Goal: Transaction & Acquisition: Obtain resource

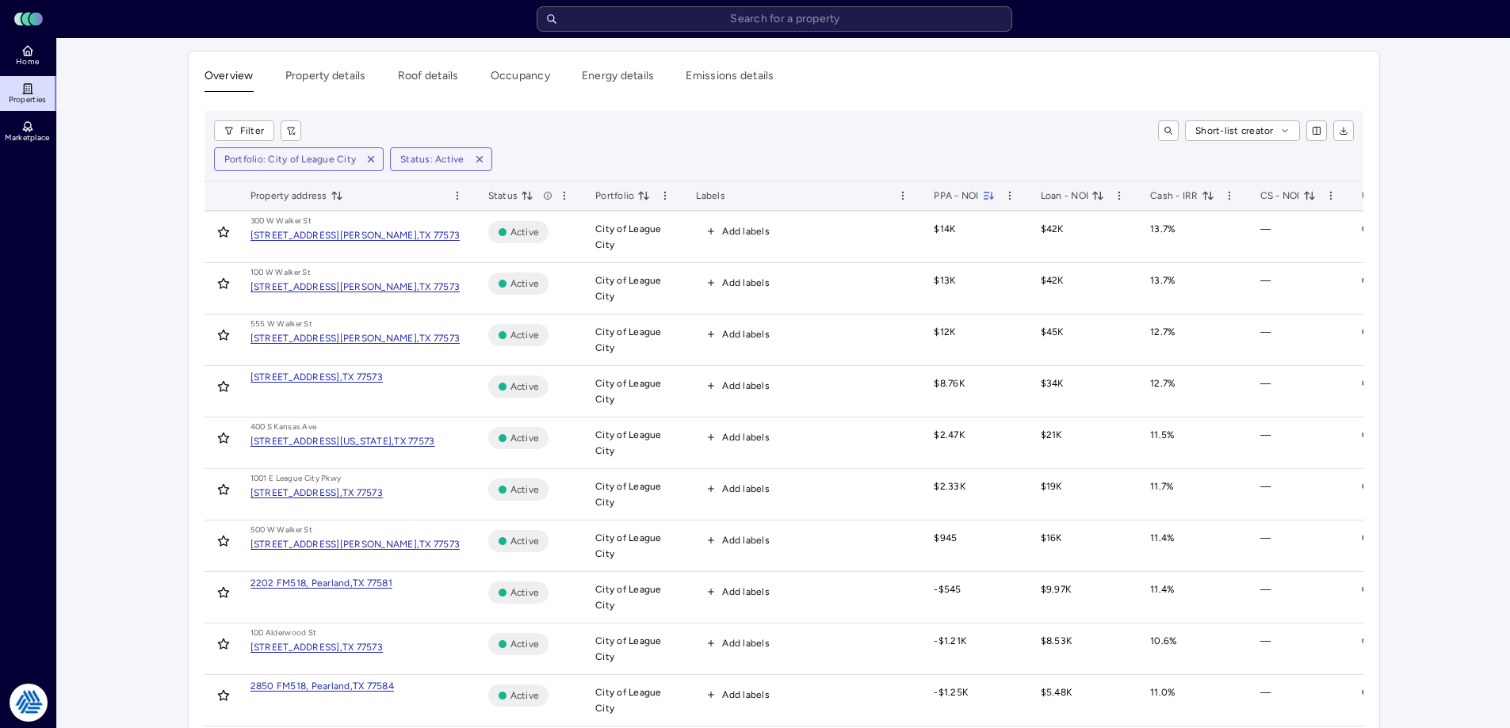
click at [29, 58] on span "Home" at bounding box center [27, 62] width 23 height 10
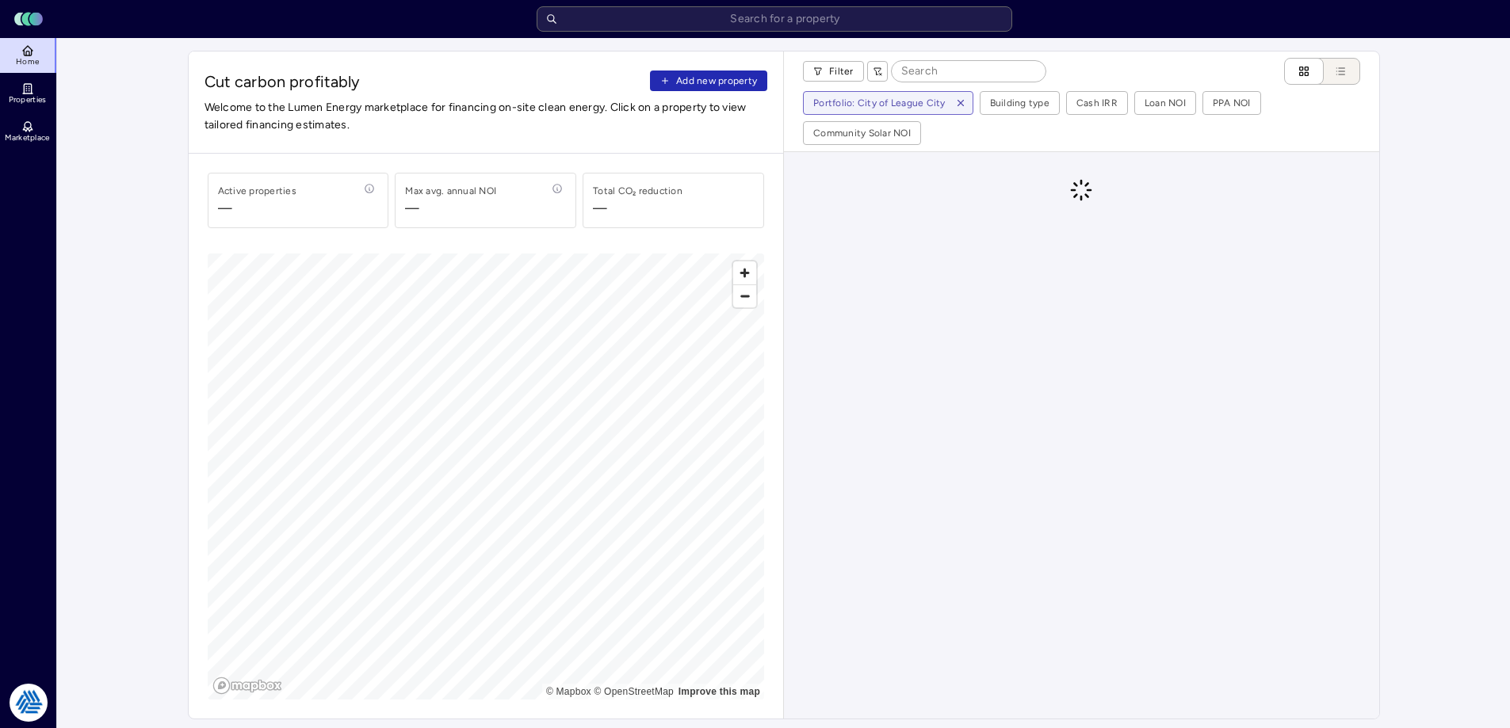
click at [687, 81] on span "Add new property" at bounding box center [716, 81] width 81 height 16
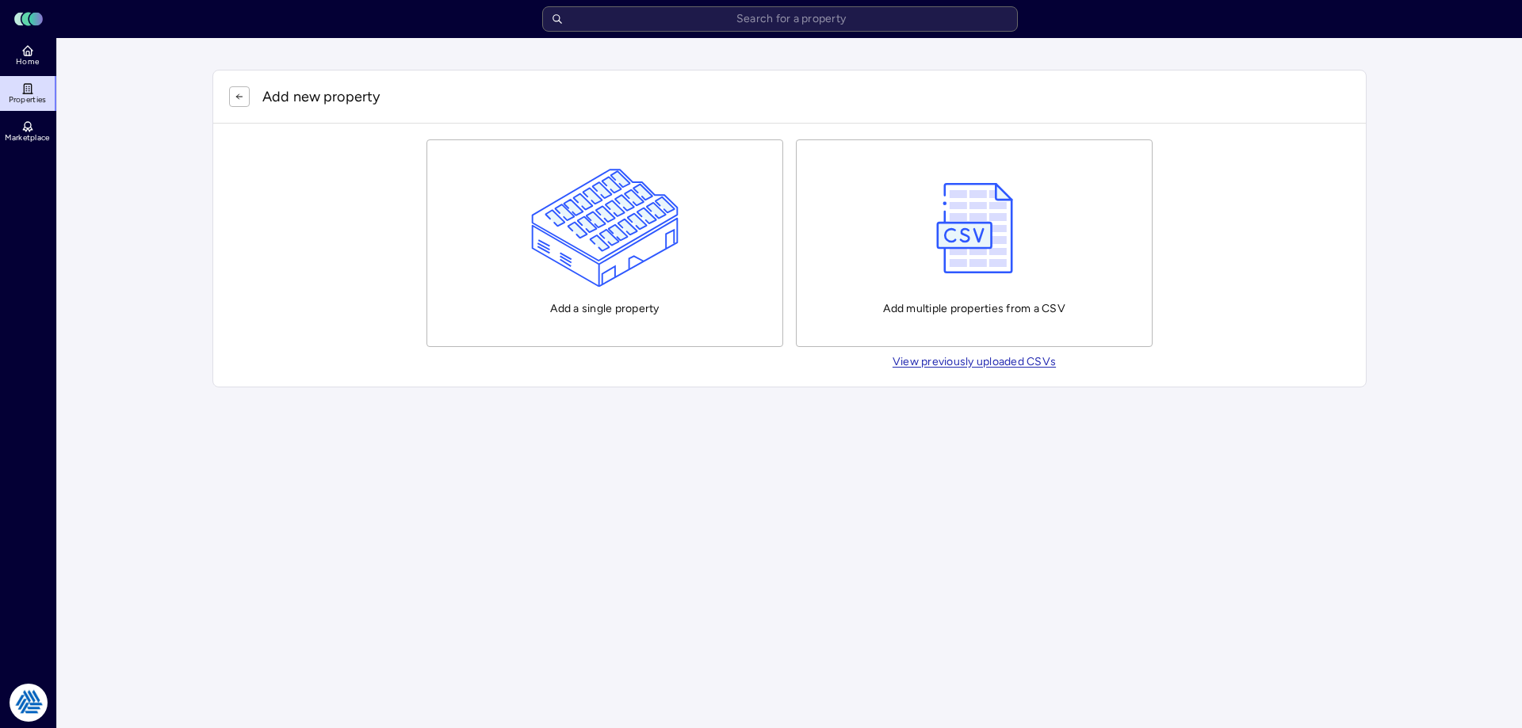
click at [614, 207] on img "button" at bounding box center [605, 228] width 148 height 119
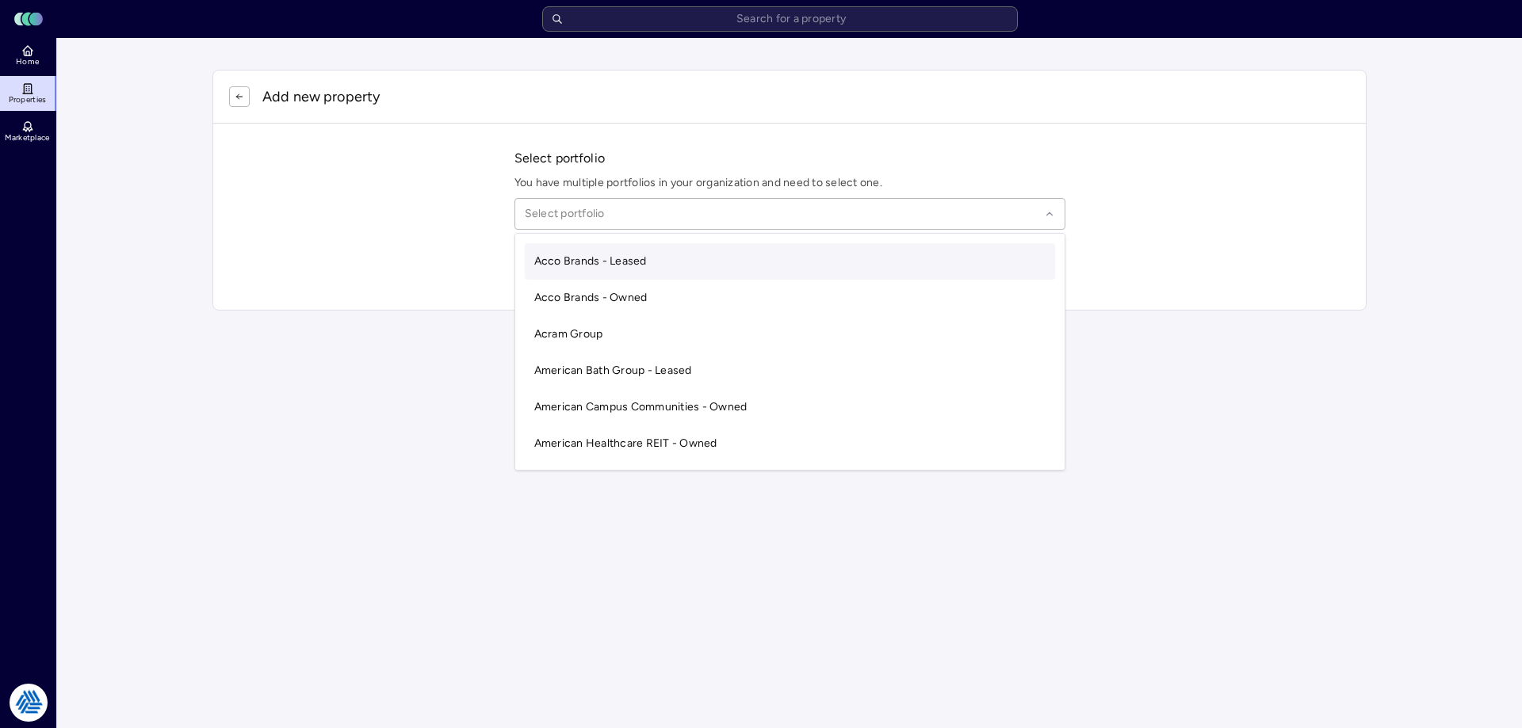
click at [579, 212] on div at bounding box center [782, 213] width 515 height 17
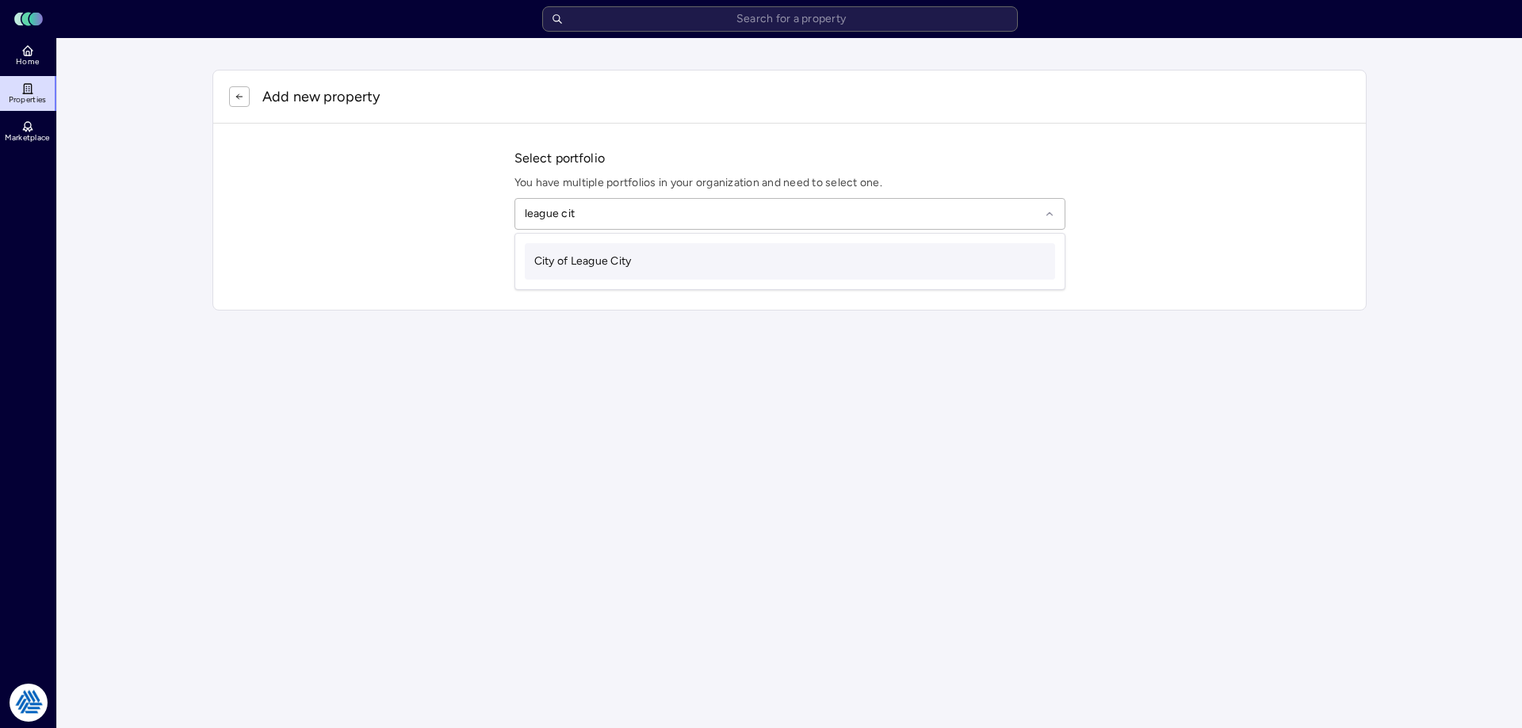
type input "league city"
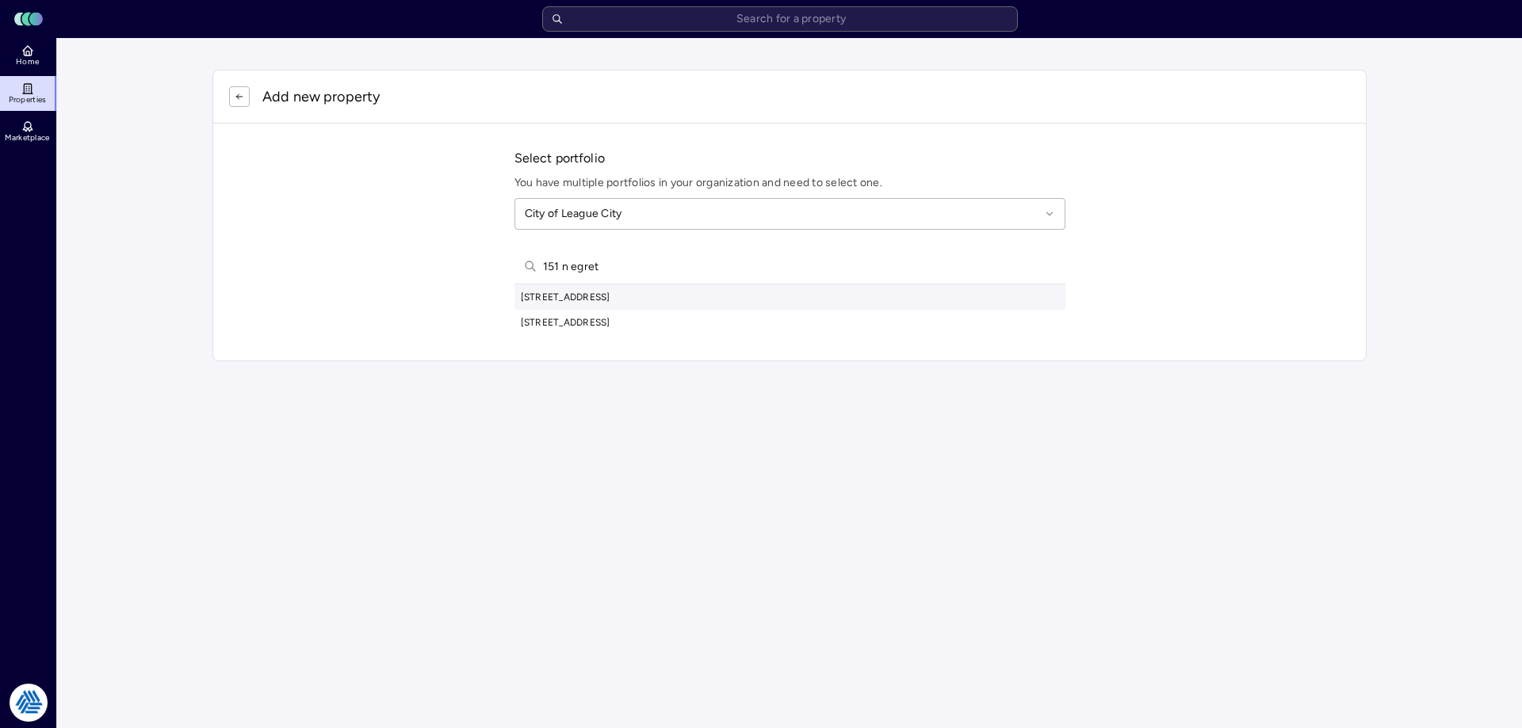
type input "151 n egret"
click at [589, 293] on div "[STREET_ADDRESS]" at bounding box center [789, 297] width 551 height 25
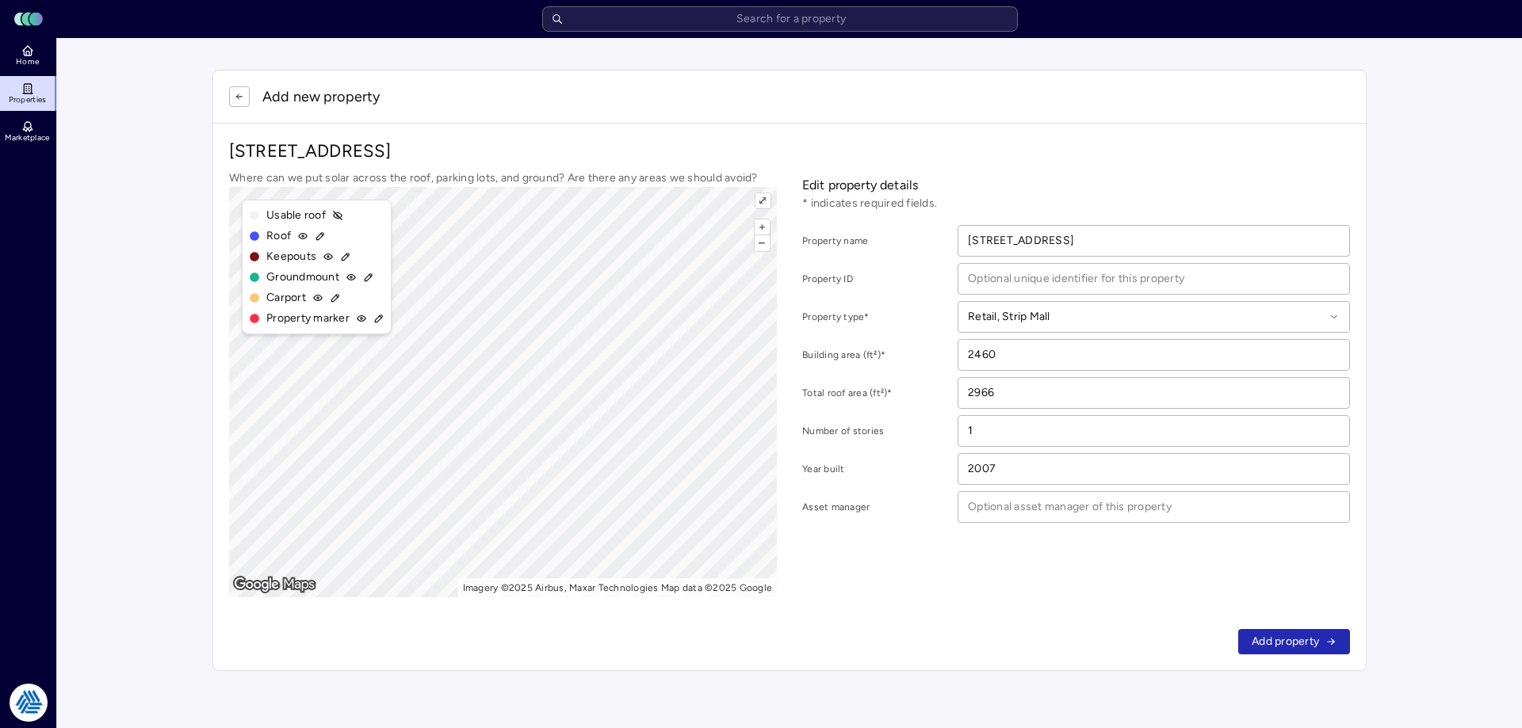
click at [1291, 637] on span "Add property" at bounding box center [1285, 641] width 67 height 17
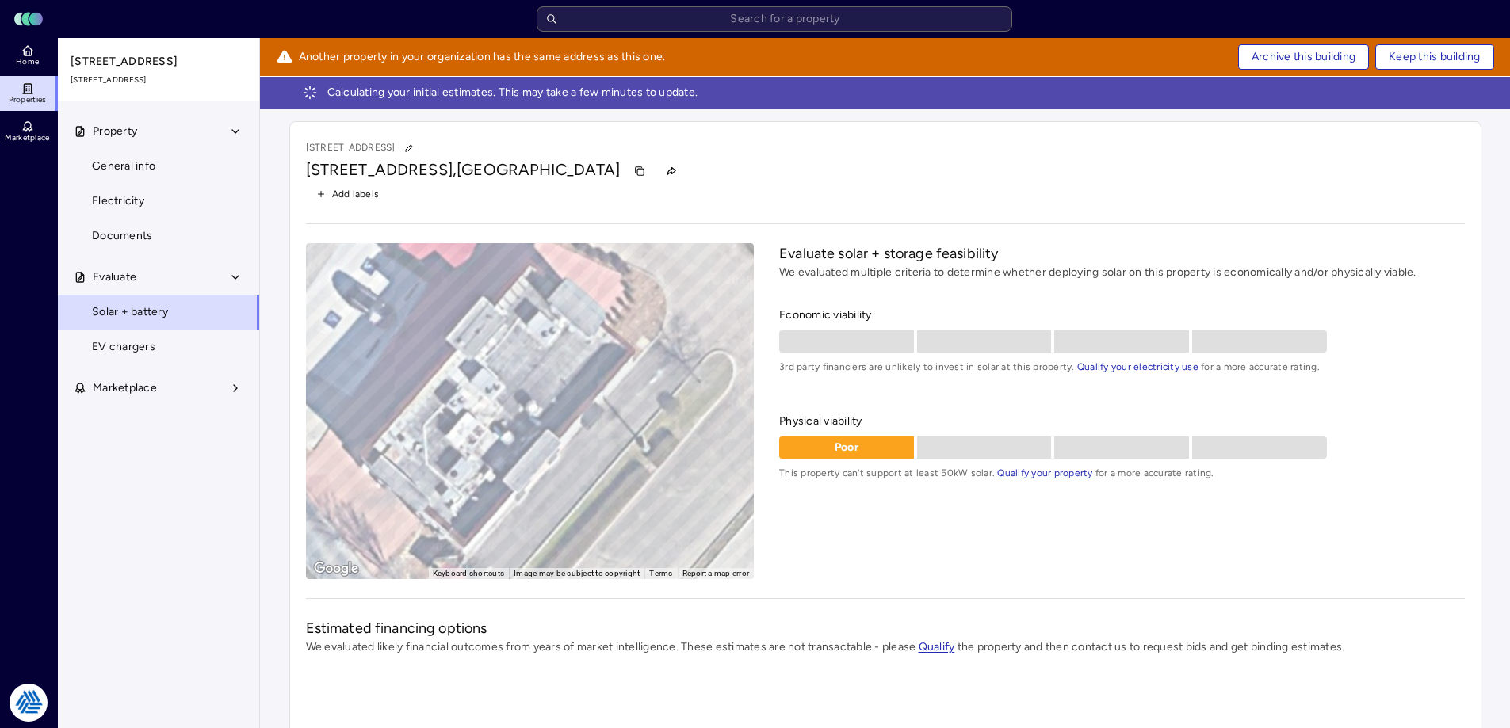
click at [1308, 55] on span "Archive this building" at bounding box center [1304, 56] width 104 height 17
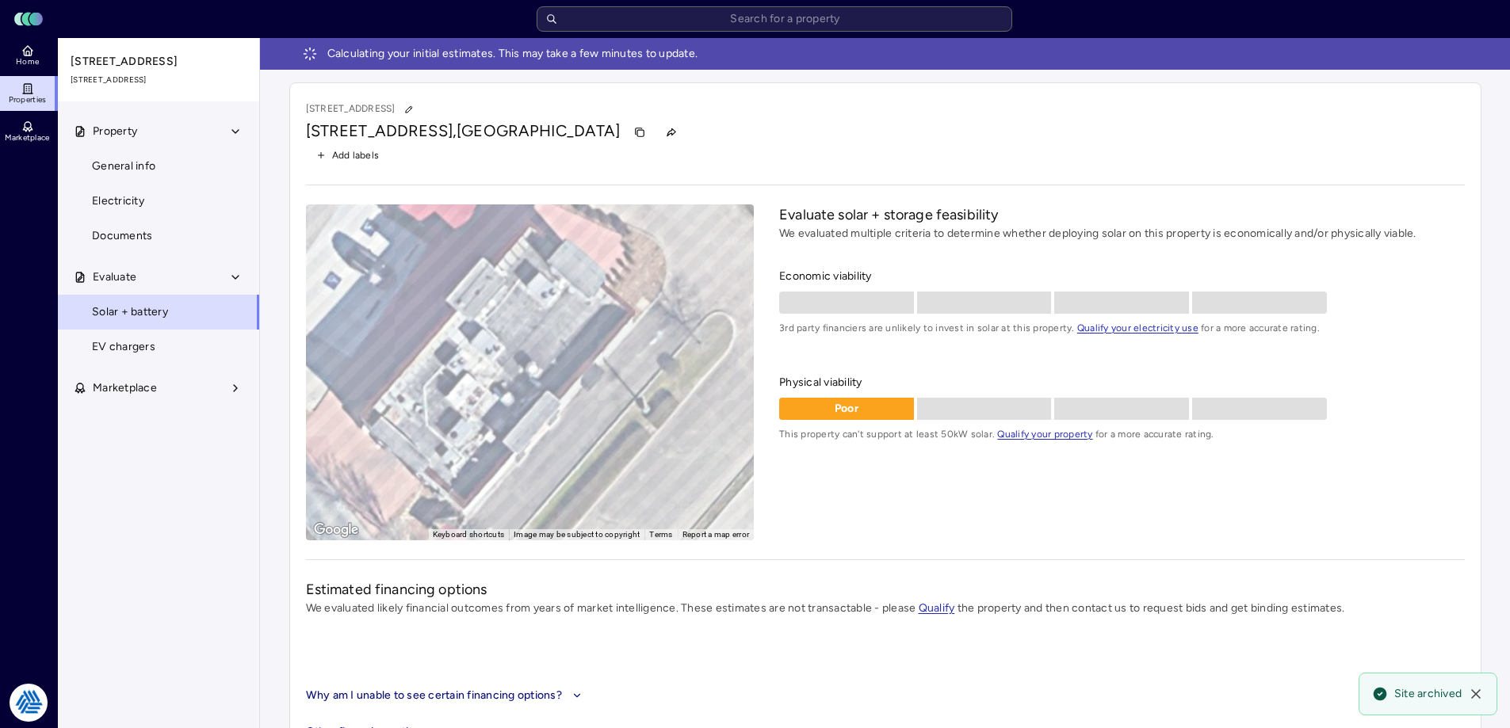
click at [17, 55] on link "Home" at bounding box center [29, 55] width 58 height 35
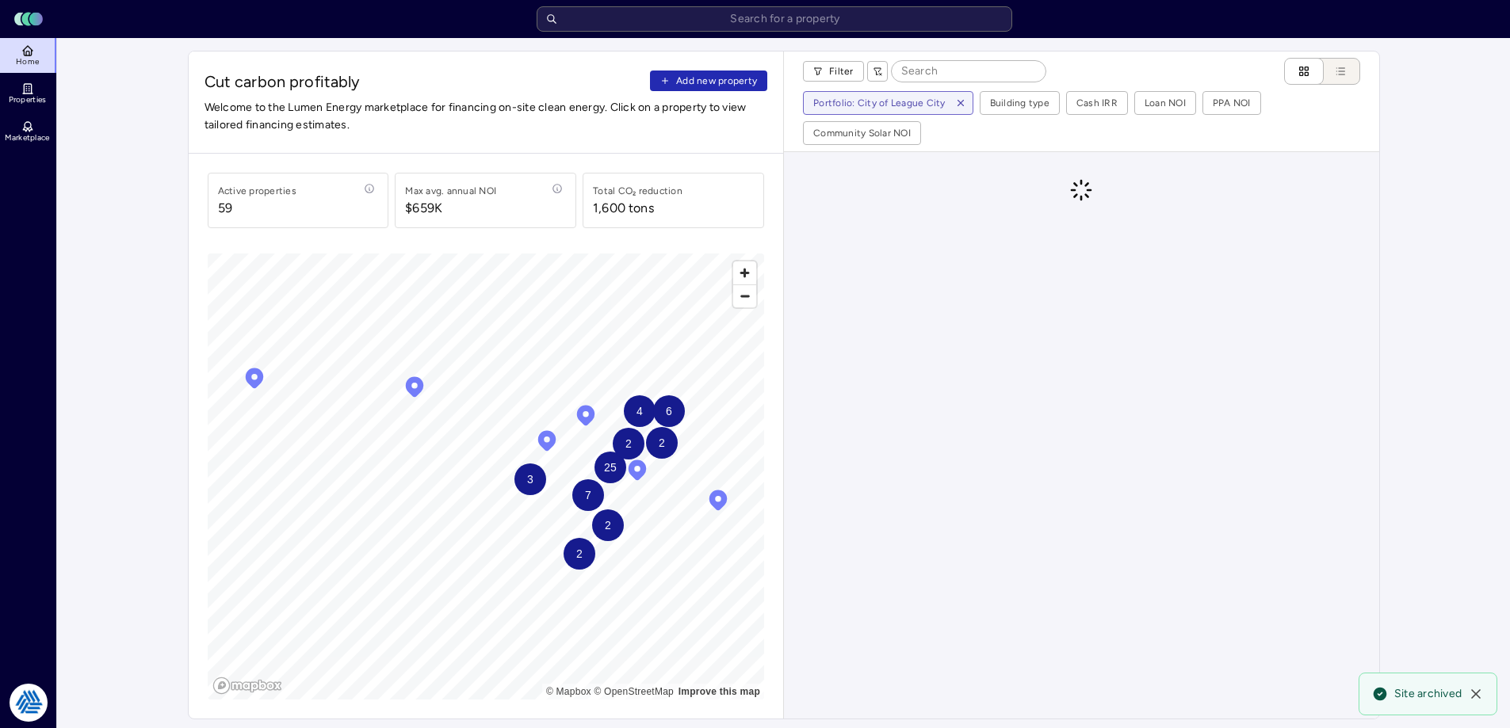
click at [696, 81] on span "Add new property" at bounding box center [716, 81] width 81 height 16
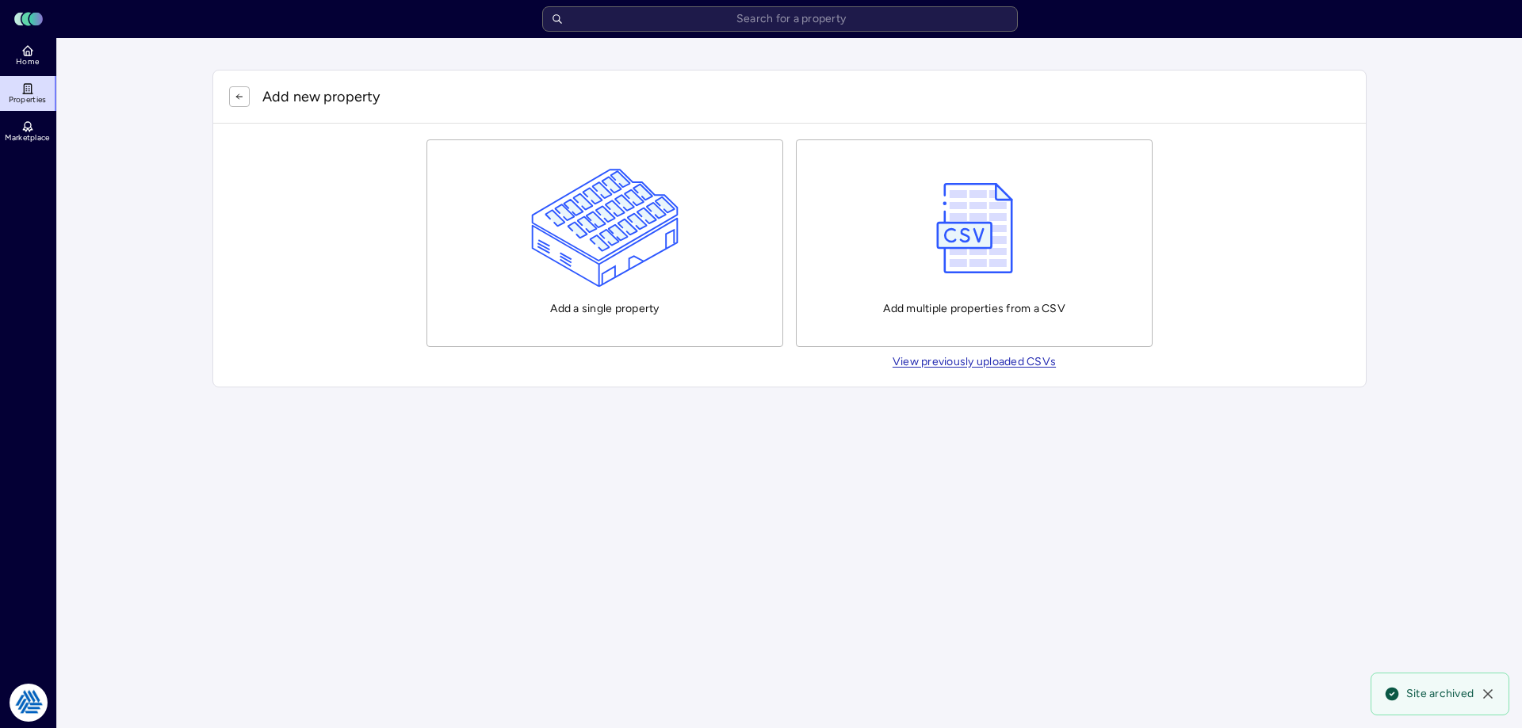
click at [602, 231] on img "button" at bounding box center [605, 228] width 148 height 119
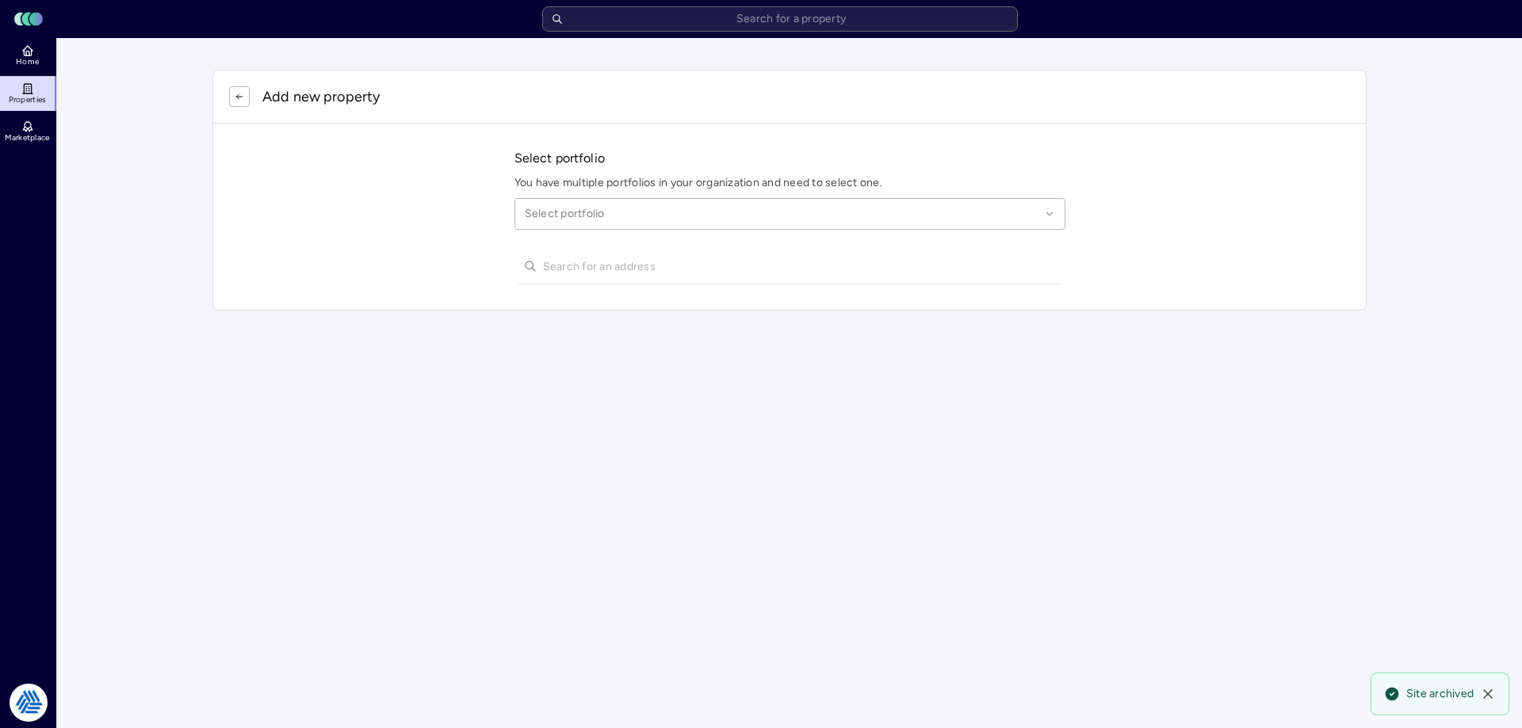
click at [567, 220] on div at bounding box center [782, 213] width 515 height 17
type input "city of lea"
type input "[STREET_ADDRESS][PERSON_NAME]"
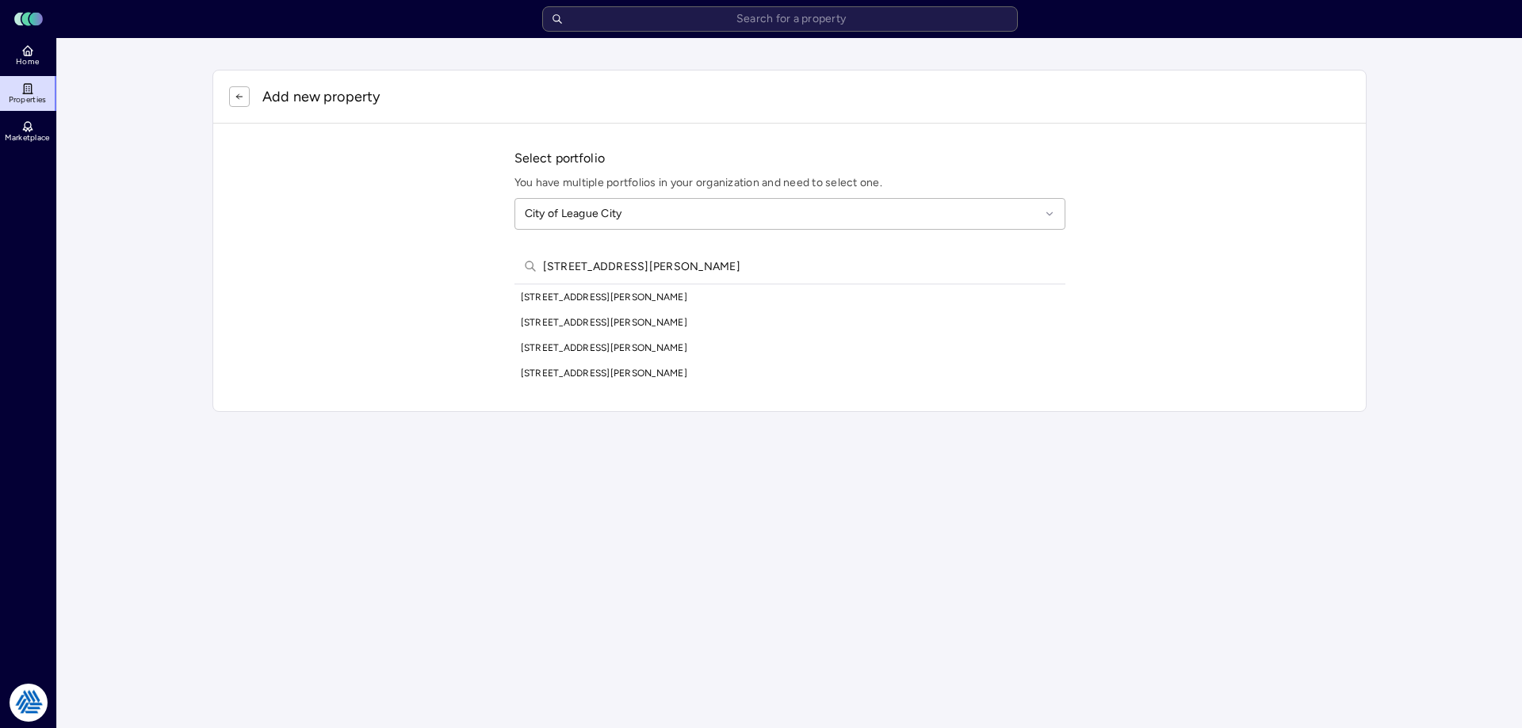
drag, startPoint x: 697, startPoint y: 272, endPoint x: 443, endPoint y: 276, distance: 253.7
click at [443, 276] on div "Select portfolio You have multiple portfolios in your organization and need to …" at bounding box center [789, 268] width 1153 height 288
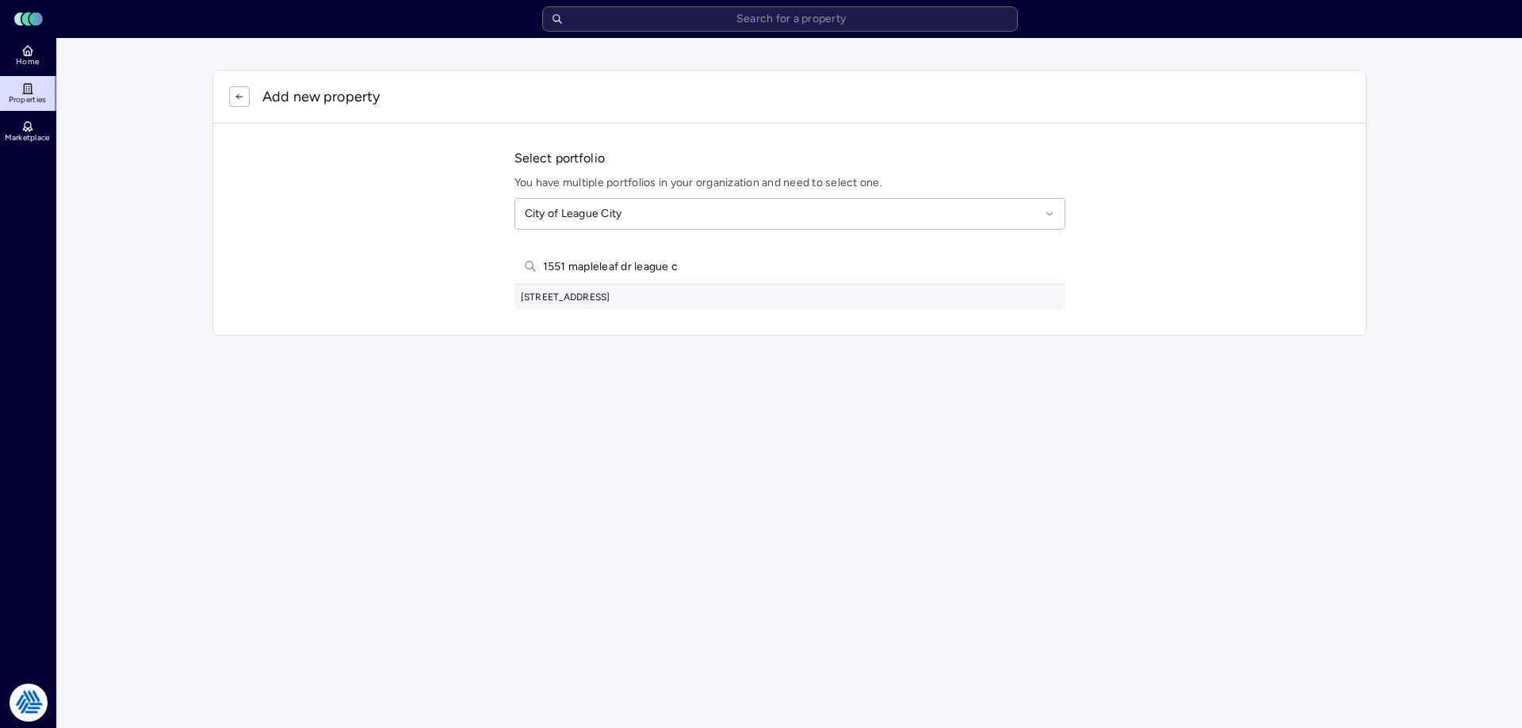
type input "1551 mapleleaf dr league c"
click at [600, 304] on div "[STREET_ADDRESS]" at bounding box center [789, 297] width 551 height 25
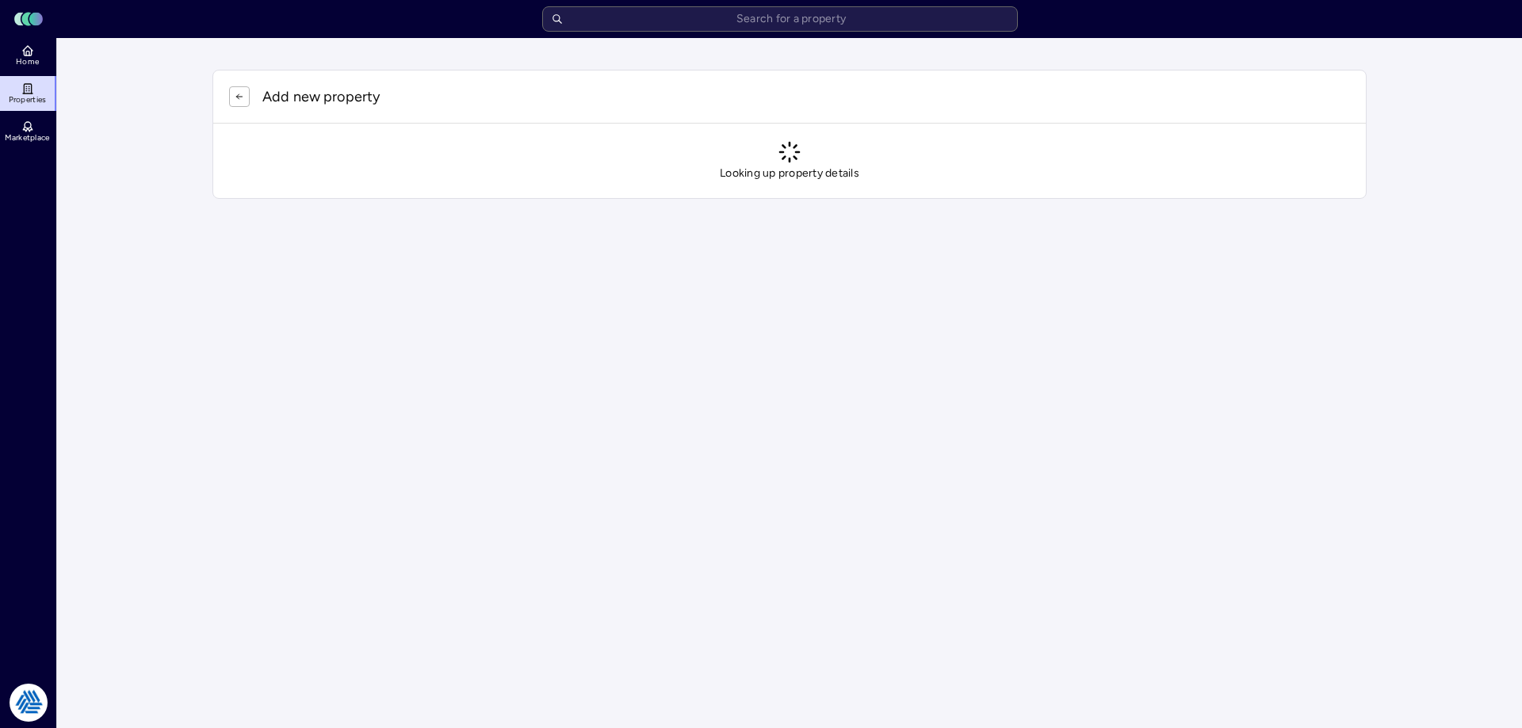
click at [154, 162] on main "Add new property Looking up property details" at bounding box center [789, 134] width 1465 height 193
click at [231, 231] on html "Toggle Sidebar Lumen Energy Logo Home Properties Marketplace Tradition Energy […" at bounding box center [761, 115] width 1522 height 231
click at [189, 231] on html "Toggle Sidebar Lumen Energy Logo Home Properties Marketplace Tradition Energy […" at bounding box center [761, 115] width 1522 height 231
click at [121, 187] on main "Add new property Looking up property details" at bounding box center [789, 134] width 1465 height 193
drag, startPoint x: 836, startPoint y: 295, endPoint x: 271, endPoint y: 128, distance: 589.4
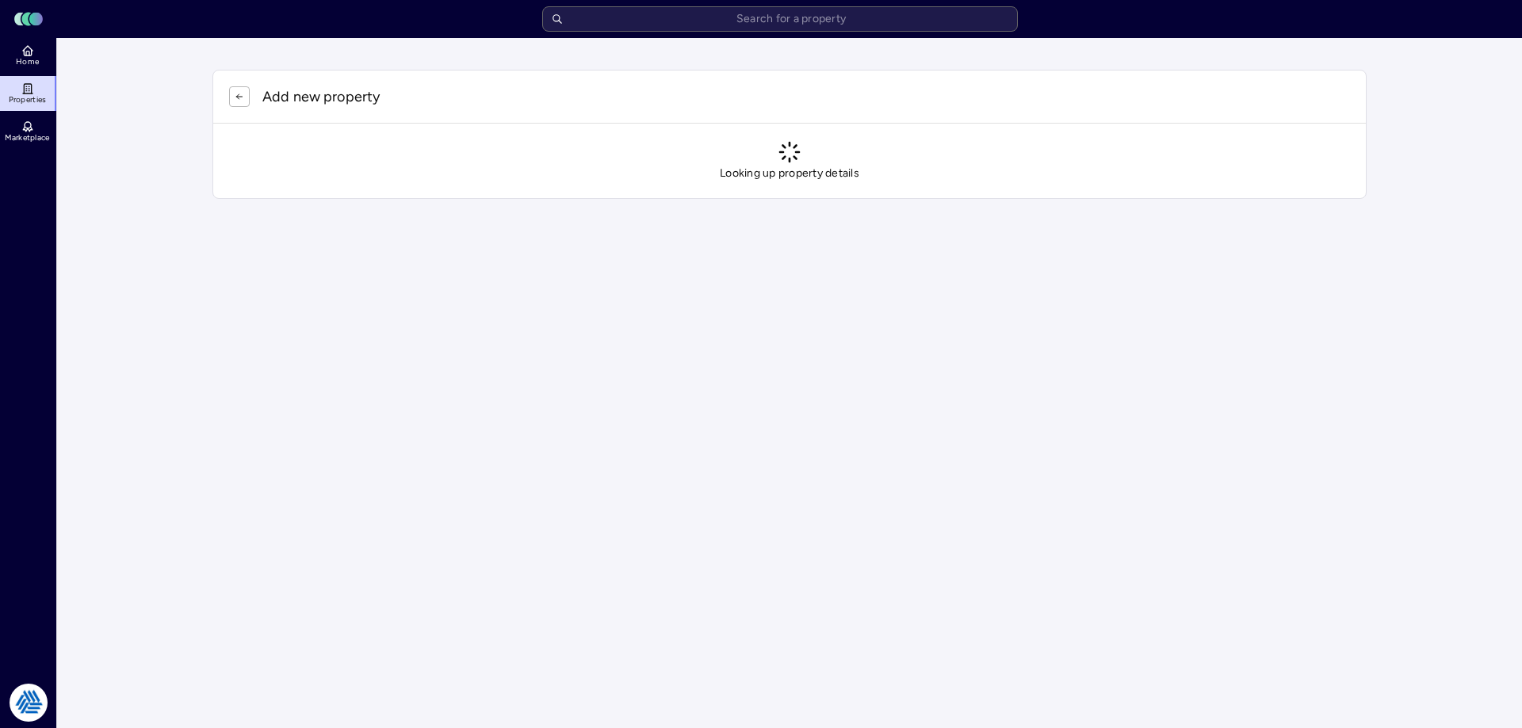
click at [835, 231] on html "Toggle Sidebar Lumen Energy Logo Home Properties Marketplace Tradition Energy […" at bounding box center [761, 115] width 1522 height 231
click at [17, 58] on span "Home" at bounding box center [27, 62] width 23 height 10
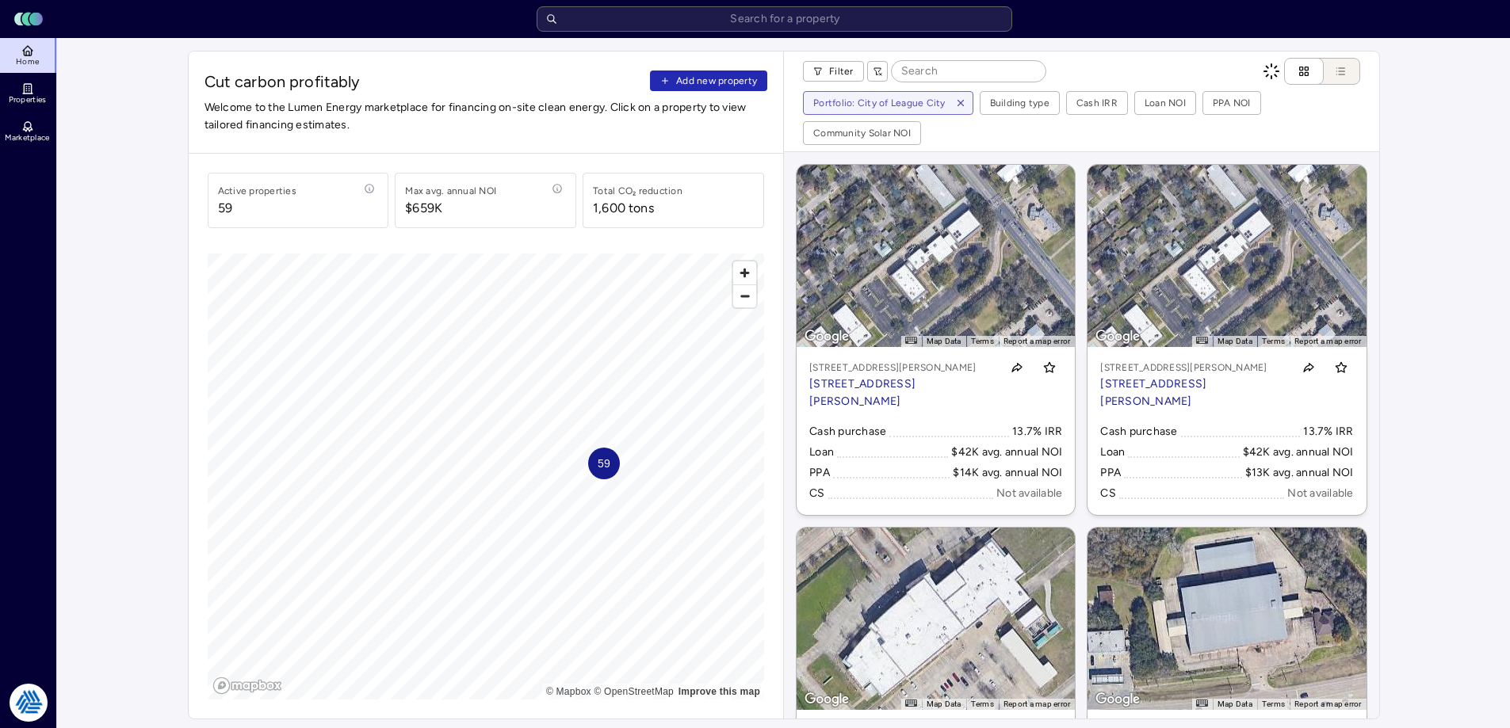
click at [698, 89] on button "Add new property" at bounding box center [708, 81] width 117 height 21
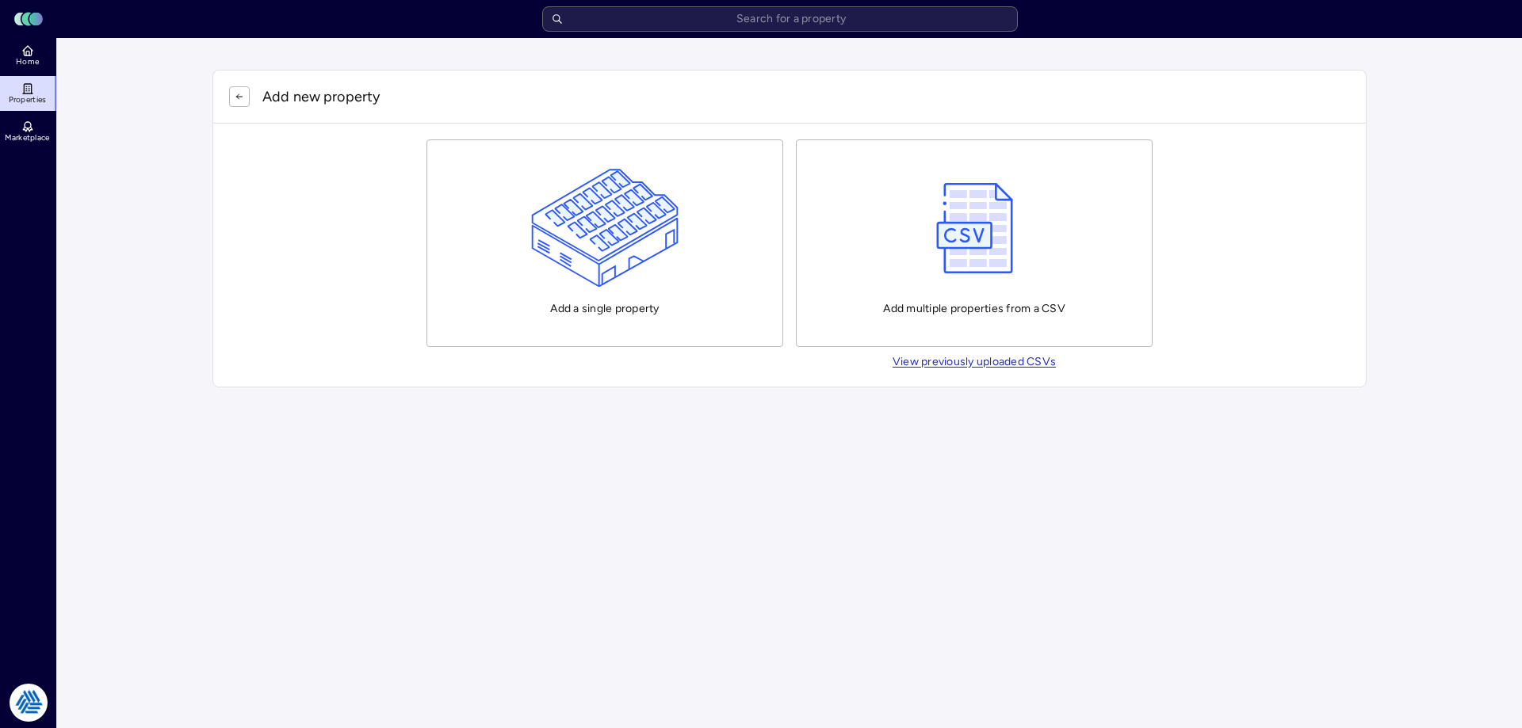
click at [548, 221] on img "button" at bounding box center [605, 228] width 148 height 119
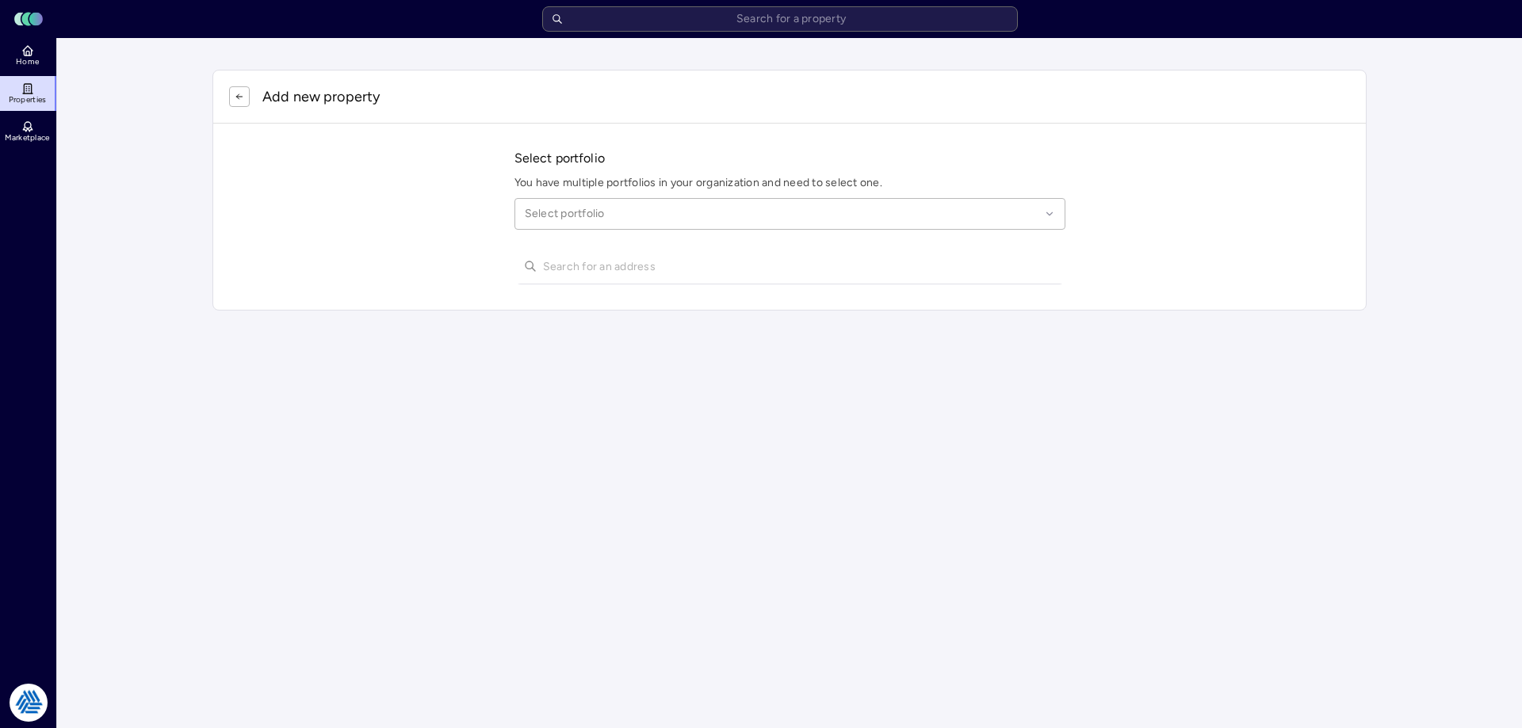
click at [573, 225] on div "Select portfolio" at bounding box center [789, 214] width 551 height 32
type input "league city"
click at [686, 273] on input "1551 mapleleaf league city" at bounding box center [799, 266] width 513 height 35
drag, startPoint x: 628, startPoint y: 266, endPoint x: 897, endPoint y: 294, distance: 270.9
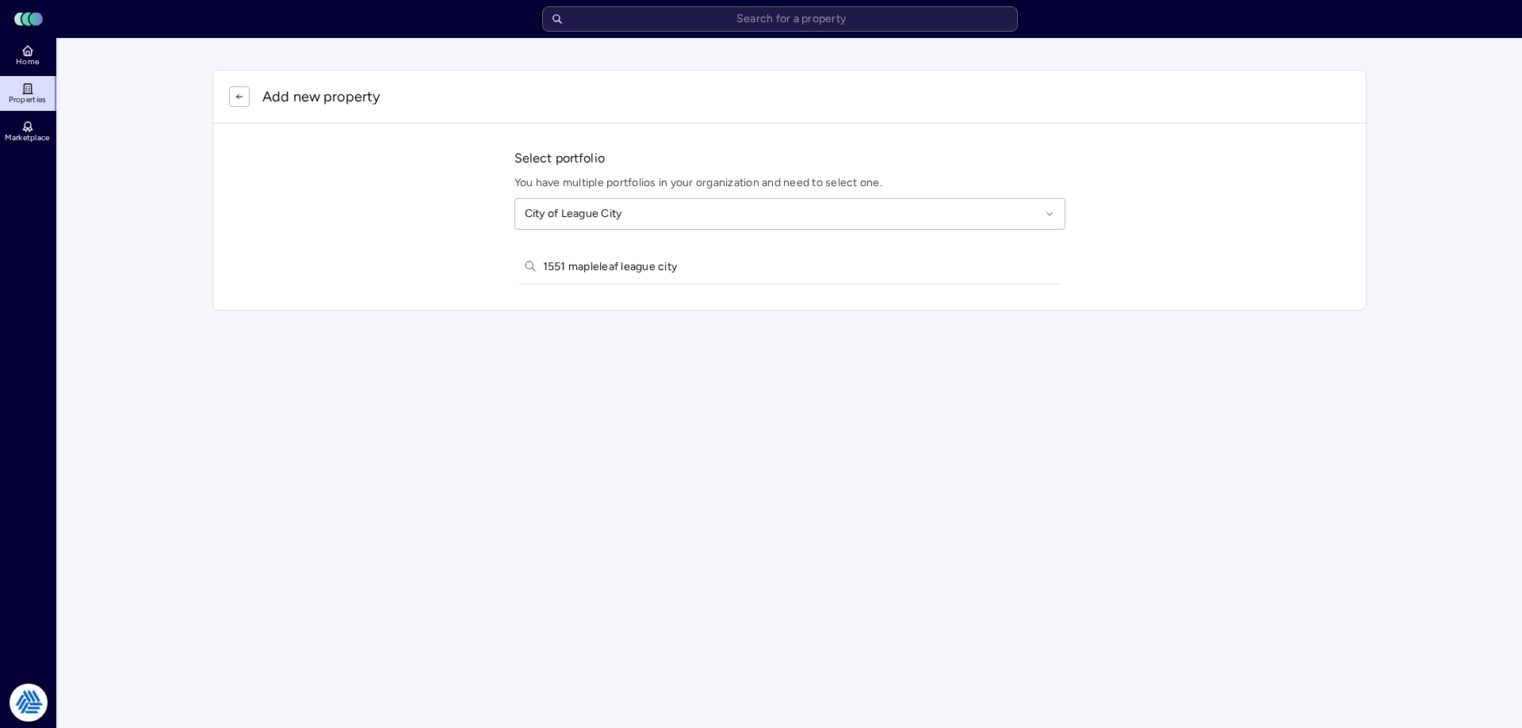
click at [897, 294] on div "Select portfolio You have multiple portfolios in your organization and need to …" at bounding box center [789, 217] width 1153 height 186
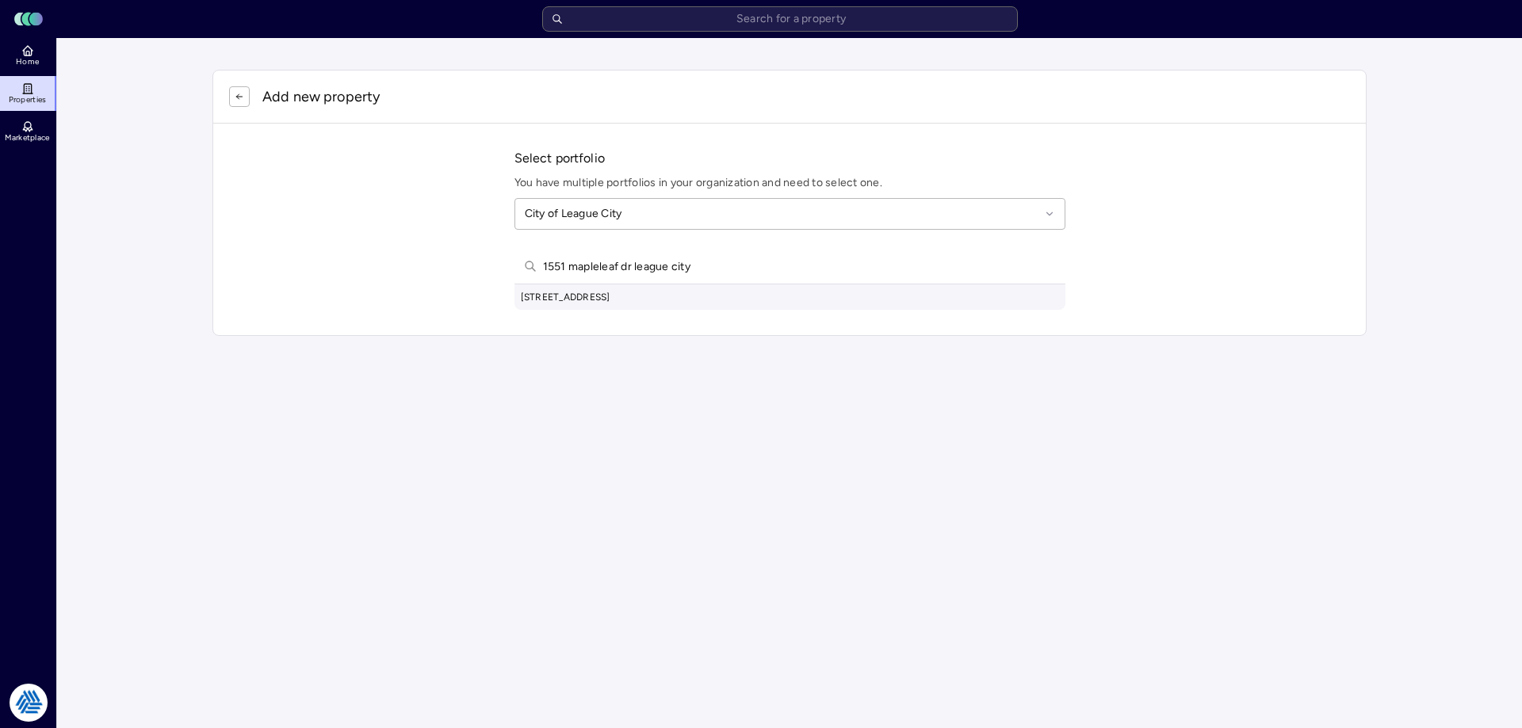
type input "1551 mapleleaf dr league city"
click at [736, 299] on div "[STREET_ADDRESS]" at bounding box center [789, 297] width 551 height 25
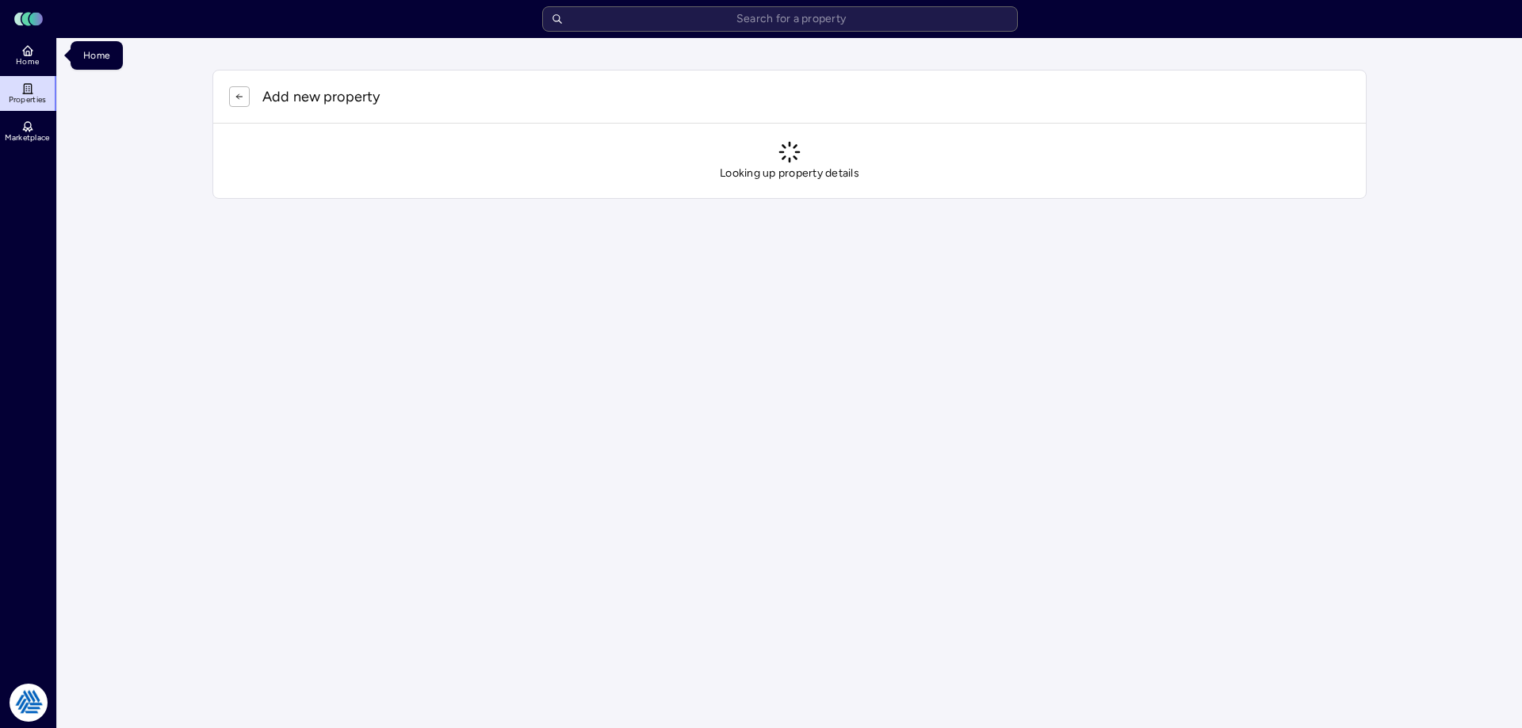
click at [51, 62] on link "Home" at bounding box center [29, 55] width 58 height 35
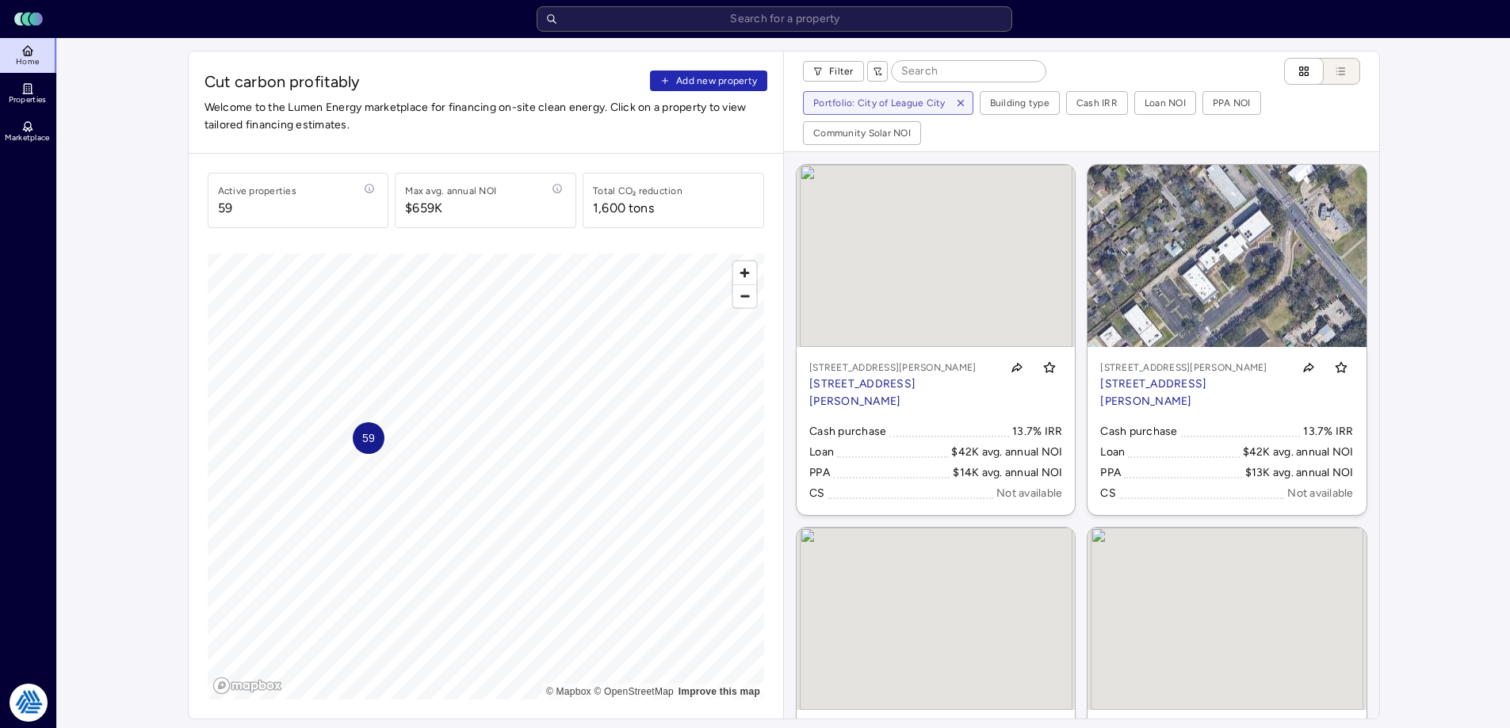
click at [723, 79] on span "Add new property" at bounding box center [716, 81] width 81 height 16
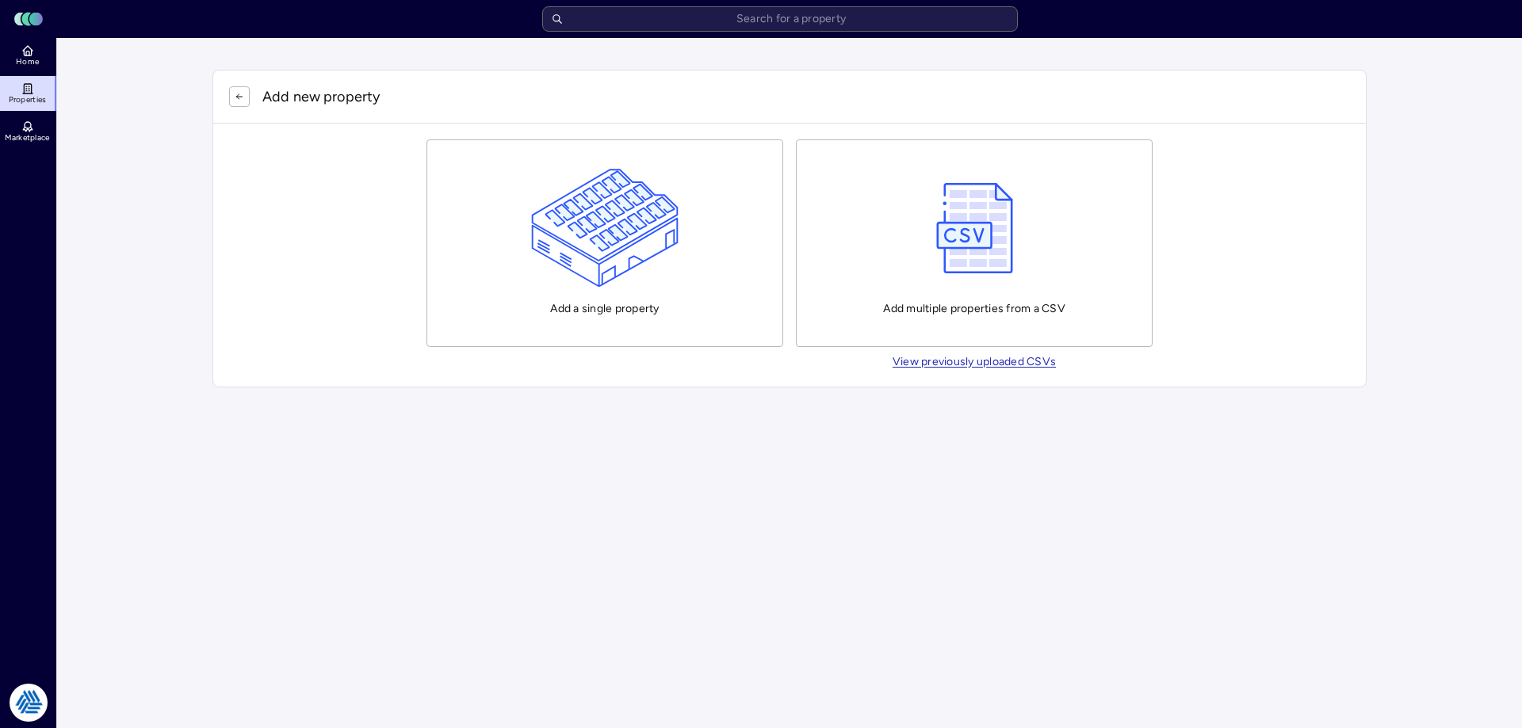
click at [588, 247] on img "button" at bounding box center [605, 228] width 148 height 119
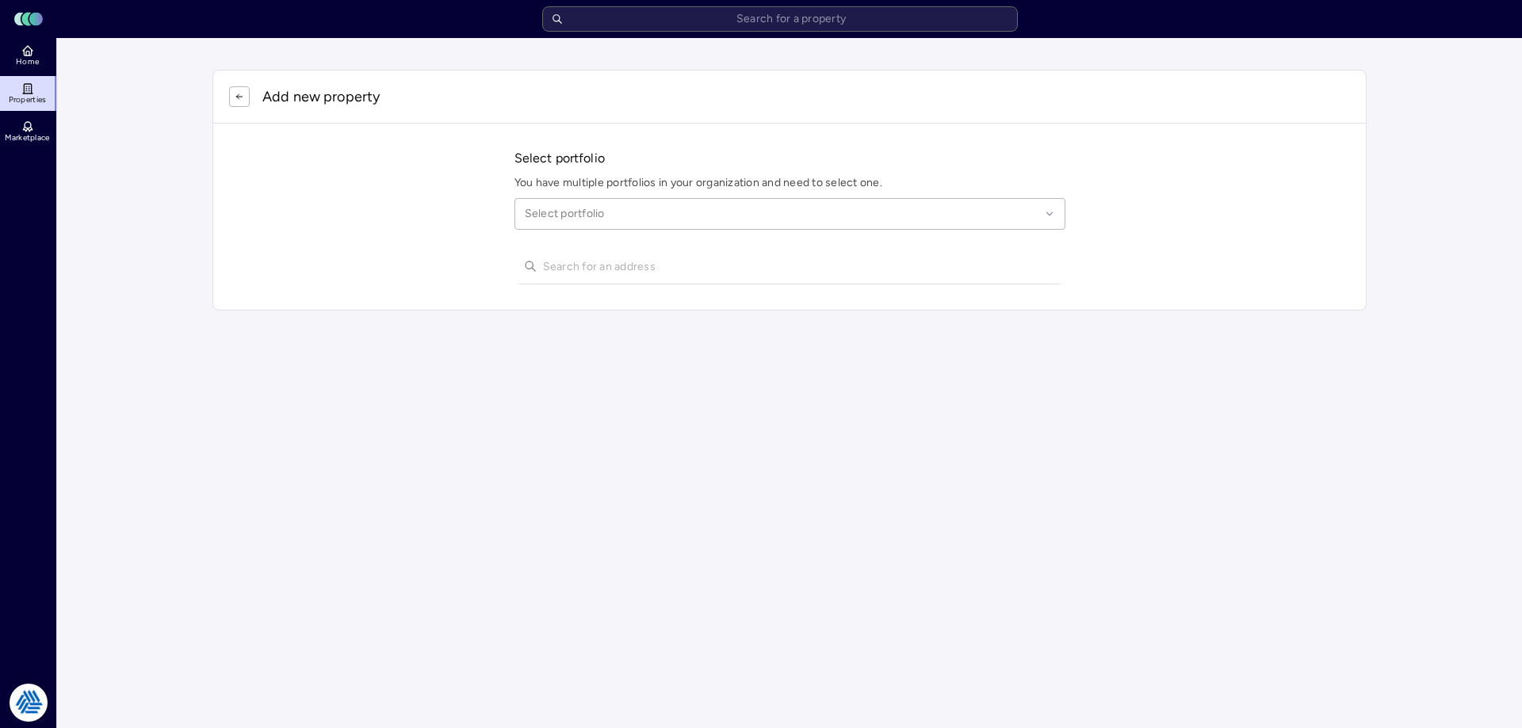
click at [614, 220] on div at bounding box center [782, 213] width 515 height 17
type input "league city"
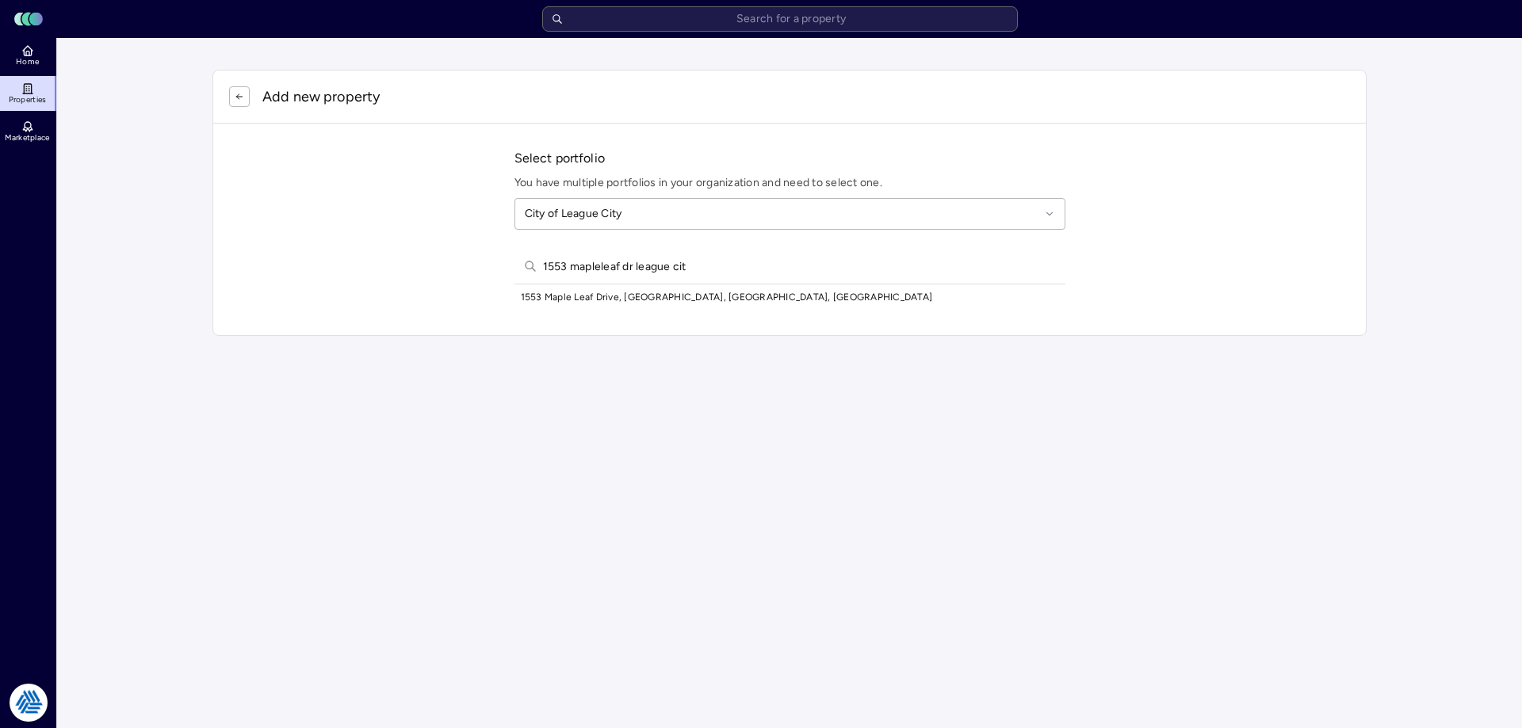
type input "1553 mapleleaf dr league cit"
click at [654, 296] on div "1553 Maple Leaf Drive, [GEOGRAPHIC_DATA], [GEOGRAPHIC_DATA], [GEOGRAPHIC_DATA]" at bounding box center [789, 297] width 551 height 25
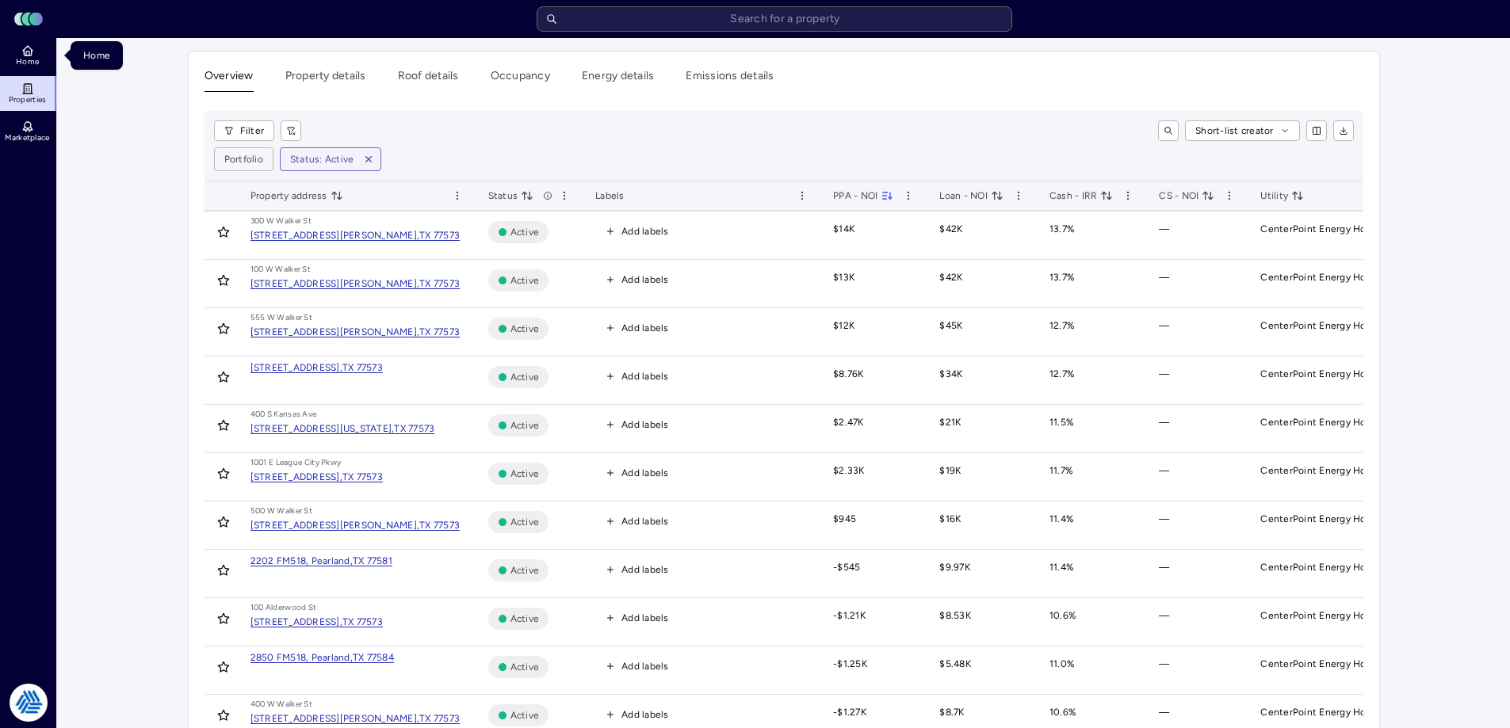
click at [15, 60] on link "Home" at bounding box center [29, 55] width 58 height 35
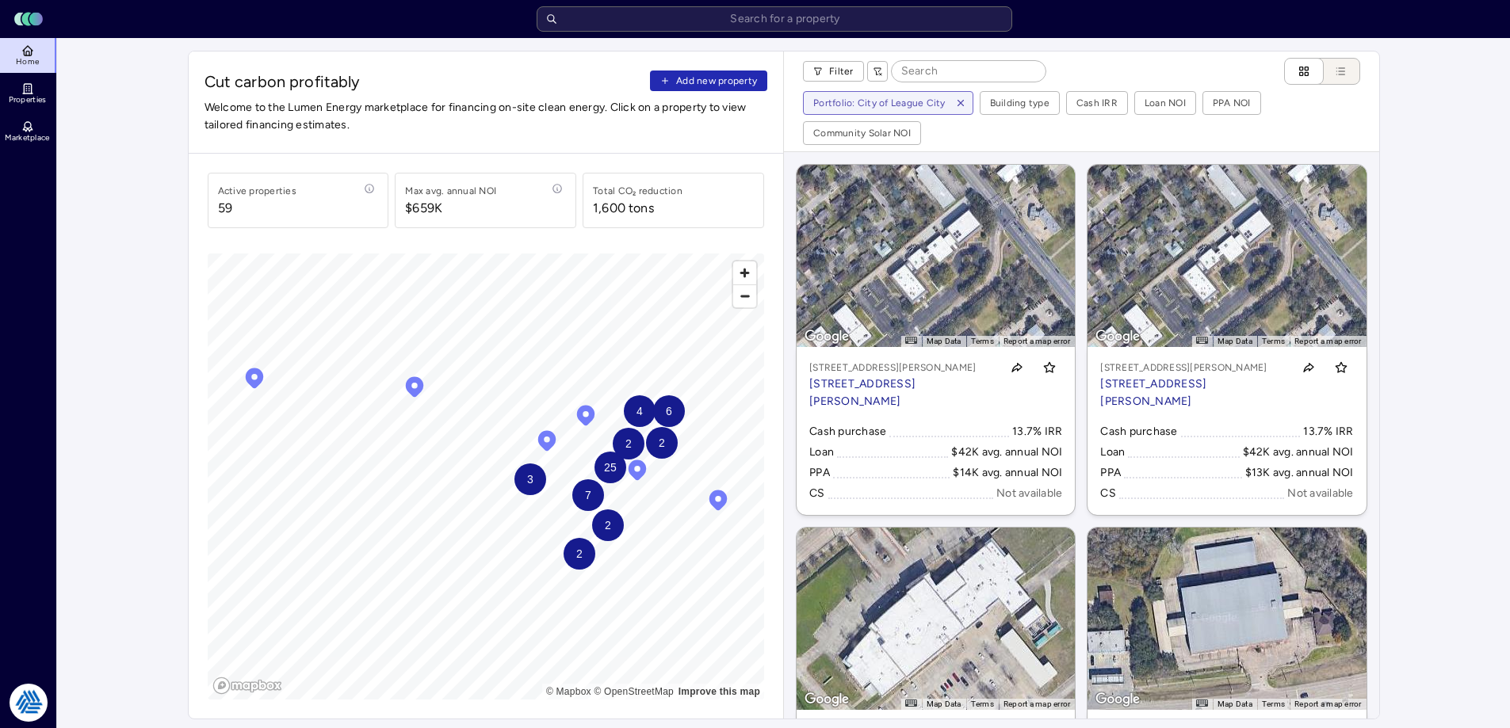
click at [692, 72] on button "Add new property" at bounding box center [708, 81] width 117 height 21
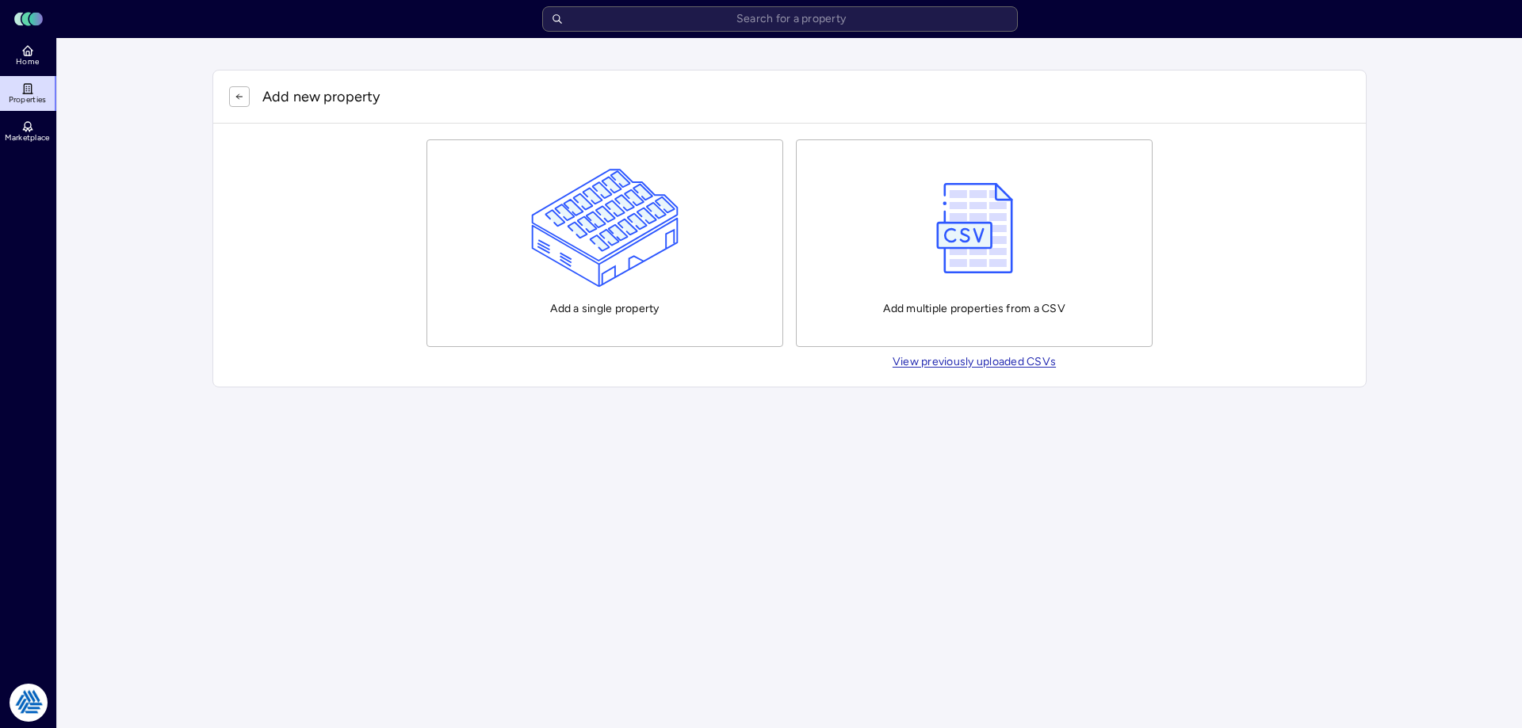
click at [520, 244] on button "Add a single property" at bounding box center [604, 244] width 357 height 208
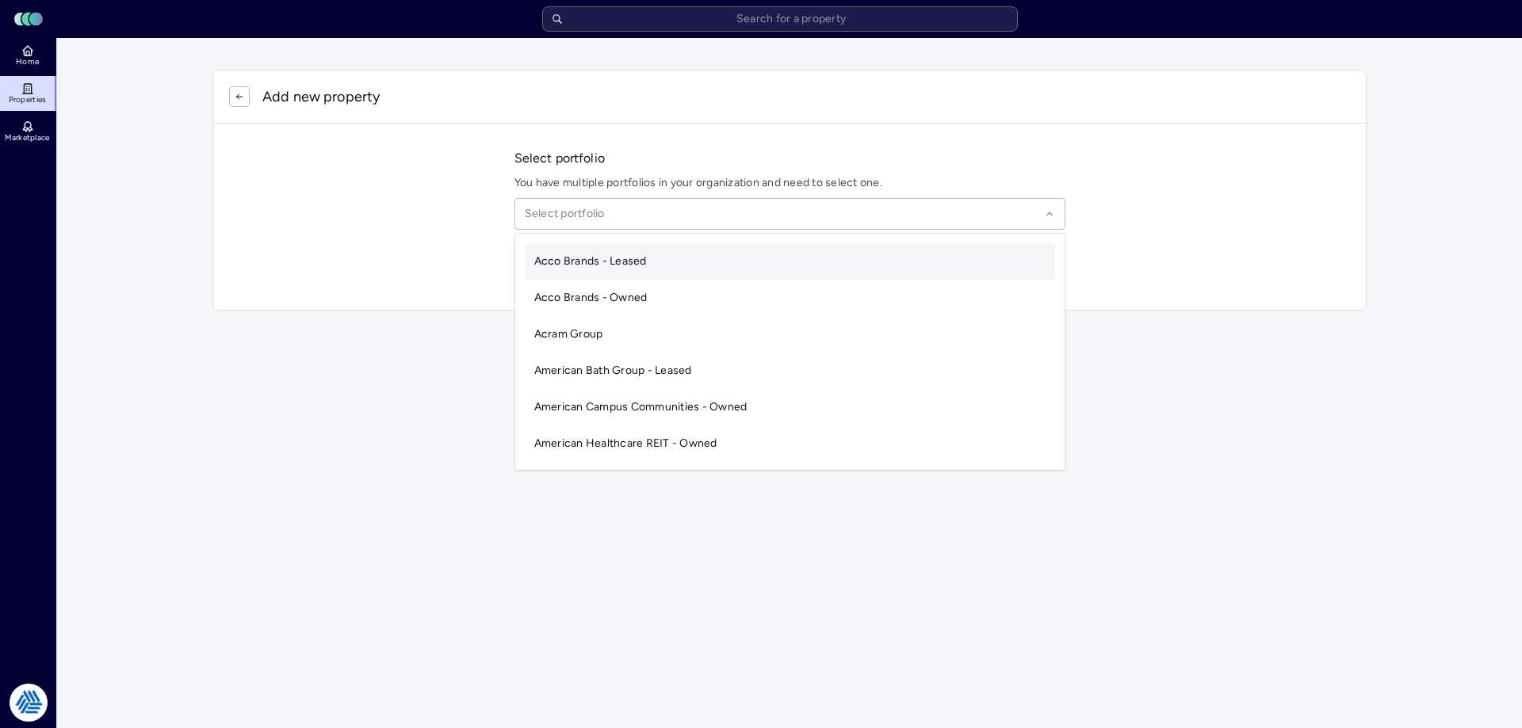
click at [542, 216] on div at bounding box center [782, 213] width 515 height 17
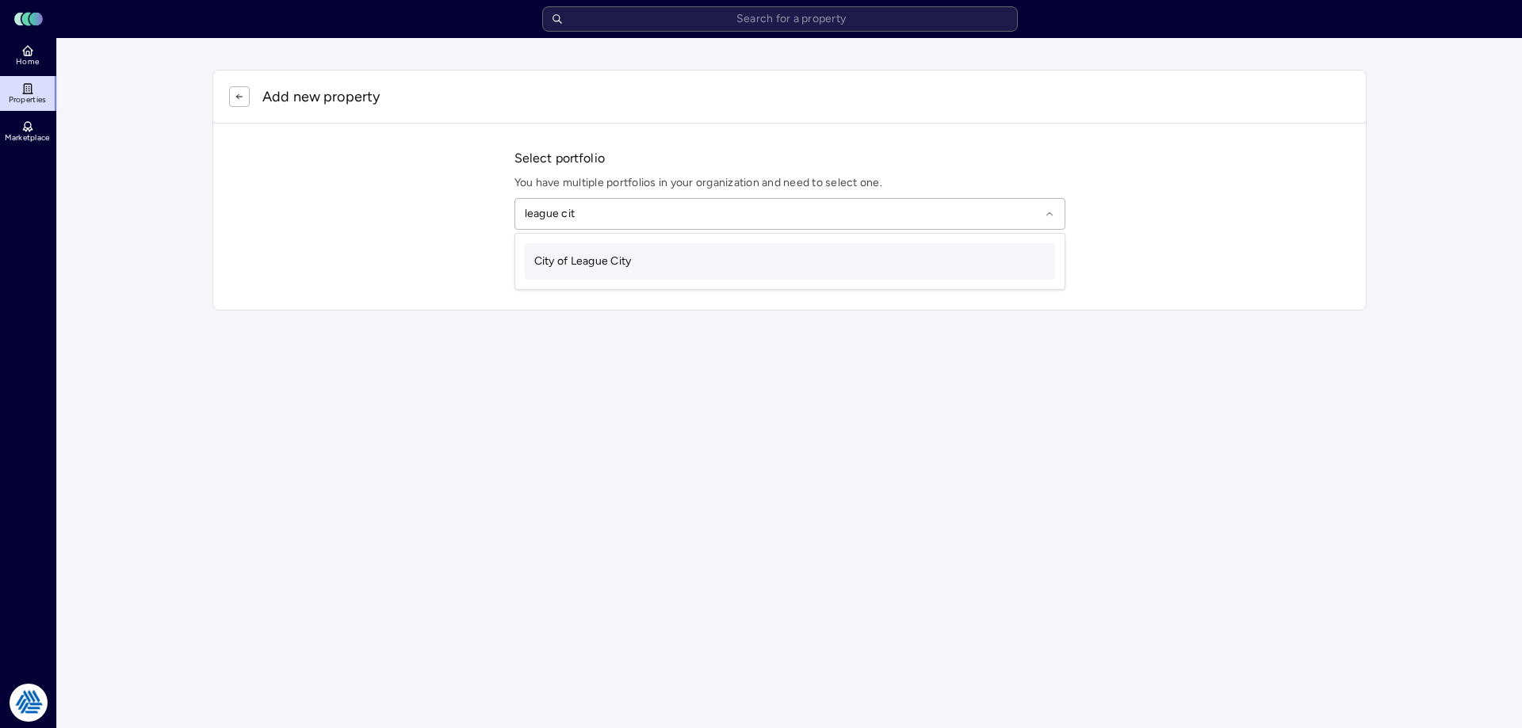
type input "league city"
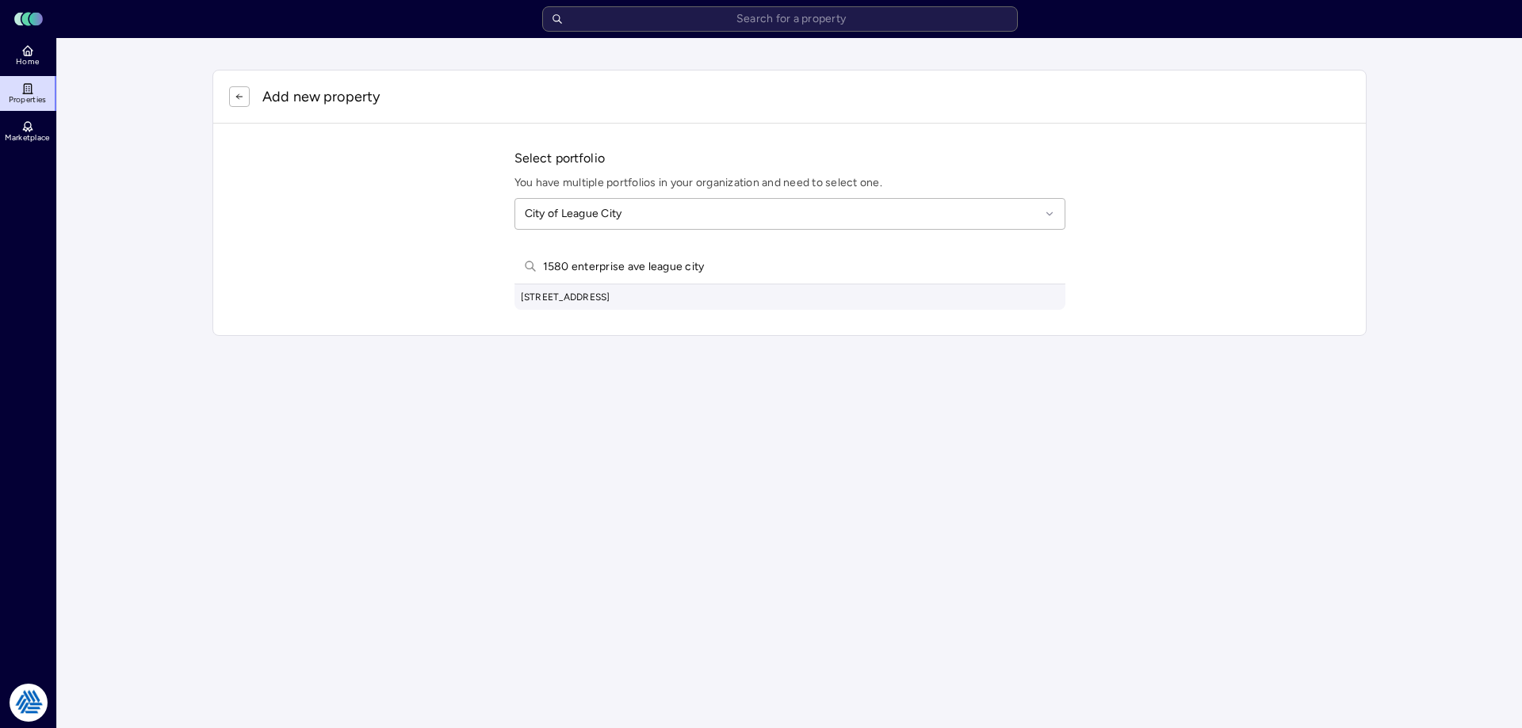
type input "1580 enterprise ave league city"
click at [602, 295] on div "1580 Enterprise Ave, League City, TX, USA" at bounding box center [789, 297] width 551 height 25
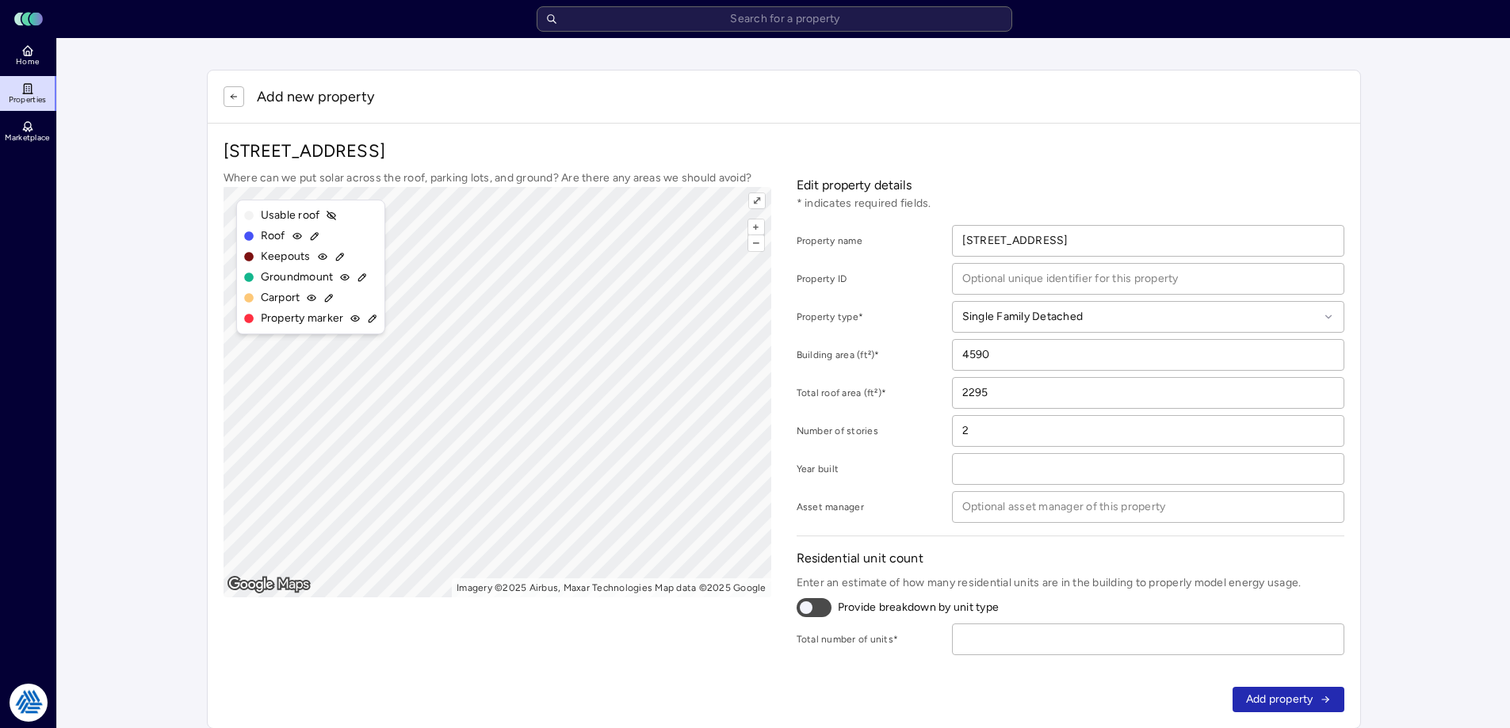
click at [1275, 696] on span "Add property" at bounding box center [1279, 699] width 67 height 17
type input "1"
click at [1272, 687] on button "Add property" at bounding box center [1289, 699] width 112 height 25
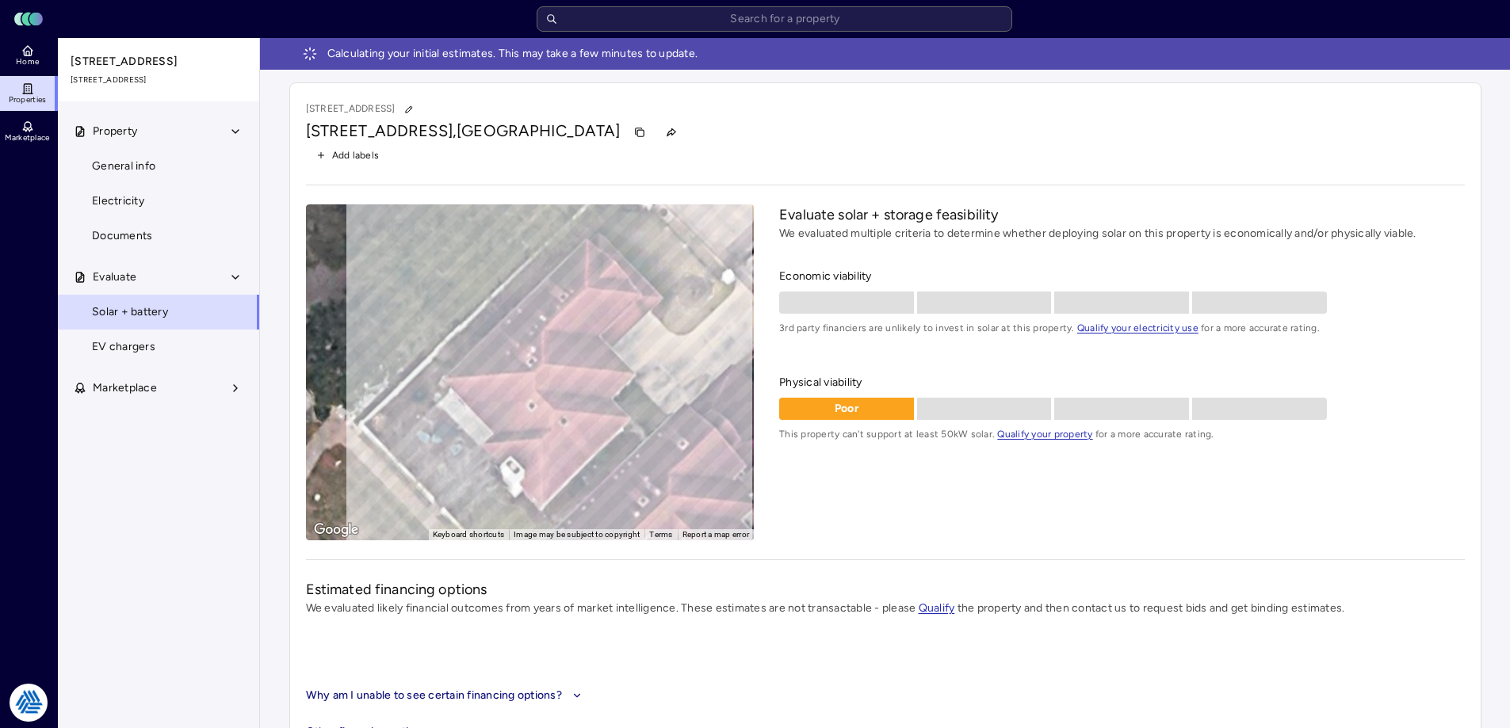
click at [23, 56] on icon at bounding box center [27, 50] width 13 height 13
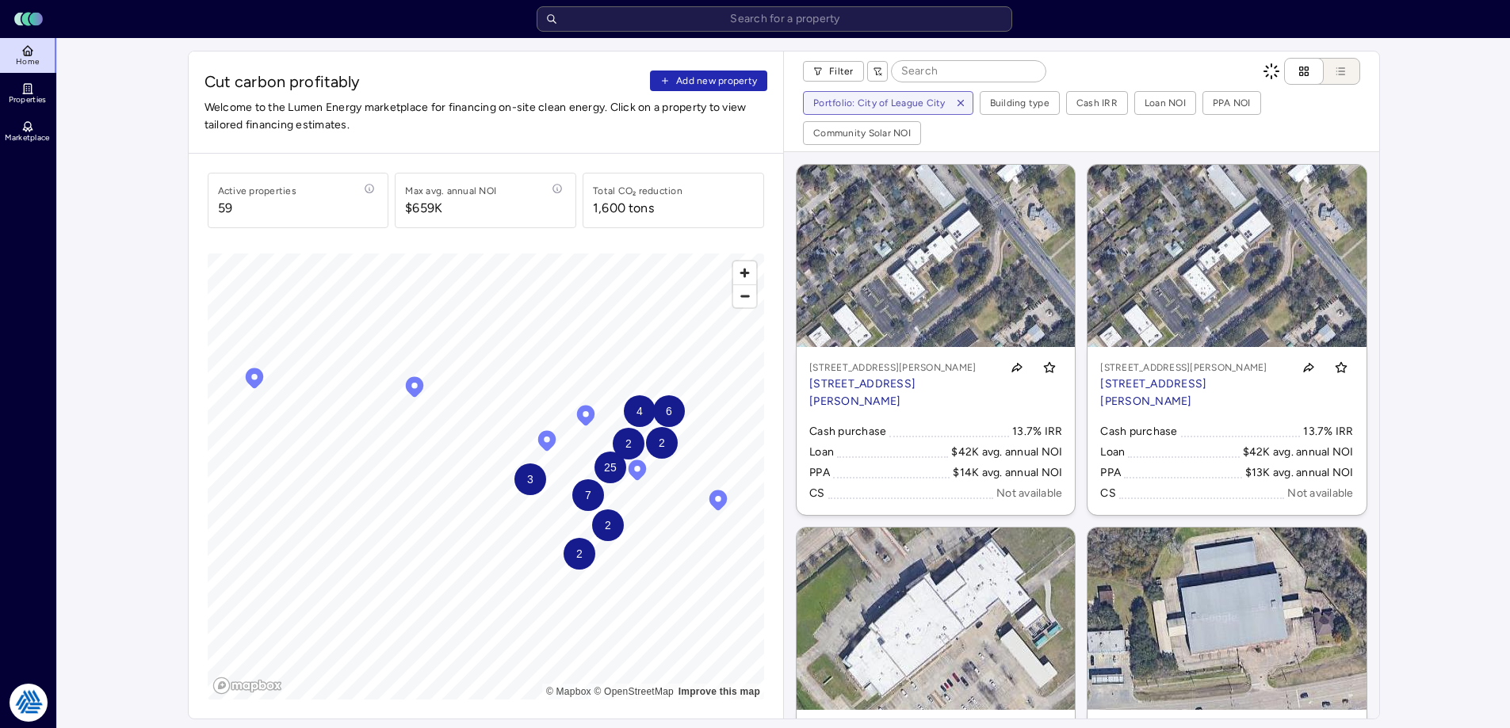
click at [667, 85] on icon "button" at bounding box center [665, 81] width 10 height 10
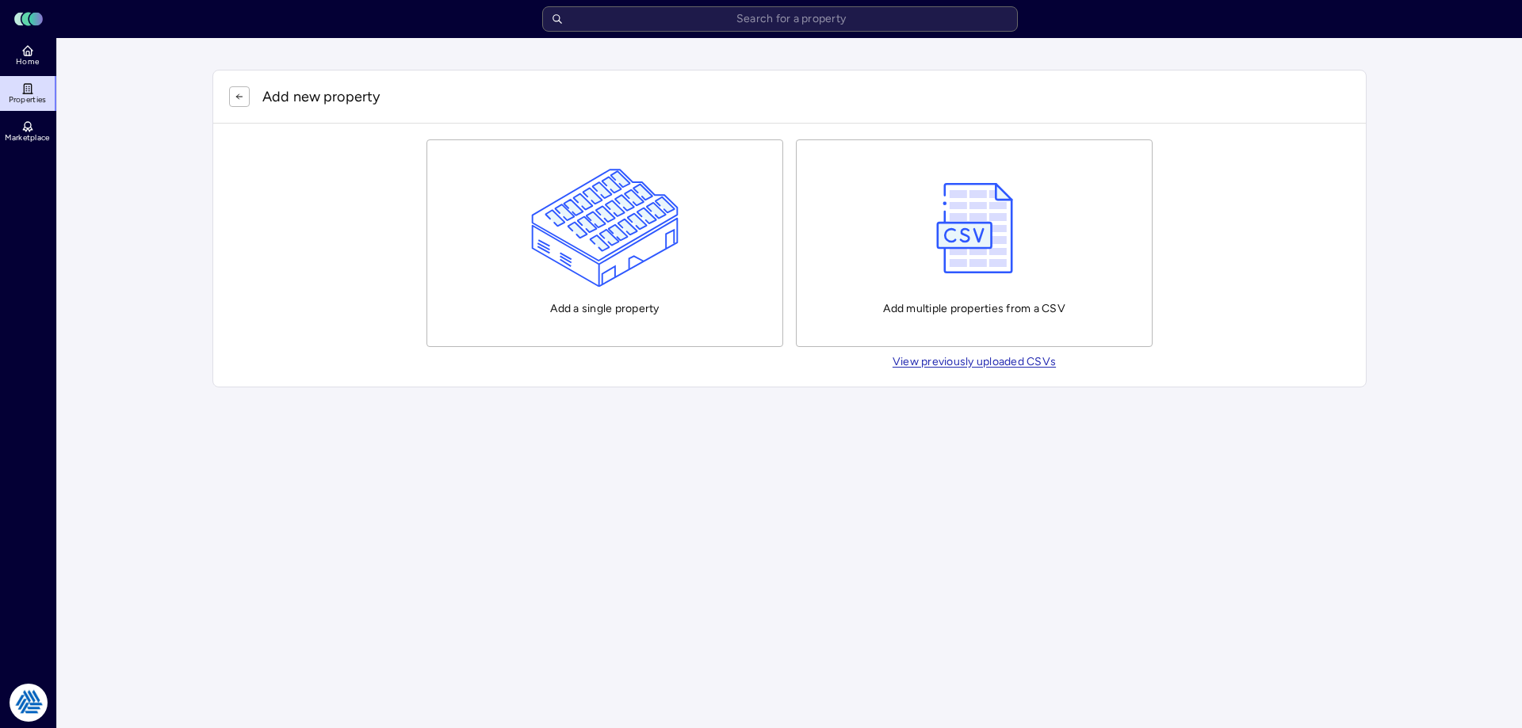
click at [588, 239] on img "button" at bounding box center [605, 228] width 148 height 119
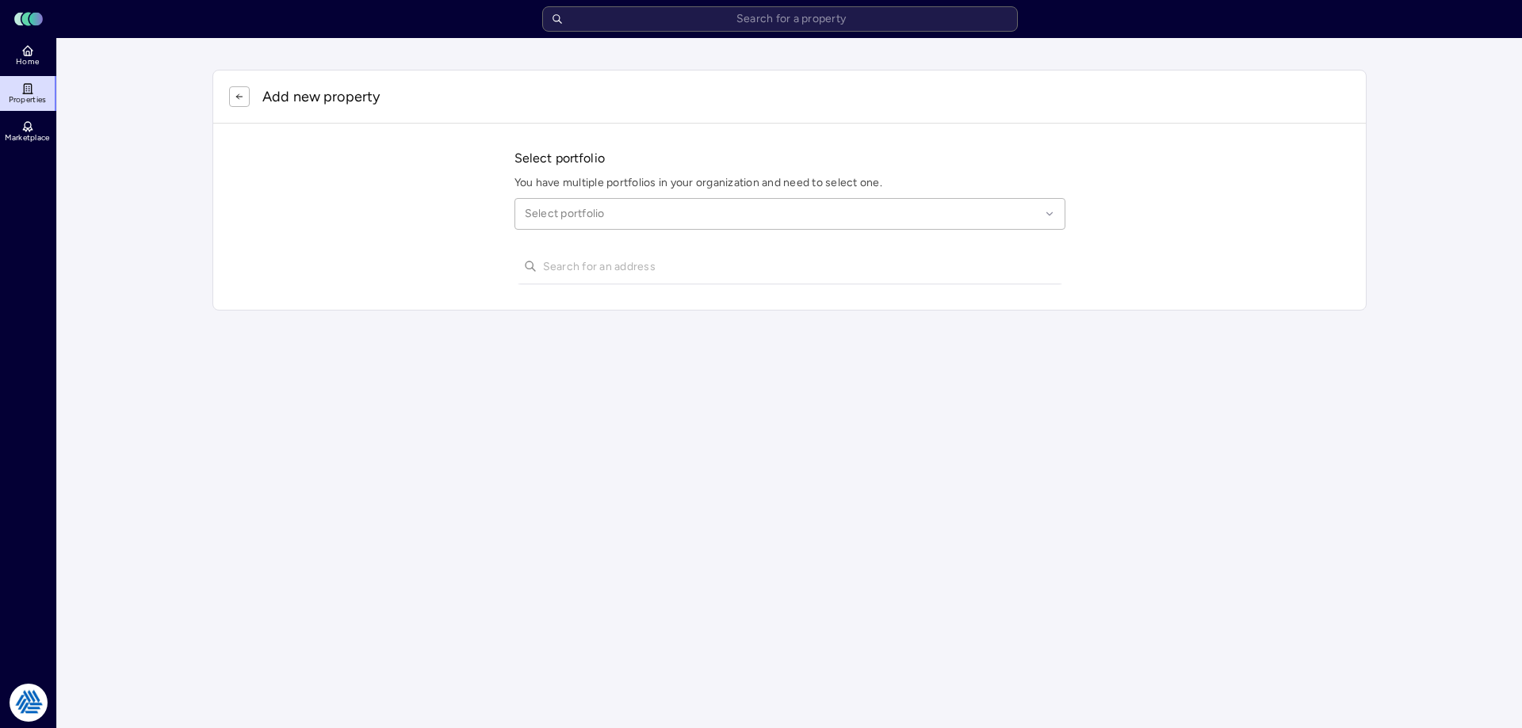
click at [580, 210] on div at bounding box center [782, 213] width 515 height 17
type input "league city"
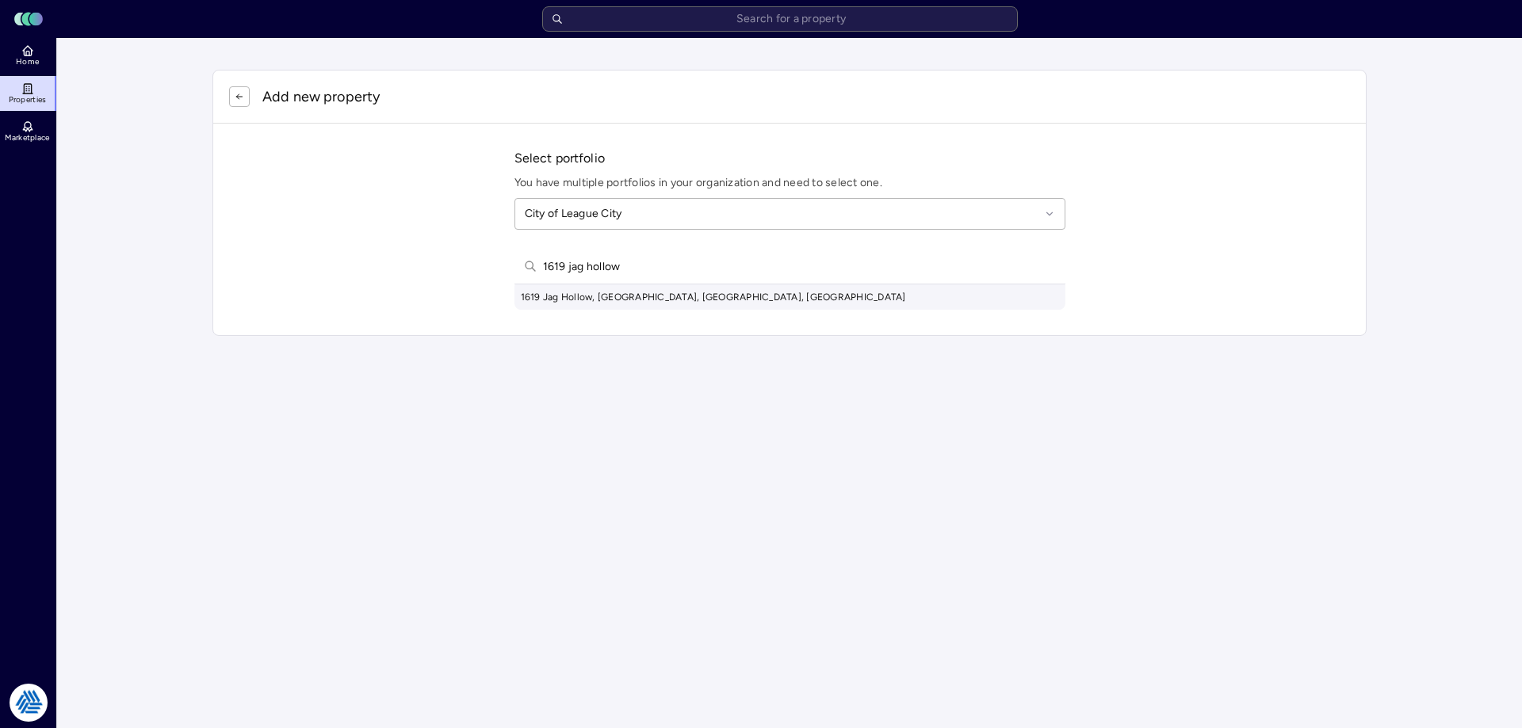
type input "1619 jag hollow"
click at [591, 300] on div "1619 Jag Hollow, League City, TX, USA" at bounding box center [789, 297] width 551 height 25
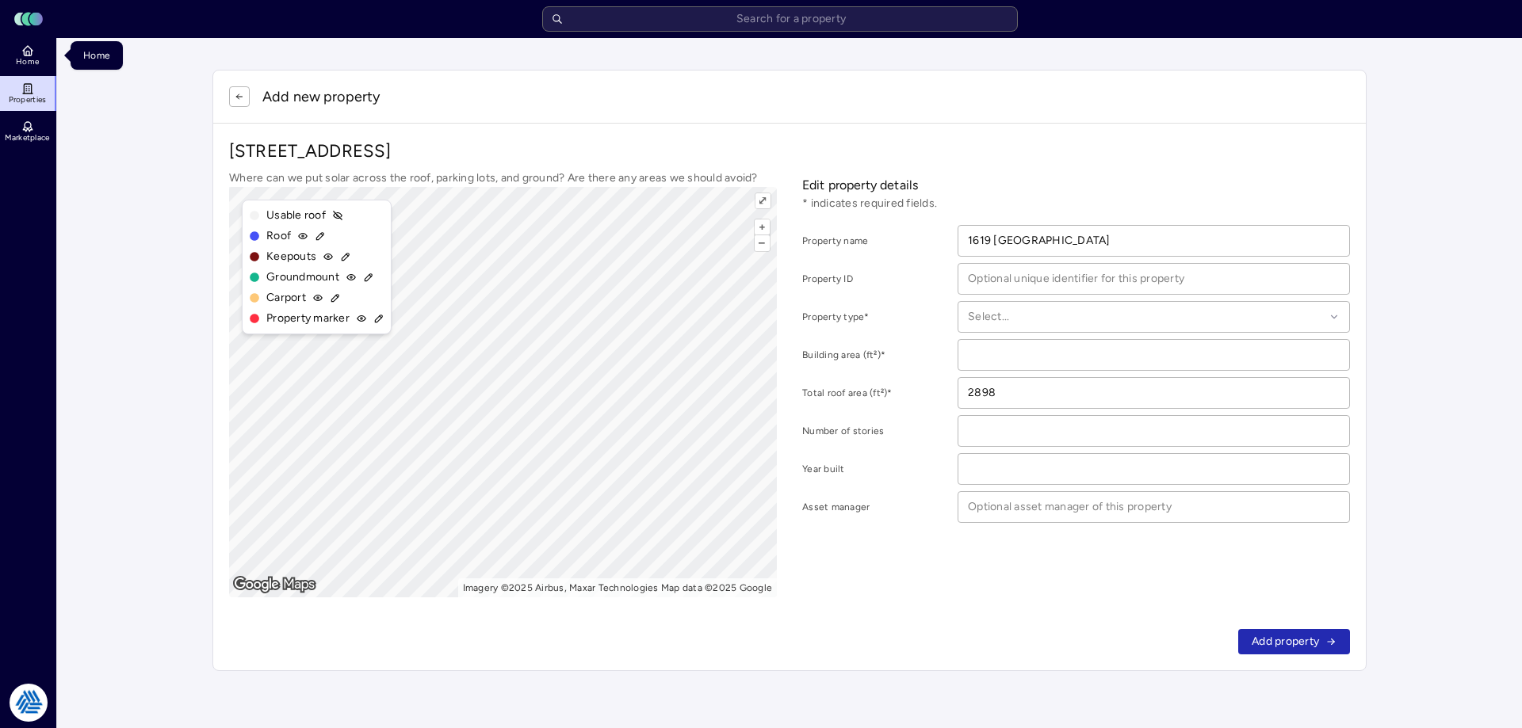
click at [48, 56] on link "Home" at bounding box center [29, 55] width 58 height 35
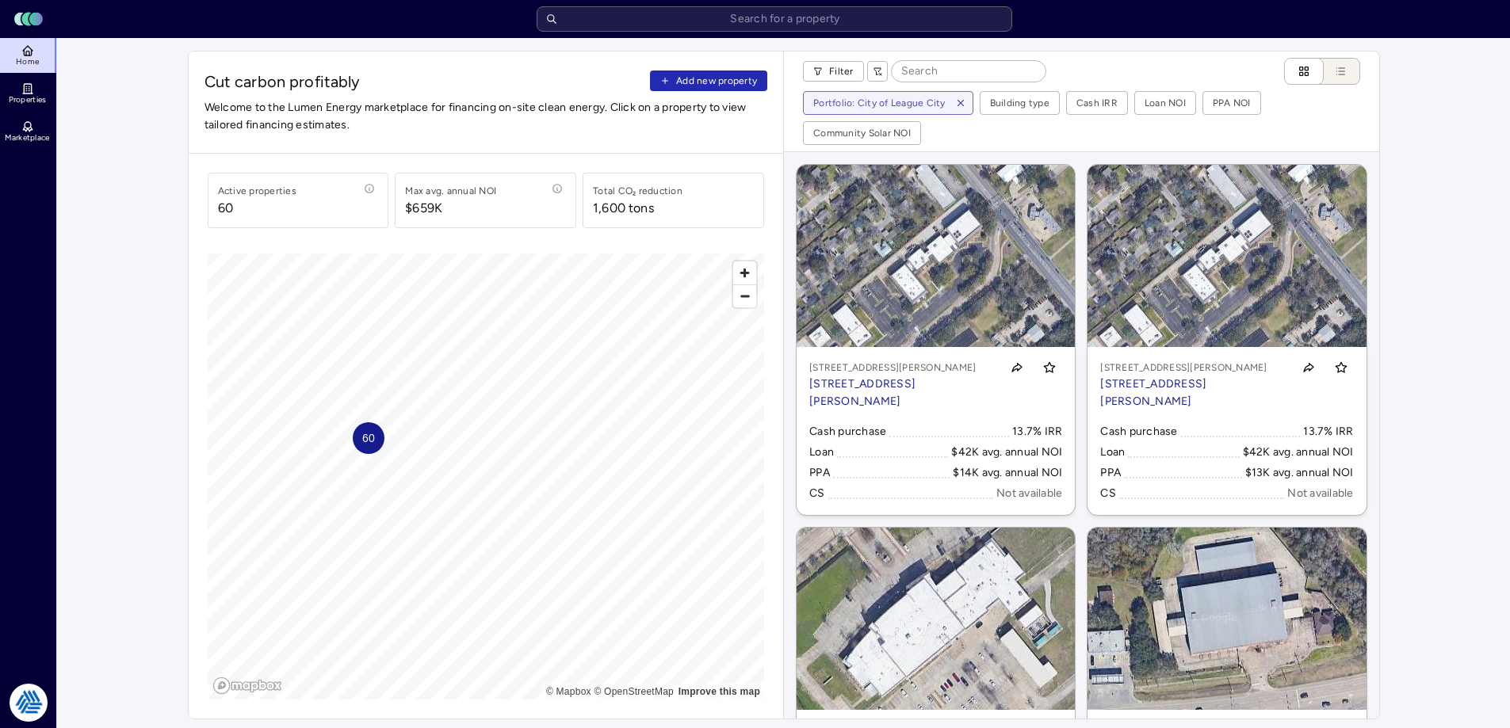
click at [706, 83] on span "Add new property" at bounding box center [716, 81] width 81 height 16
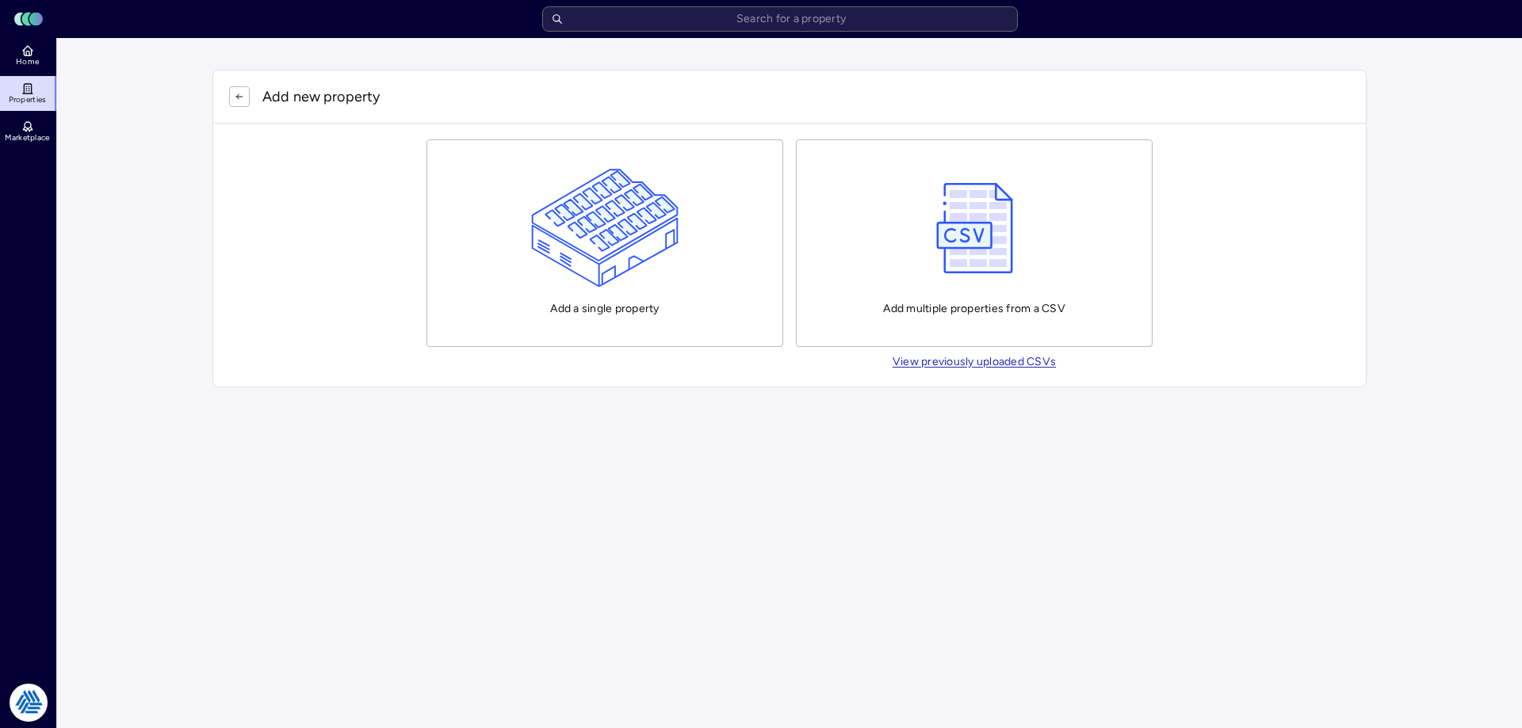
click at [516, 313] on button "Add a single property" at bounding box center [604, 244] width 357 height 208
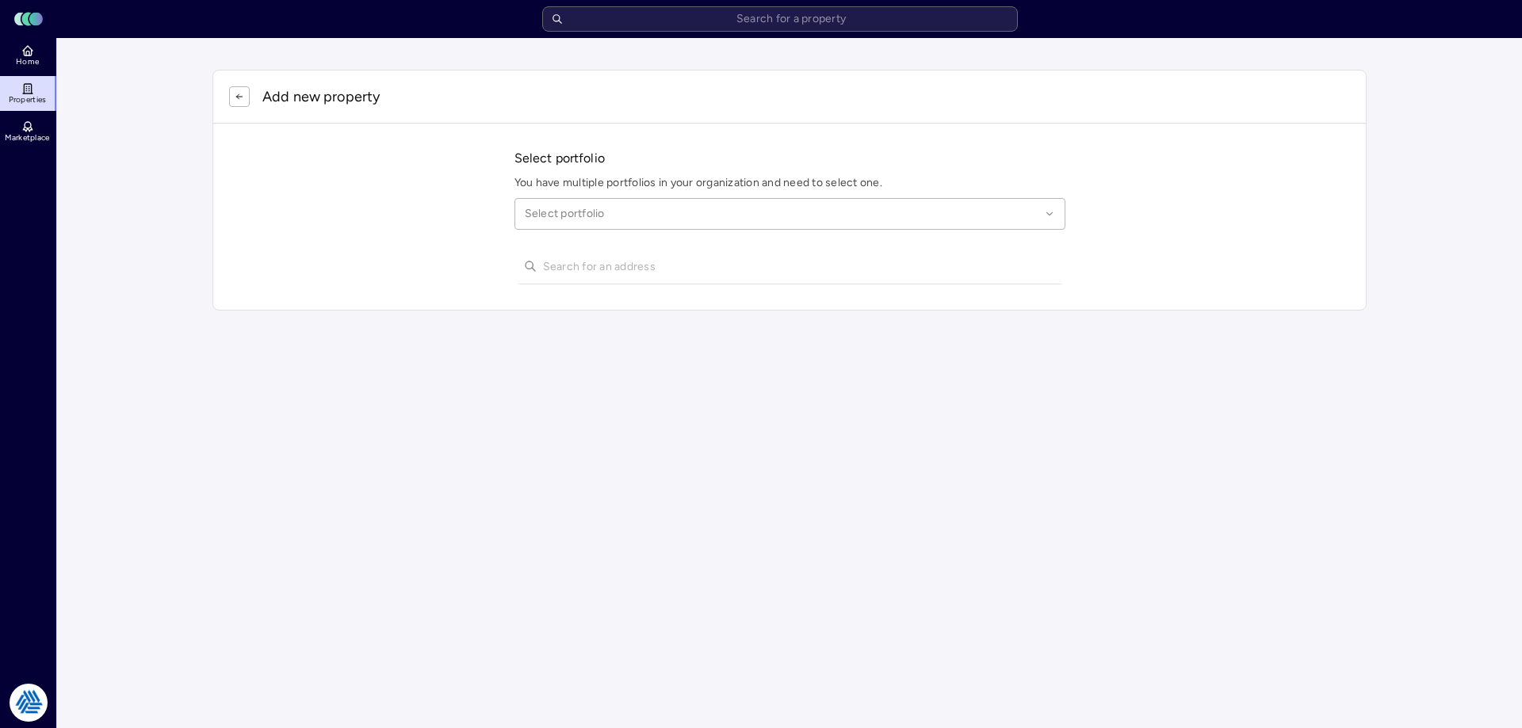
click at [567, 210] on div at bounding box center [782, 213] width 515 height 17
type input "league city"
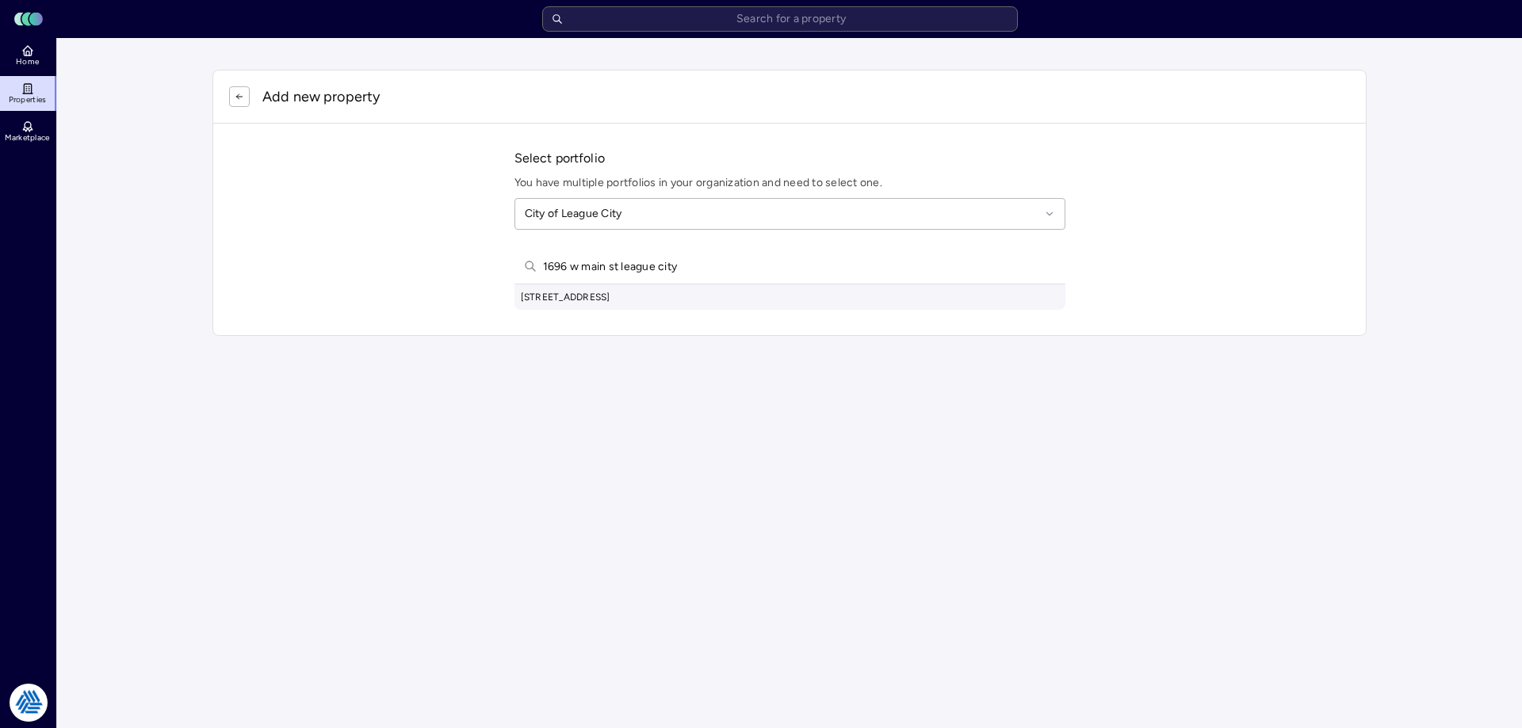
type input "1696 w main st league city"
click at [552, 291] on div "1696 W Main St, League City, TX, USA" at bounding box center [789, 297] width 551 height 25
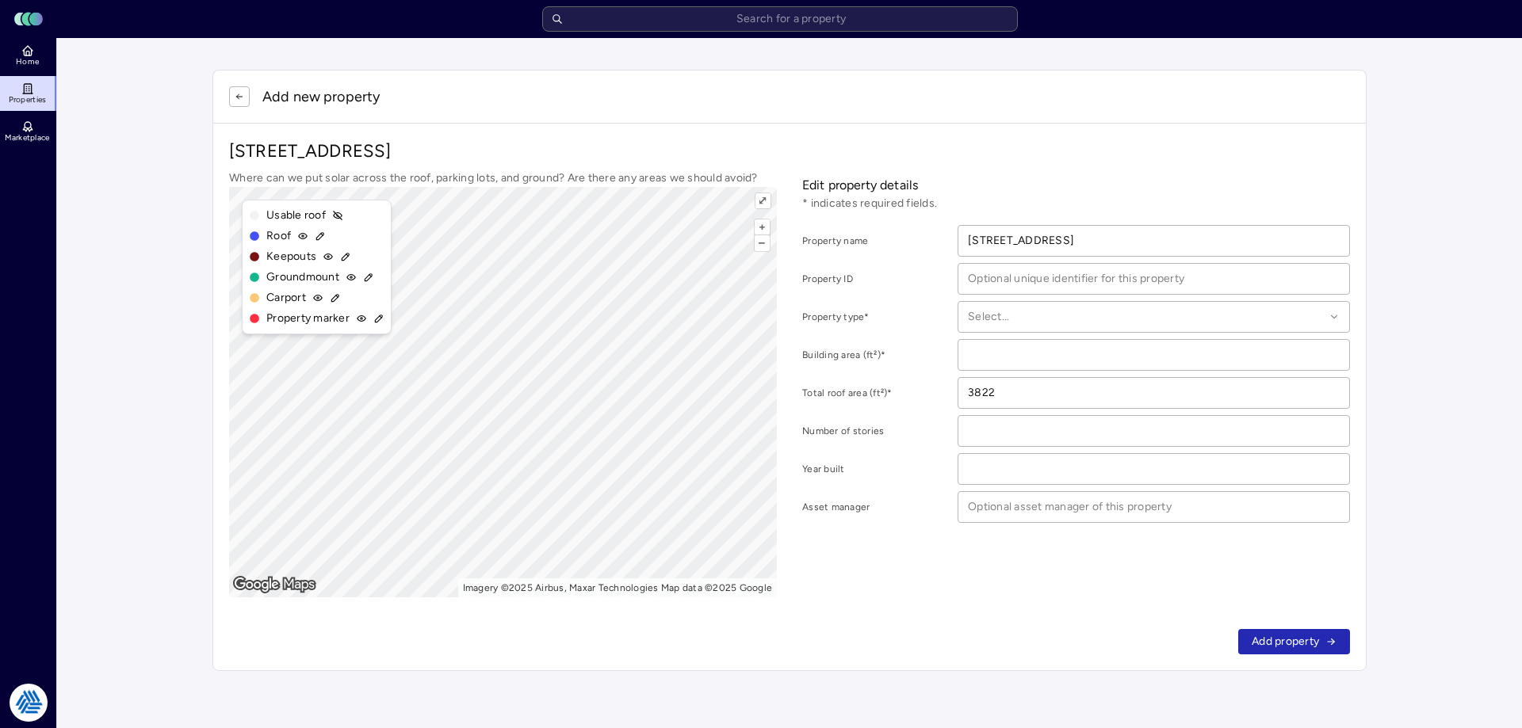
click at [34, 56] on link "Home" at bounding box center [29, 55] width 58 height 35
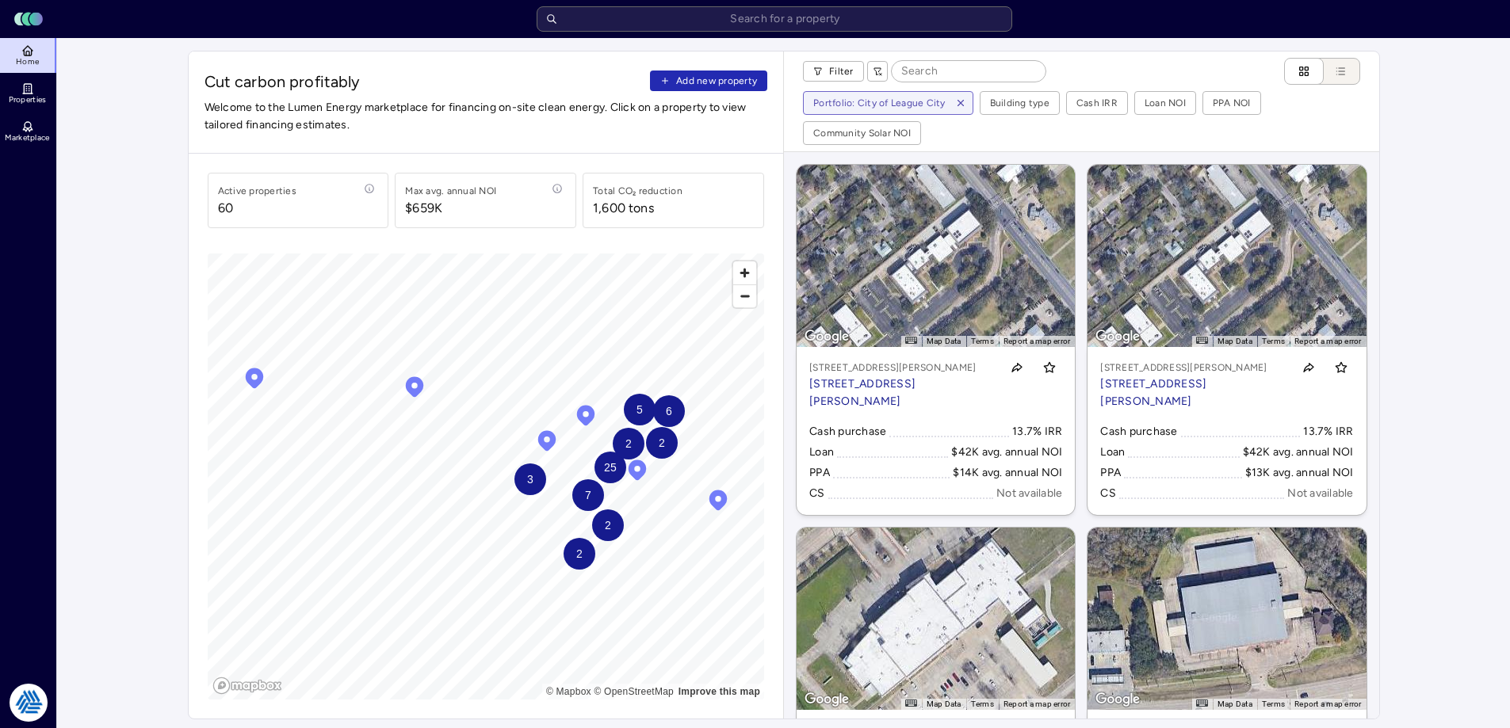
click at [721, 86] on span "Add new property" at bounding box center [716, 81] width 81 height 16
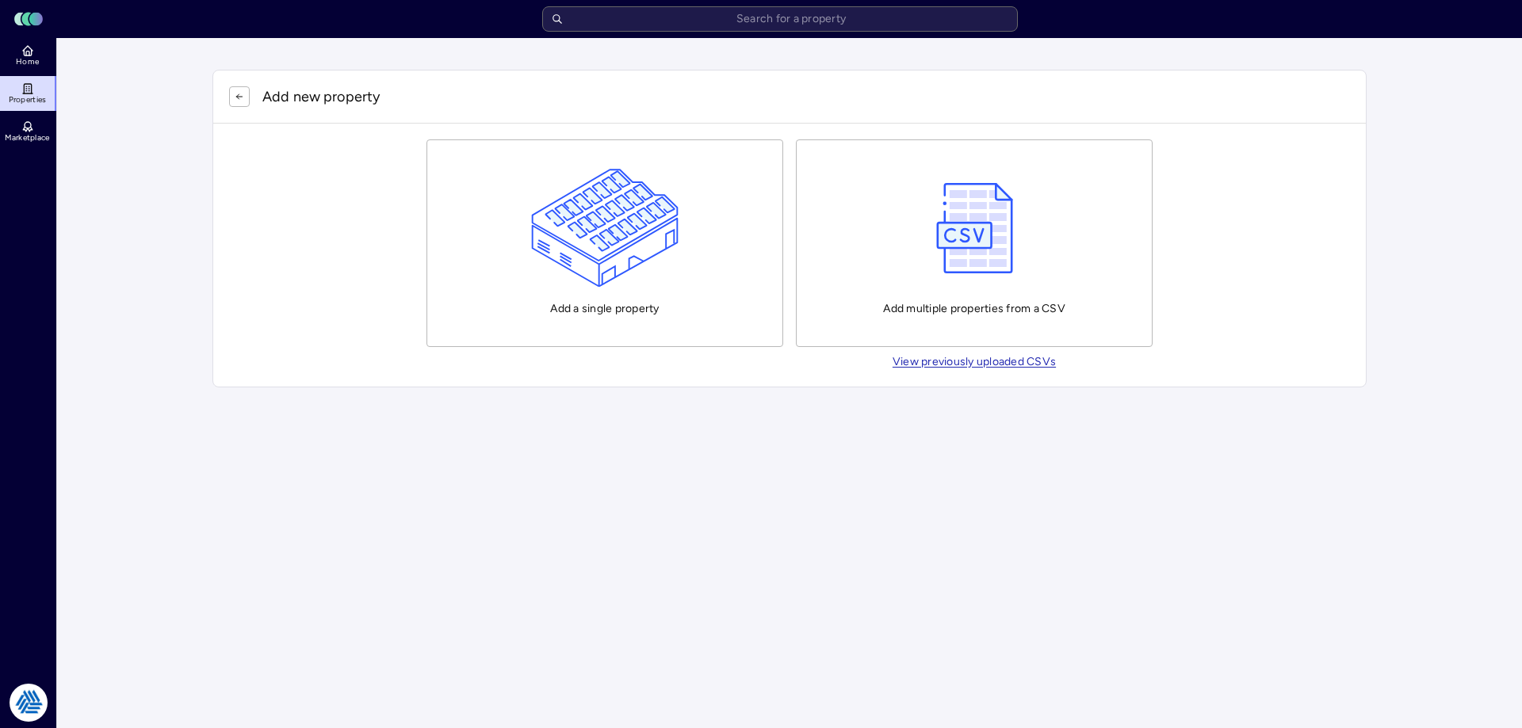
click at [617, 249] on img "button" at bounding box center [605, 228] width 148 height 119
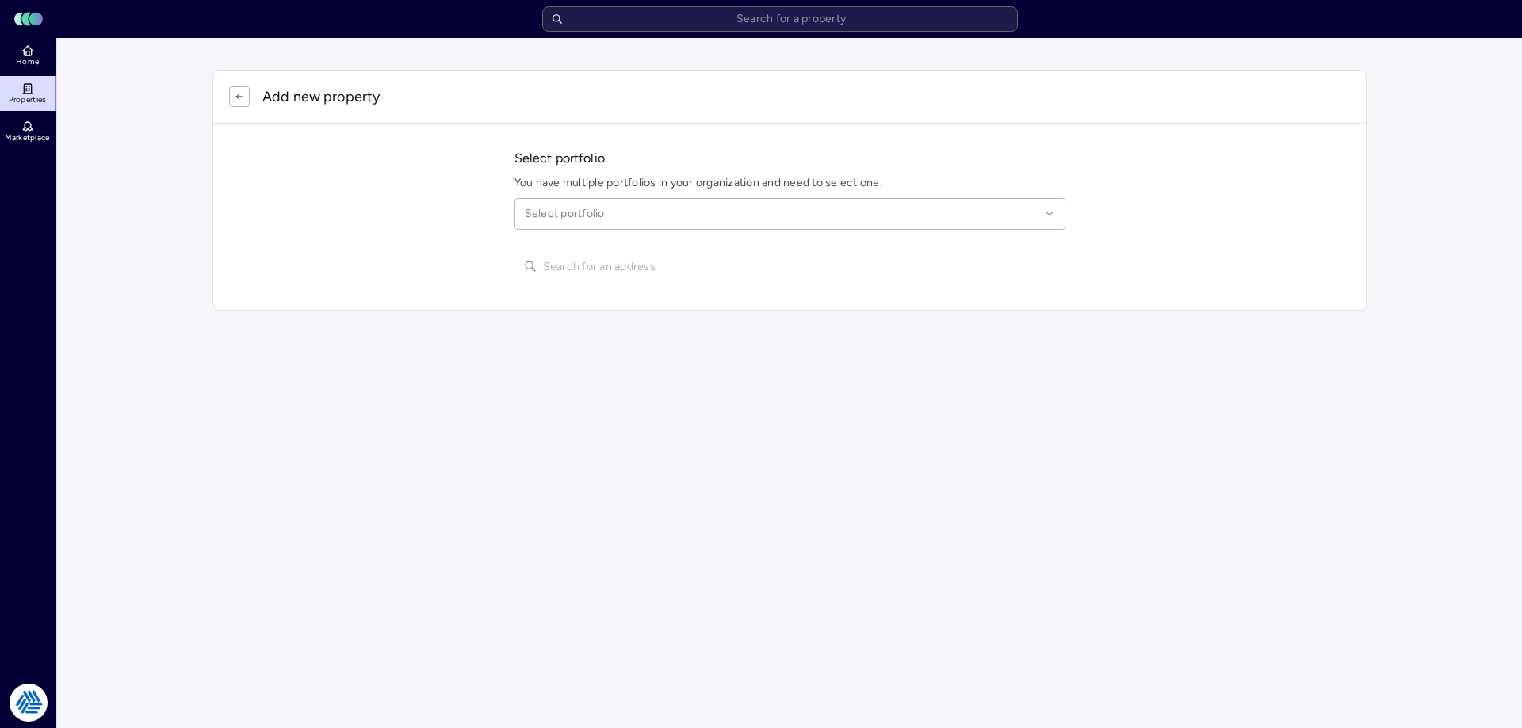
click at [556, 203] on div "Select portfolio" at bounding box center [789, 214] width 551 height 32
type input "league"
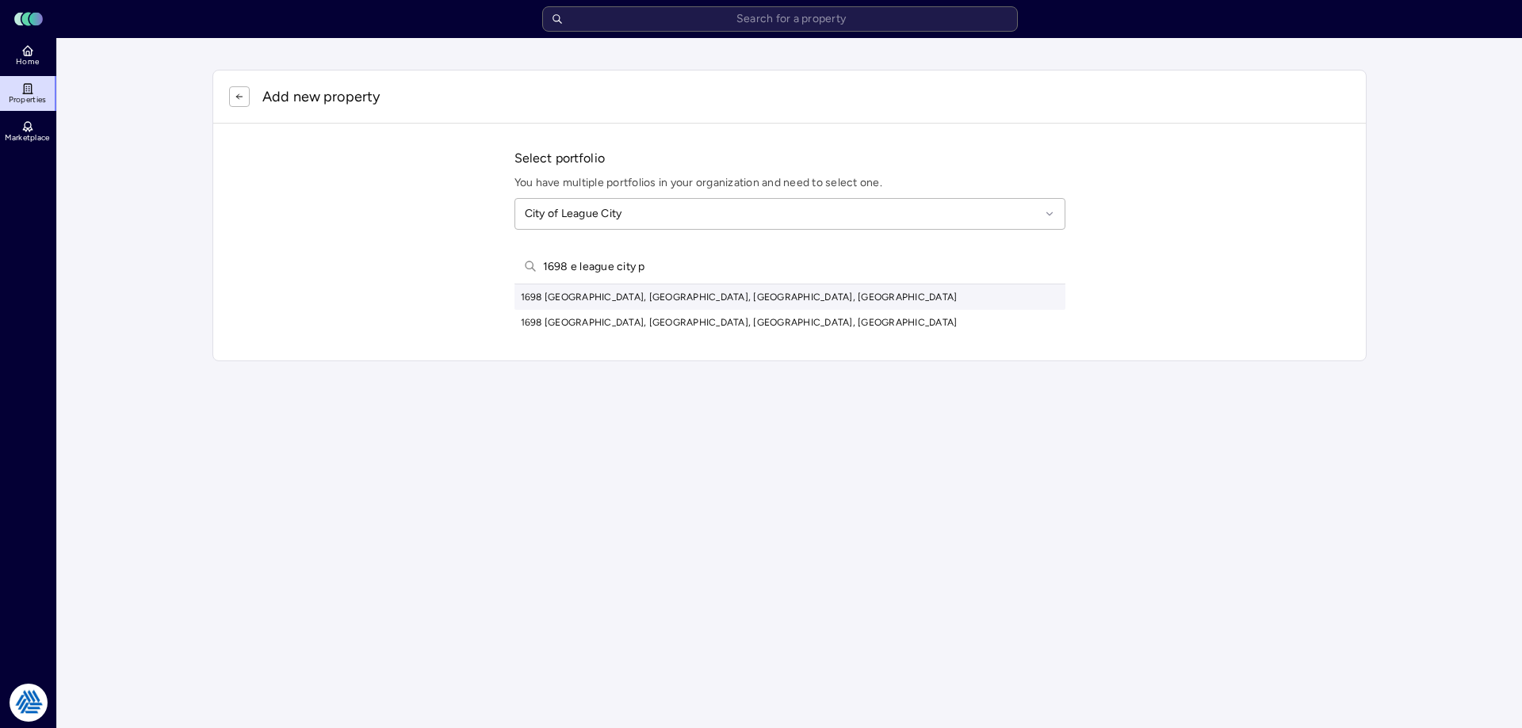
type input "1698 e league city p"
click at [560, 294] on div "1698 East League City Parkway, League City, TX, USA" at bounding box center [789, 297] width 551 height 25
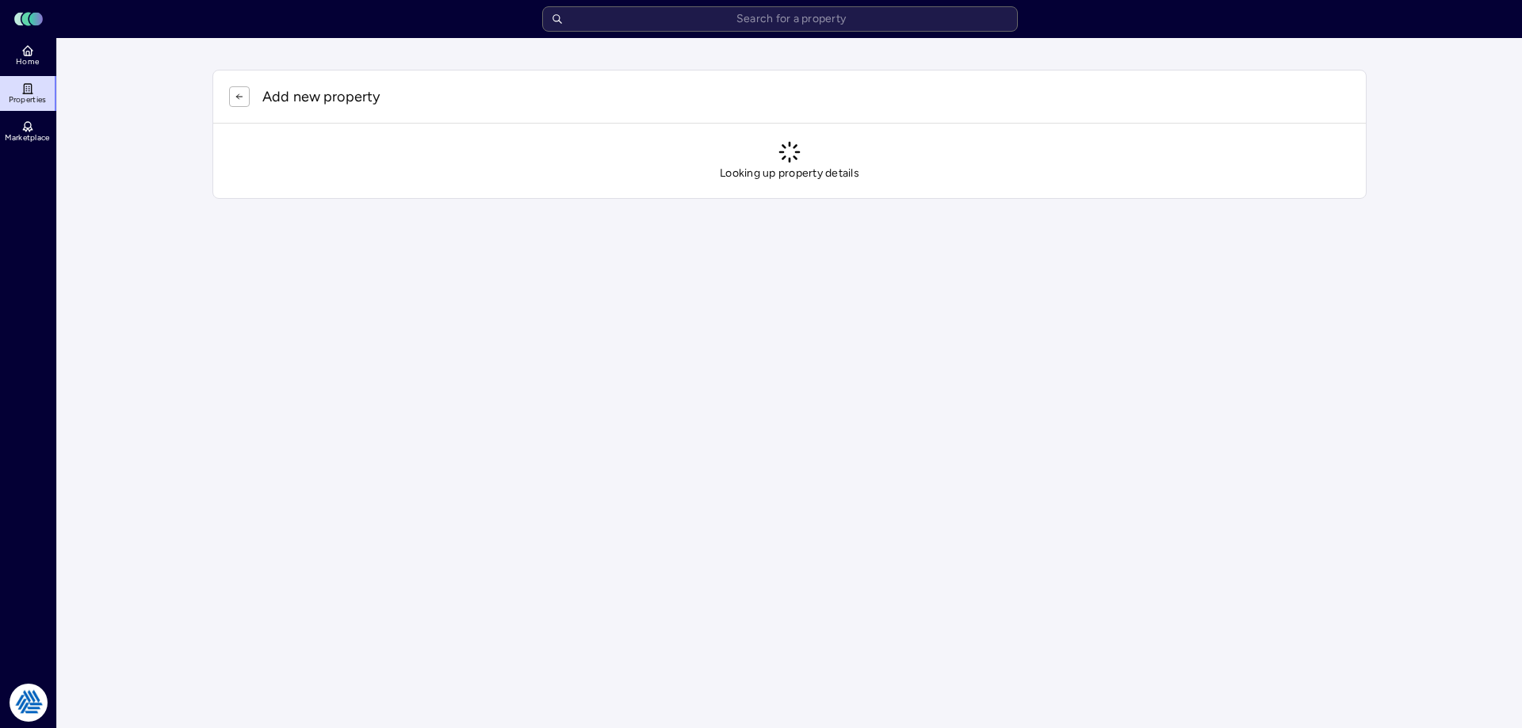
click at [199, 212] on div "Add new property Looking up property details" at bounding box center [789, 134] width 1192 height 167
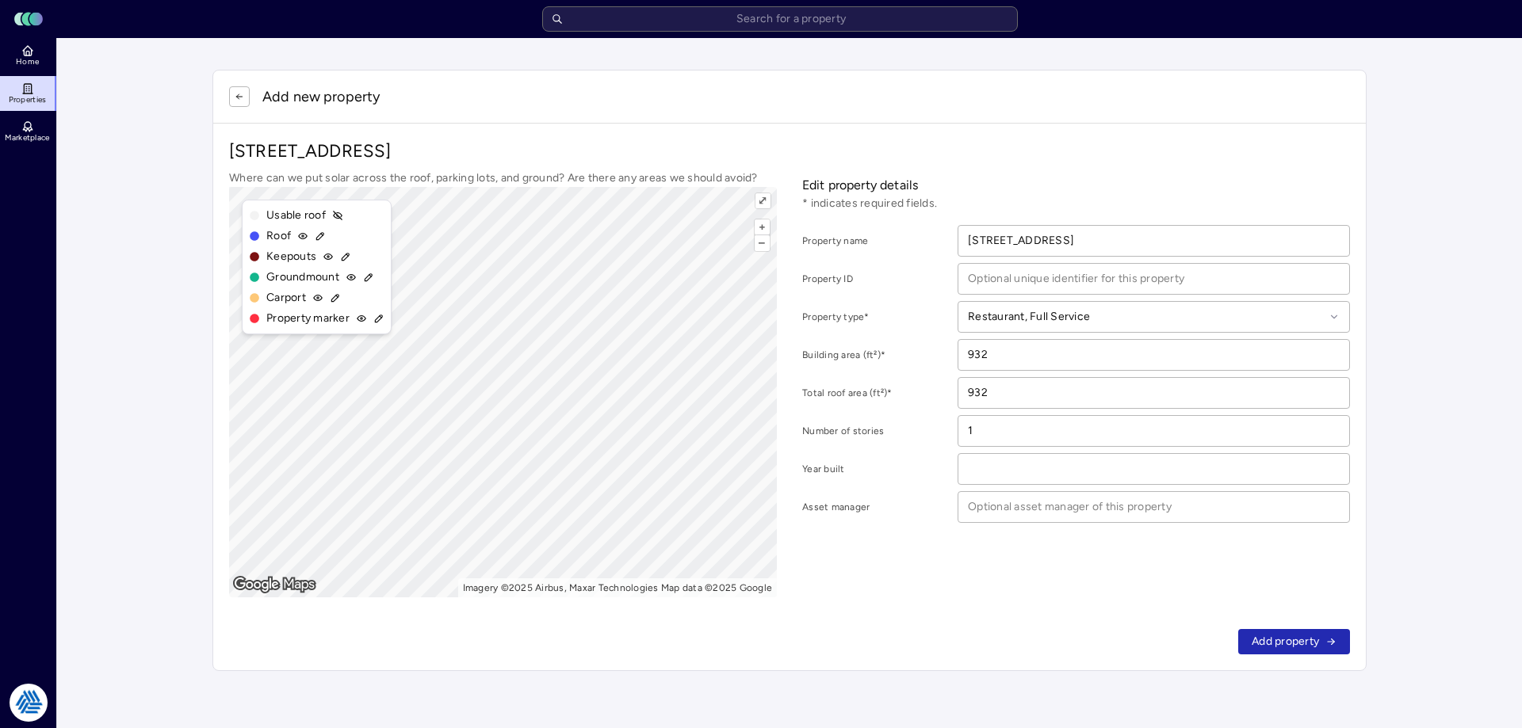
click at [1301, 650] on span "Add property" at bounding box center [1285, 641] width 67 height 17
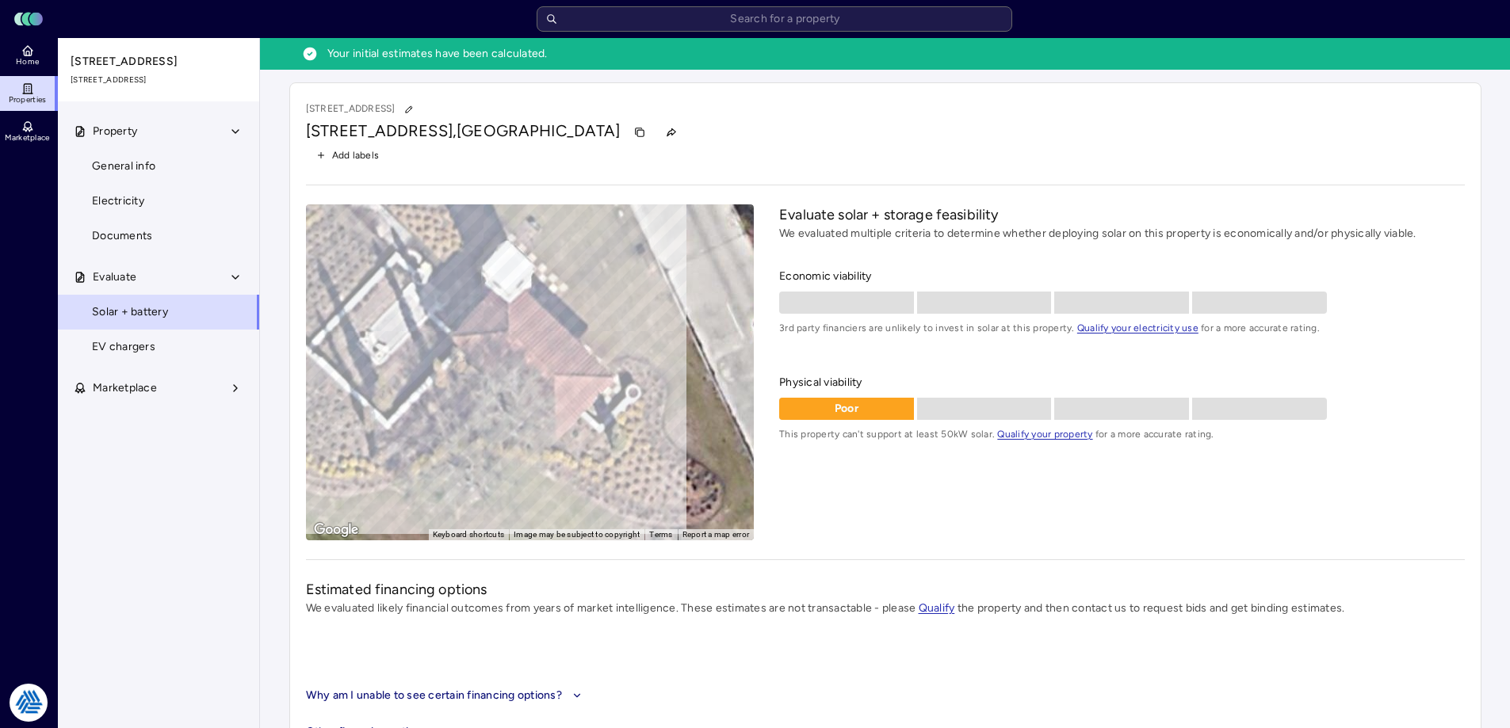
click at [34, 59] on span "Home" at bounding box center [27, 62] width 23 height 10
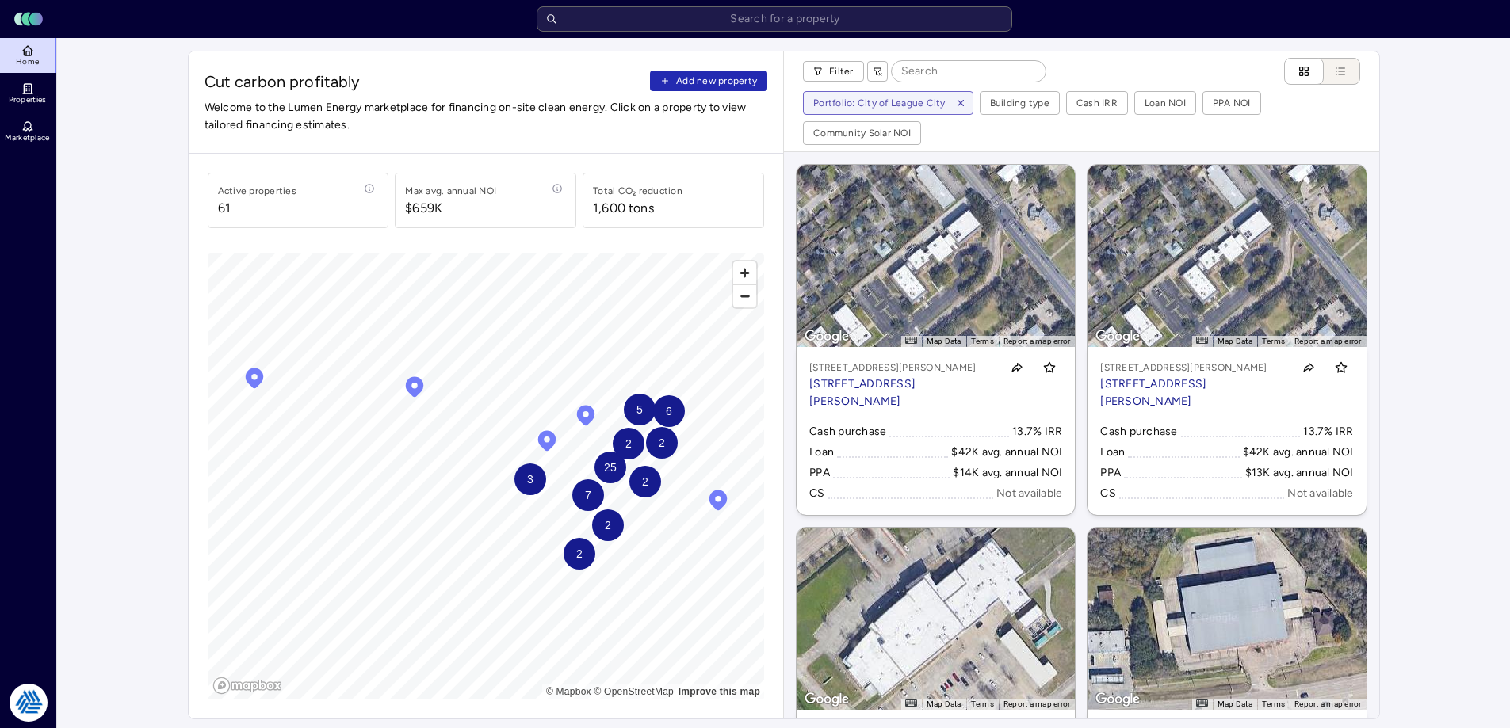
click at [698, 85] on span "Add new property" at bounding box center [716, 81] width 81 height 16
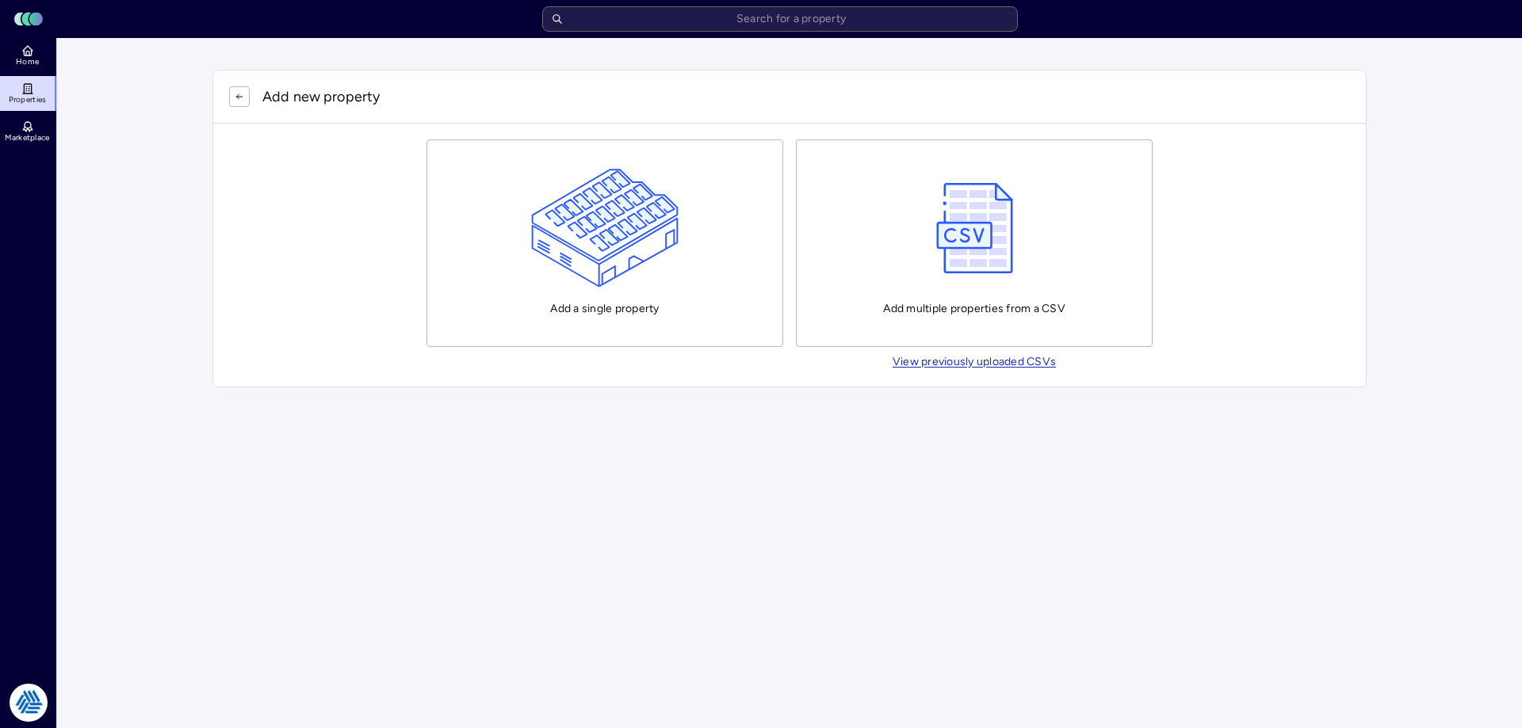
click at [568, 209] on img "button" at bounding box center [605, 228] width 148 height 119
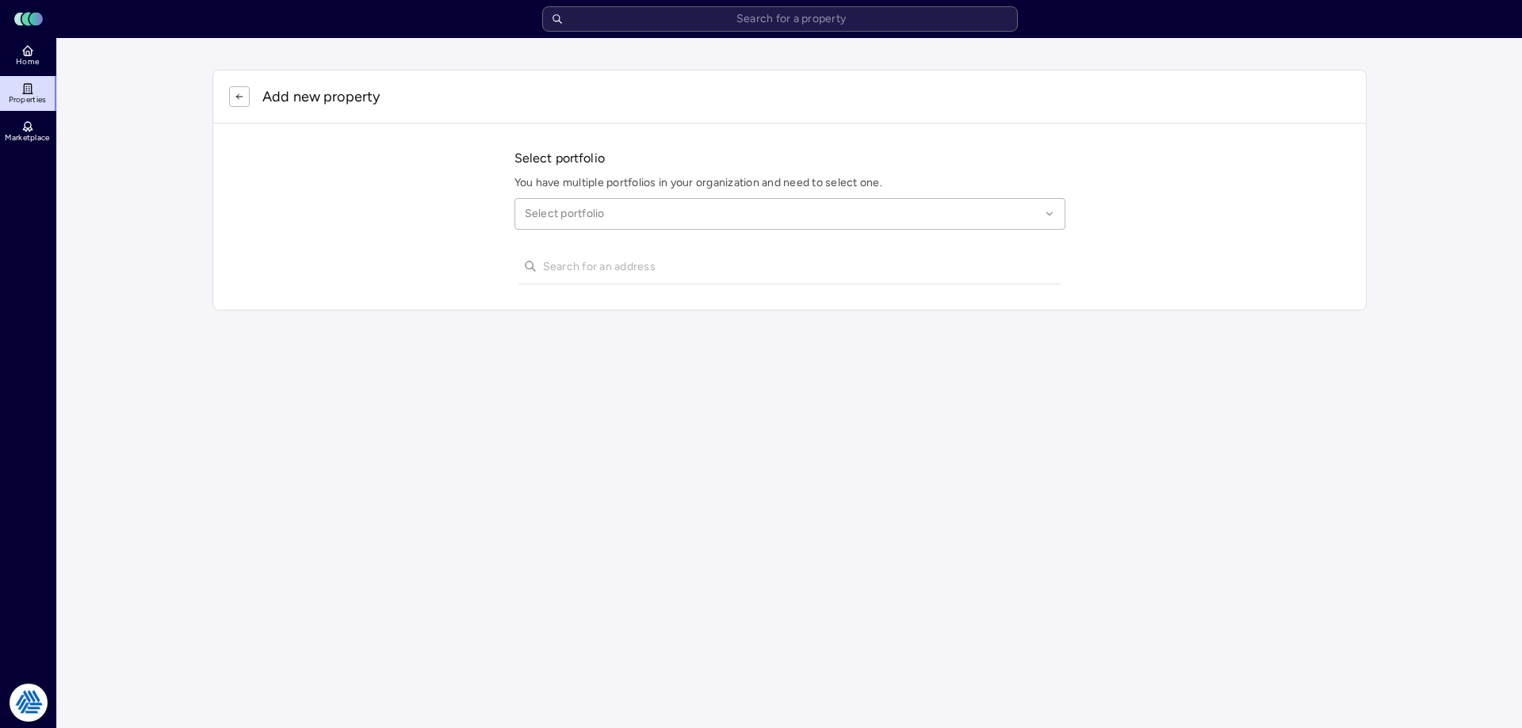
drag, startPoint x: 521, startPoint y: 202, endPoint x: 556, endPoint y: 219, distance: 39.4
click at [532, 210] on div "Select portfolio" at bounding box center [789, 214] width 551 height 32
type input "league city"
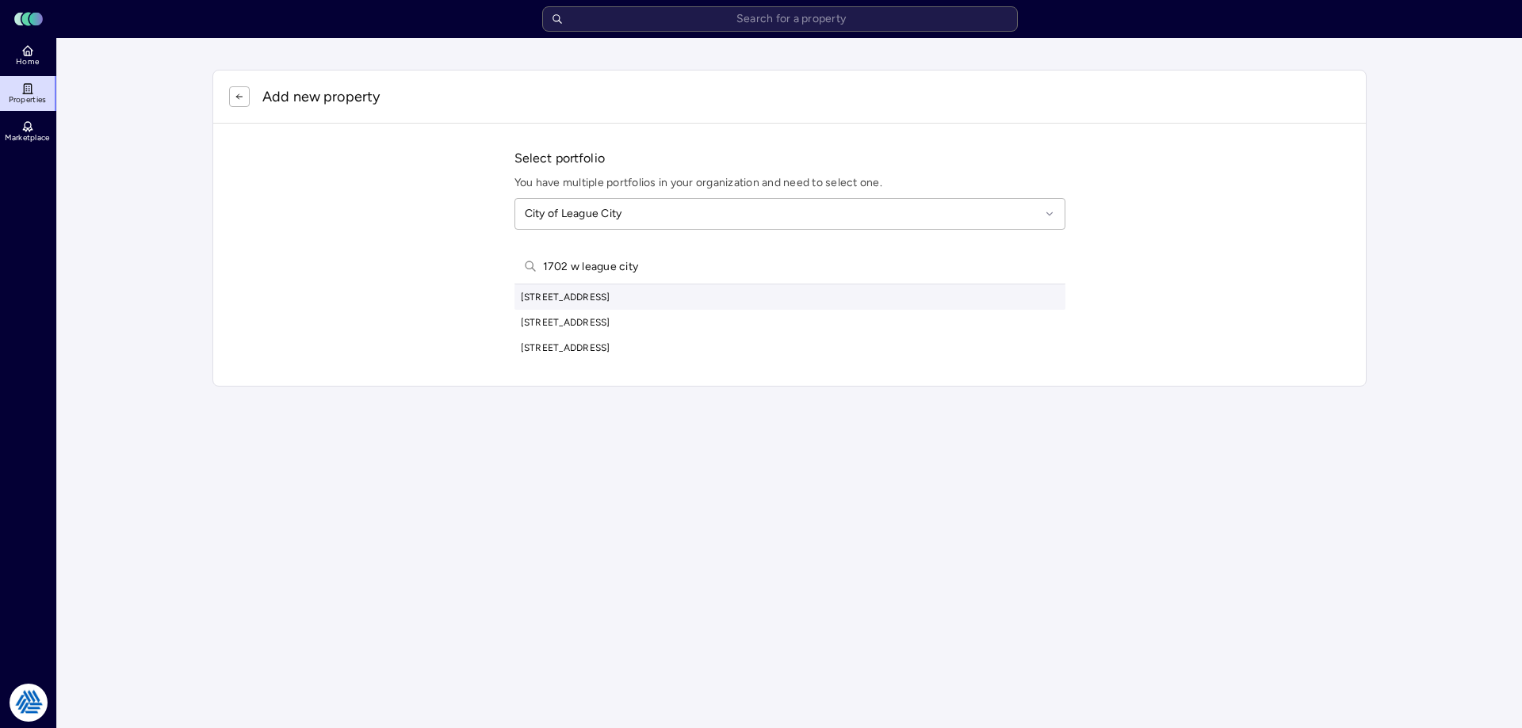
type input "1702 w league city"
click at [604, 296] on div "1702 West League City Parkway, League City, TX, USA" at bounding box center [789, 297] width 551 height 25
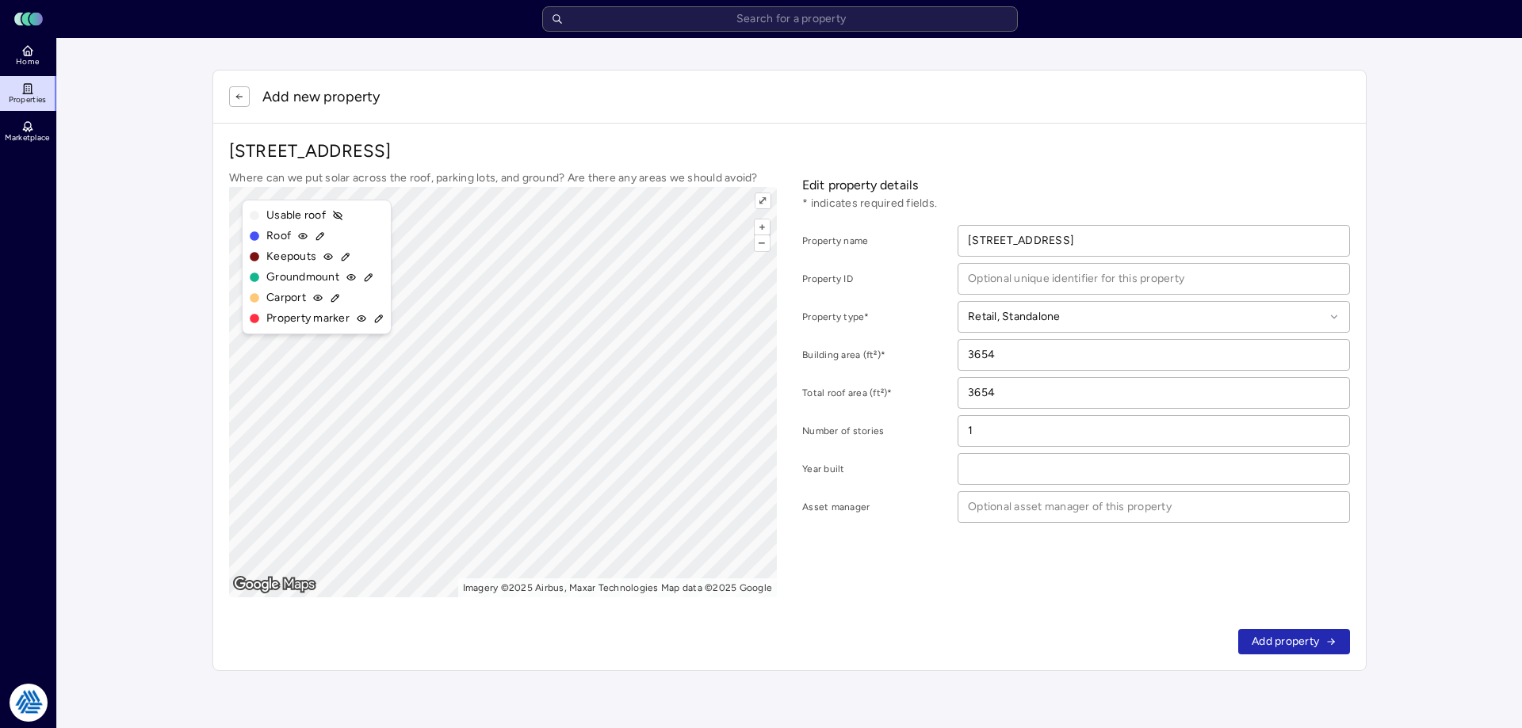
click at [1312, 625] on div "Add property" at bounding box center [789, 642] width 1153 height 57
click at [1306, 640] on span "Add property" at bounding box center [1285, 641] width 67 height 17
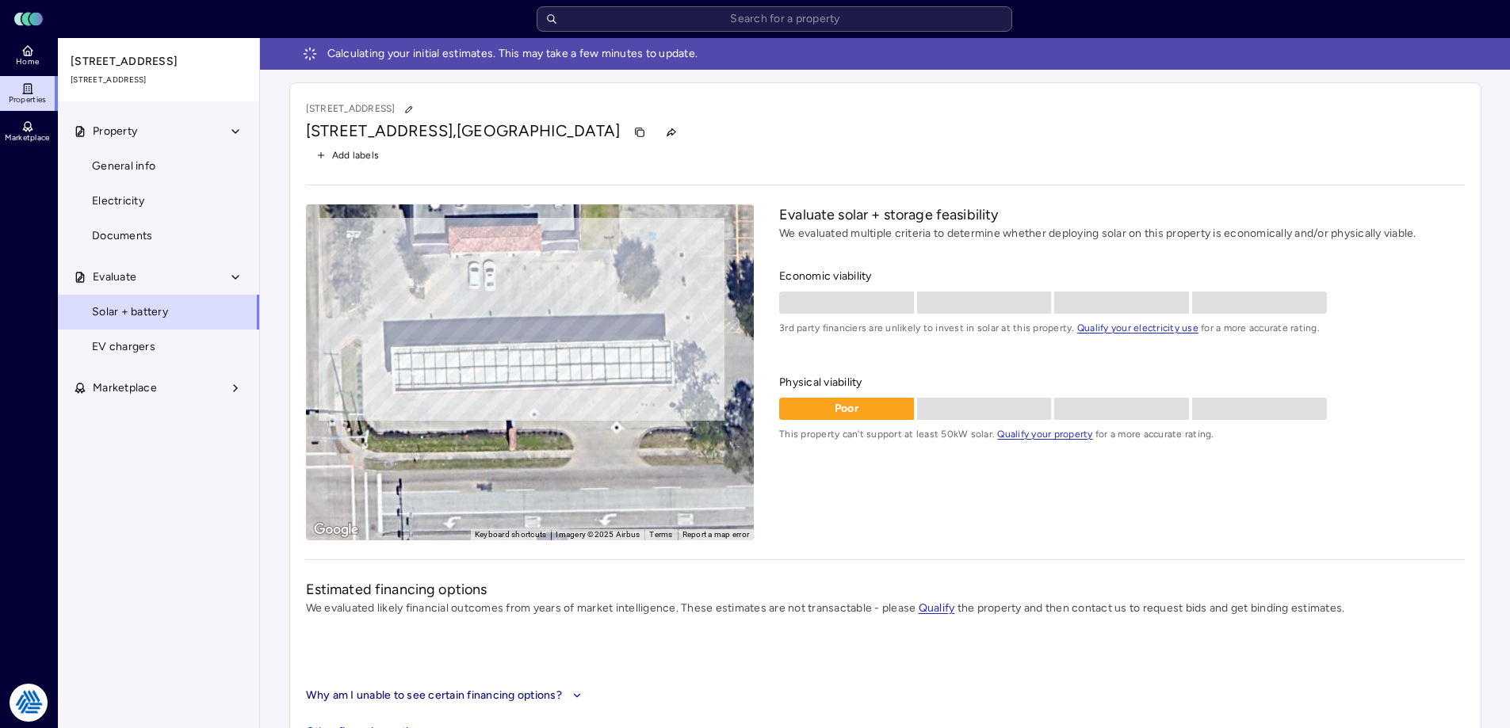
click at [31, 58] on span "Home" at bounding box center [27, 62] width 23 height 10
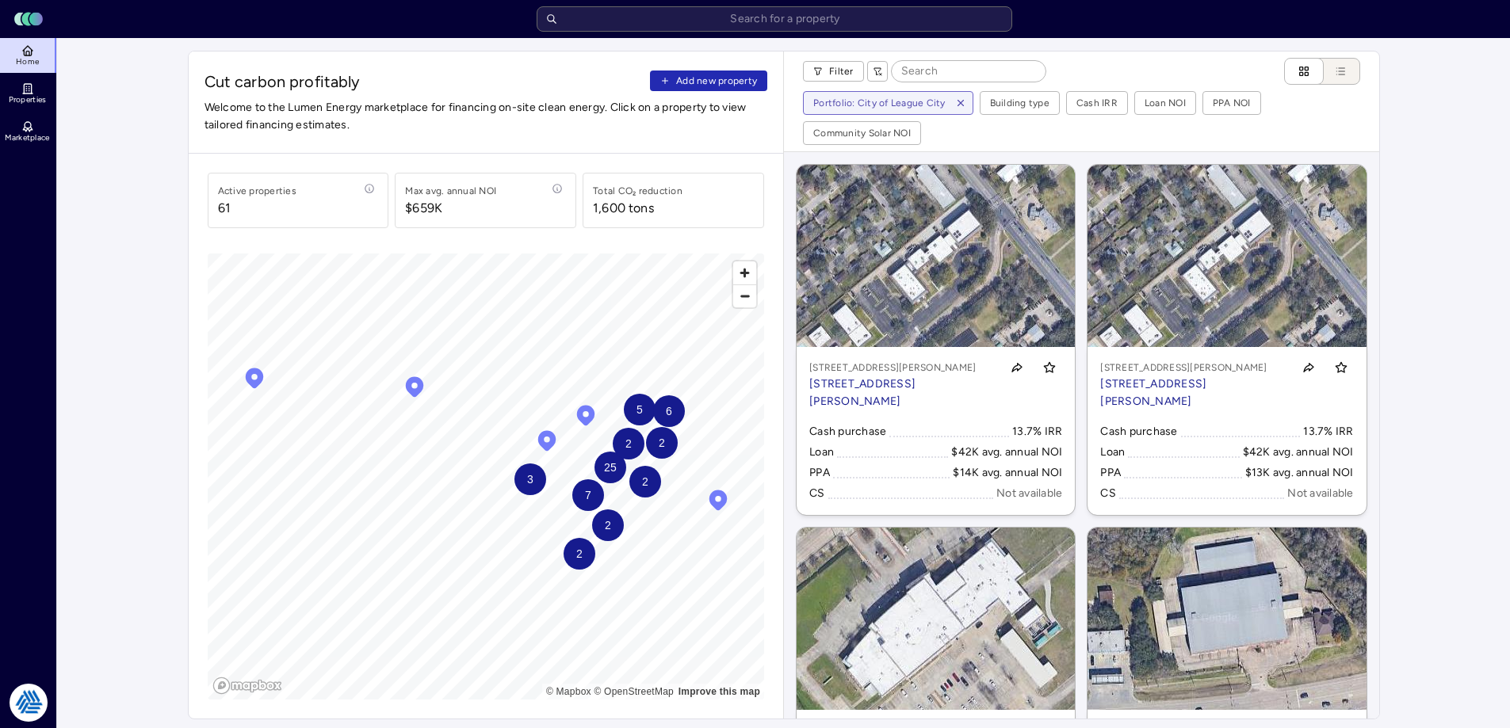
click at [633, 78] on span "Cut carbon profitably" at bounding box center [425, 82] width 440 height 22
click at [682, 84] on span "Add new property" at bounding box center [716, 81] width 81 height 16
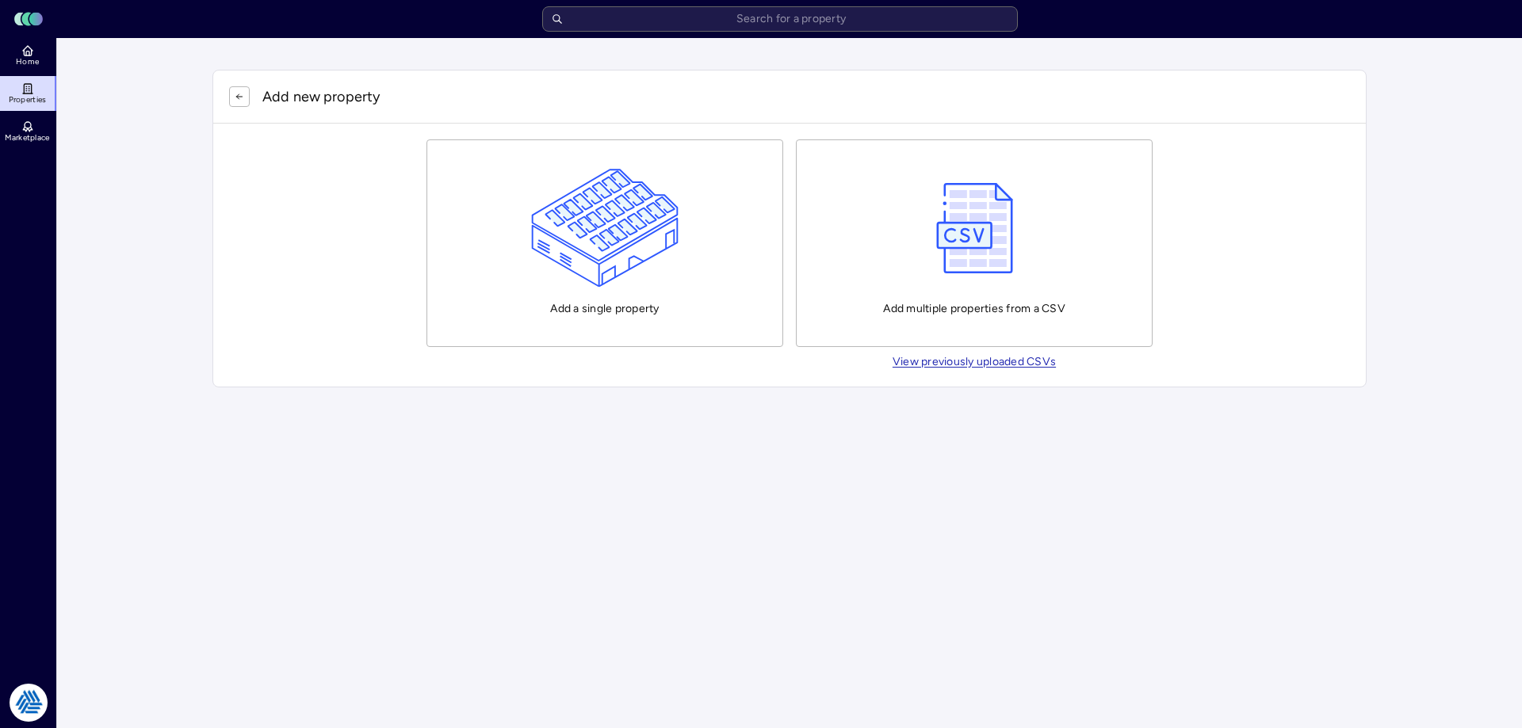
click at [580, 242] on img "button" at bounding box center [605, 228] width 148 height 119
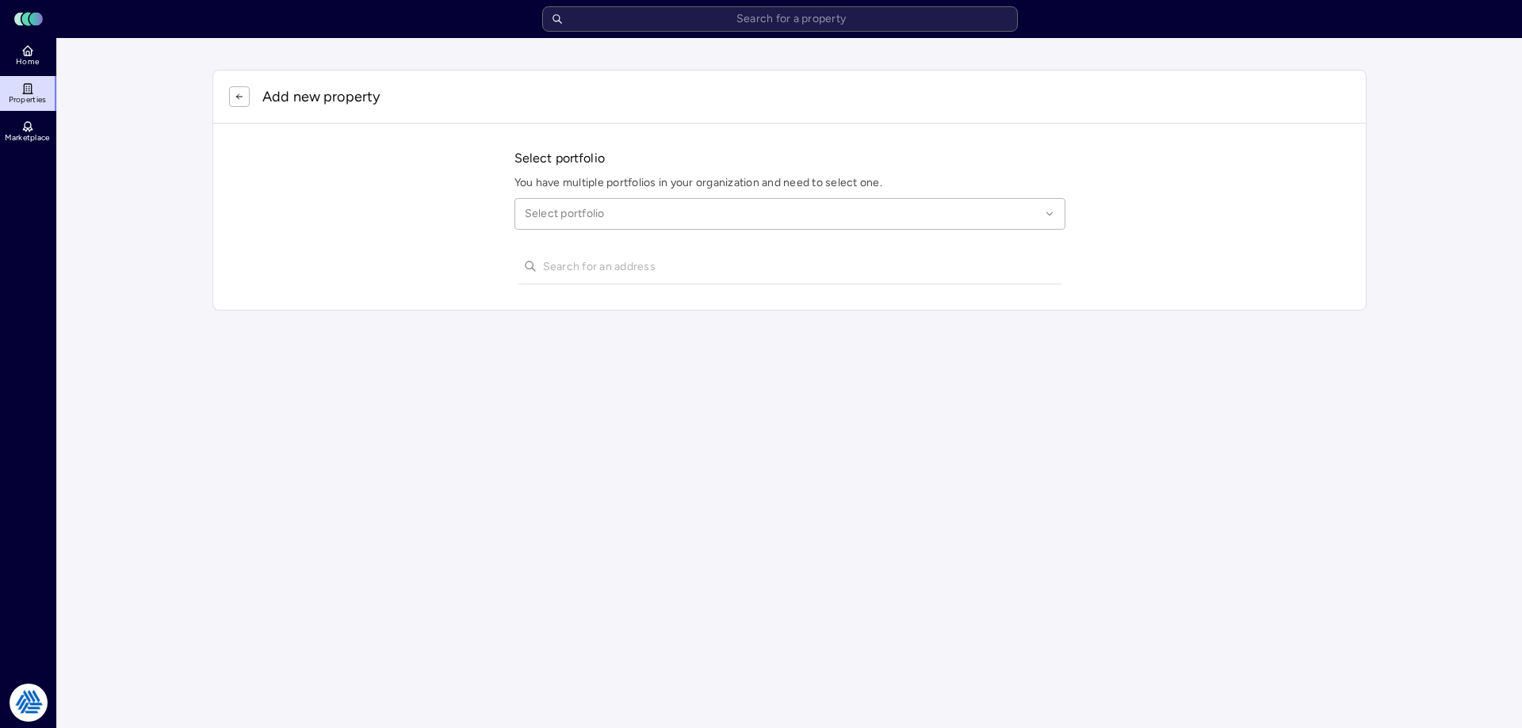
click at [589, 228] on div "Select portfolio" at bounding box center [789, 214] width 551 height 32
type input "league city"
click at [580, 265] on input "1720 w main rd league city" at bounding box center [799, 266] width 513 height 35
click at [631, 263] on input "1720 west main rd league city" at bounding box center [799, 266] width 513 height 35
click at [713, 273] on input "1720 west main road league city" at bounding box center [799, 266] width 513 height 35
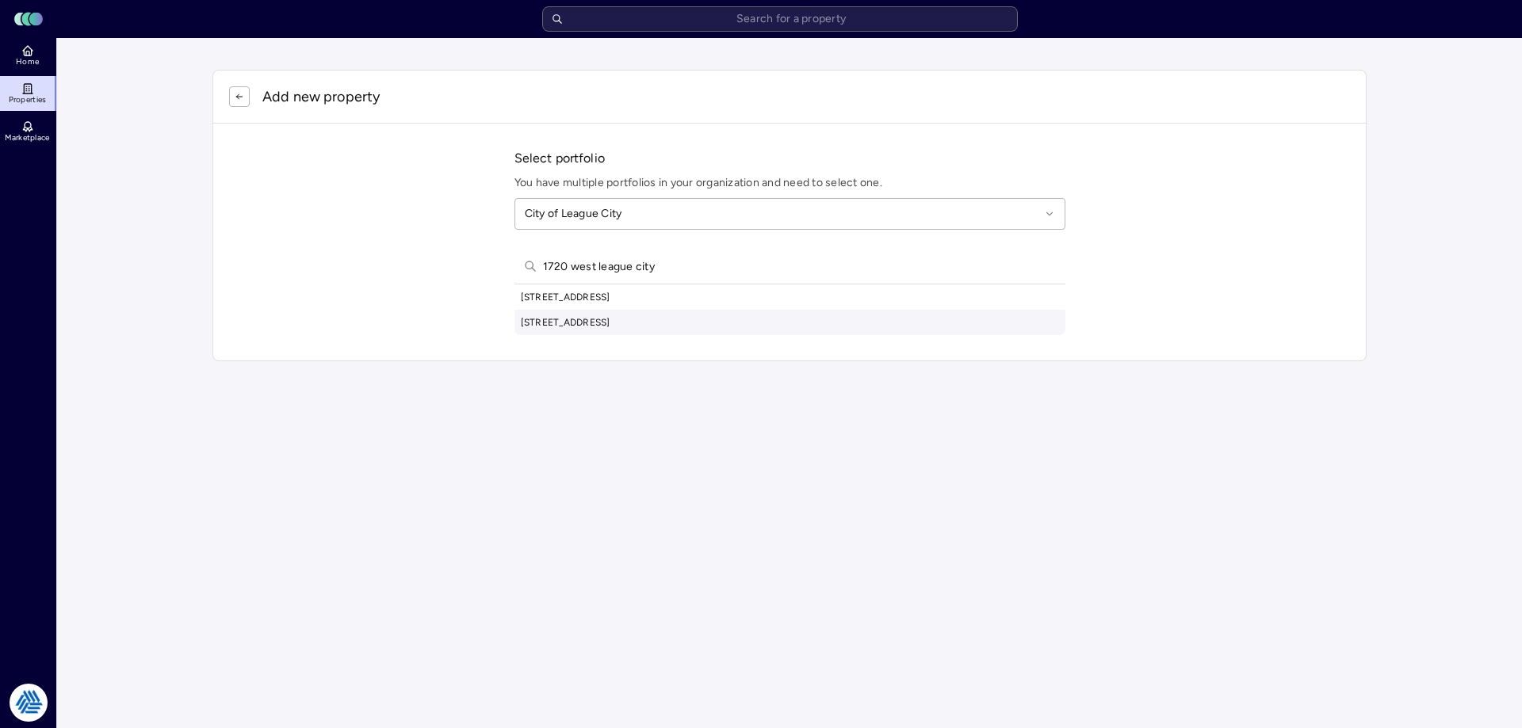
type input "1720 west league city"
click at [666, 296] on div "1720 West League City Parkway, League City, TX, USA" at bounding box center [789, 297] width 551 height 25
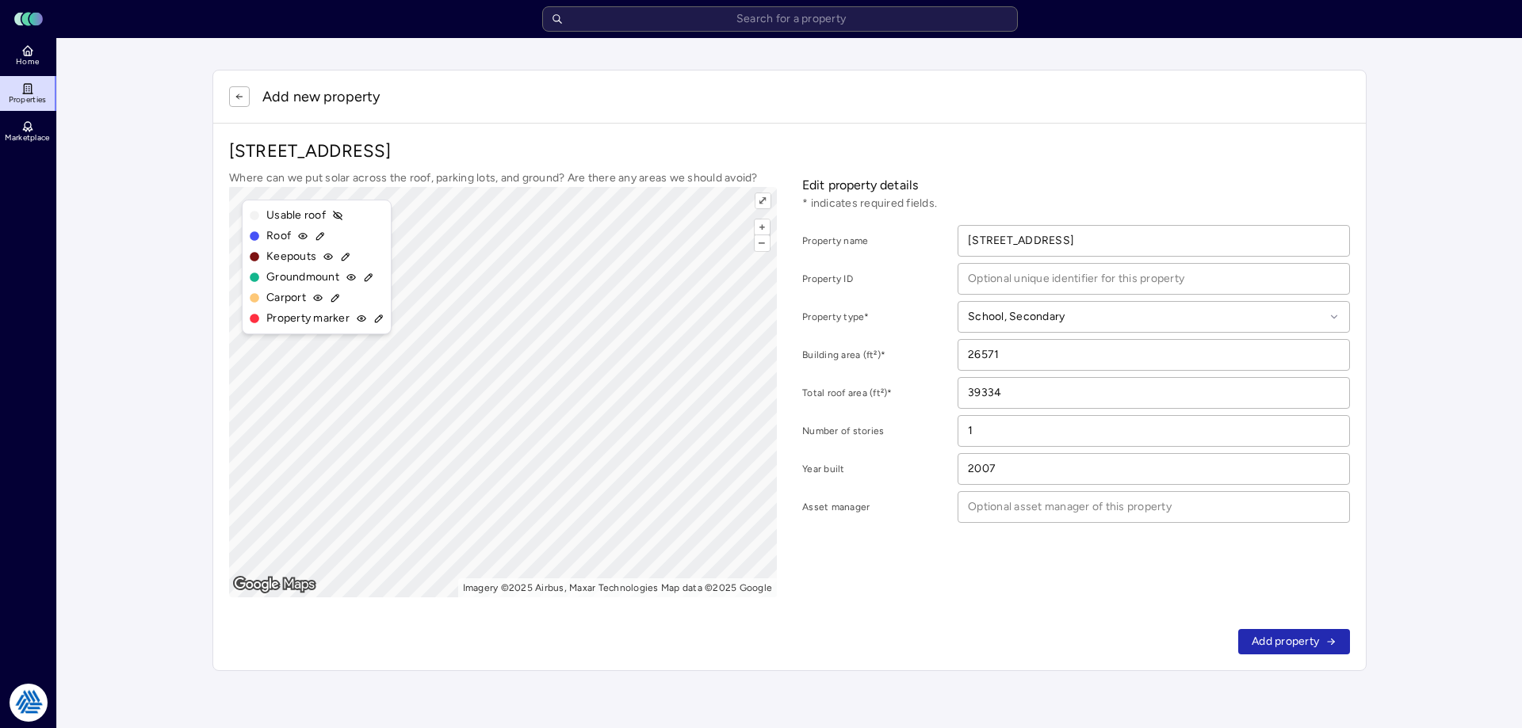
click at [1309, 660] on div "Add property" at bounding box center [789, 642] width 1153 height 57
click at [1278, 637] on span "Add property" at bounding box center [1285, 641] width 67 height 17
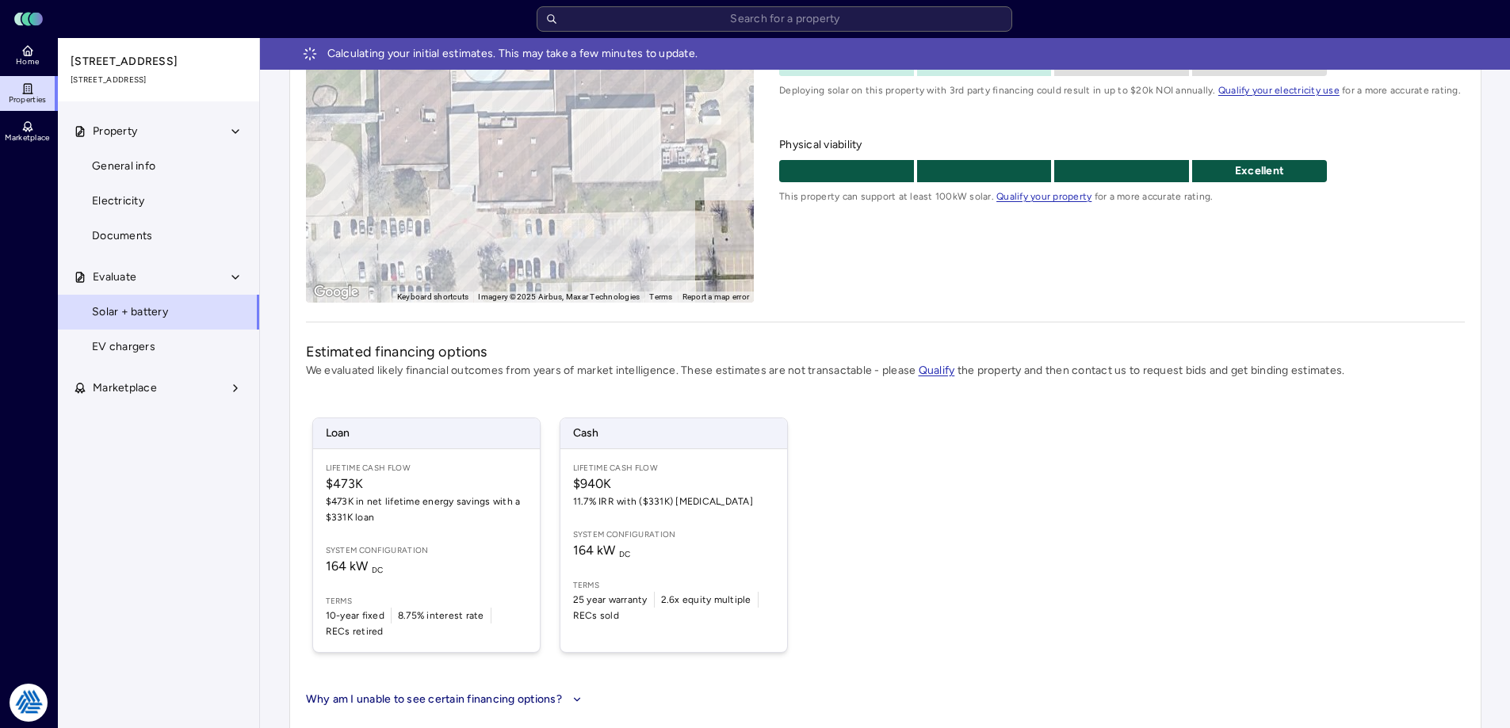
scroll to position [284, 0]
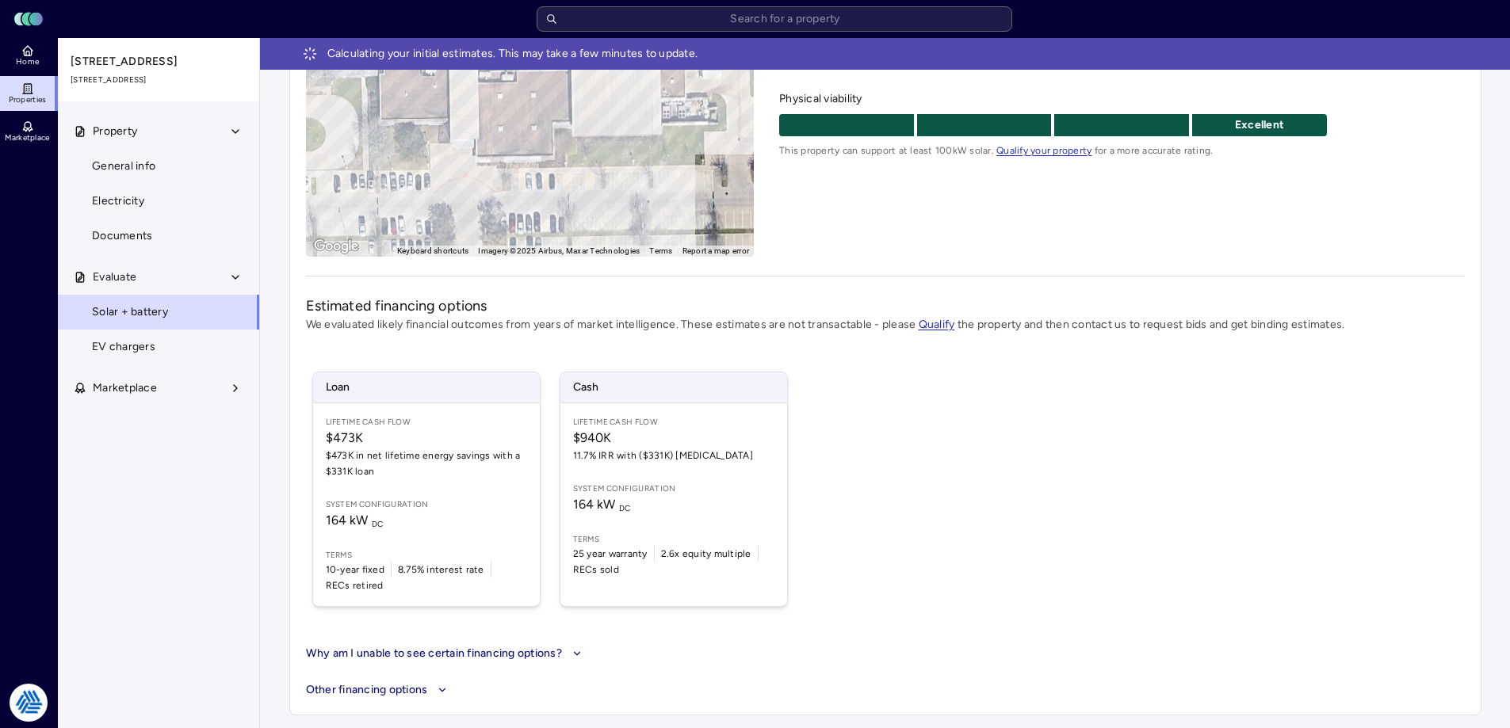
click at [878, 565] on div "Loan Lifetime Cash Flow $473K $473K in net lifetime energy savings with a $331K…" at bounding box center [885, 489] width 1159 height 273
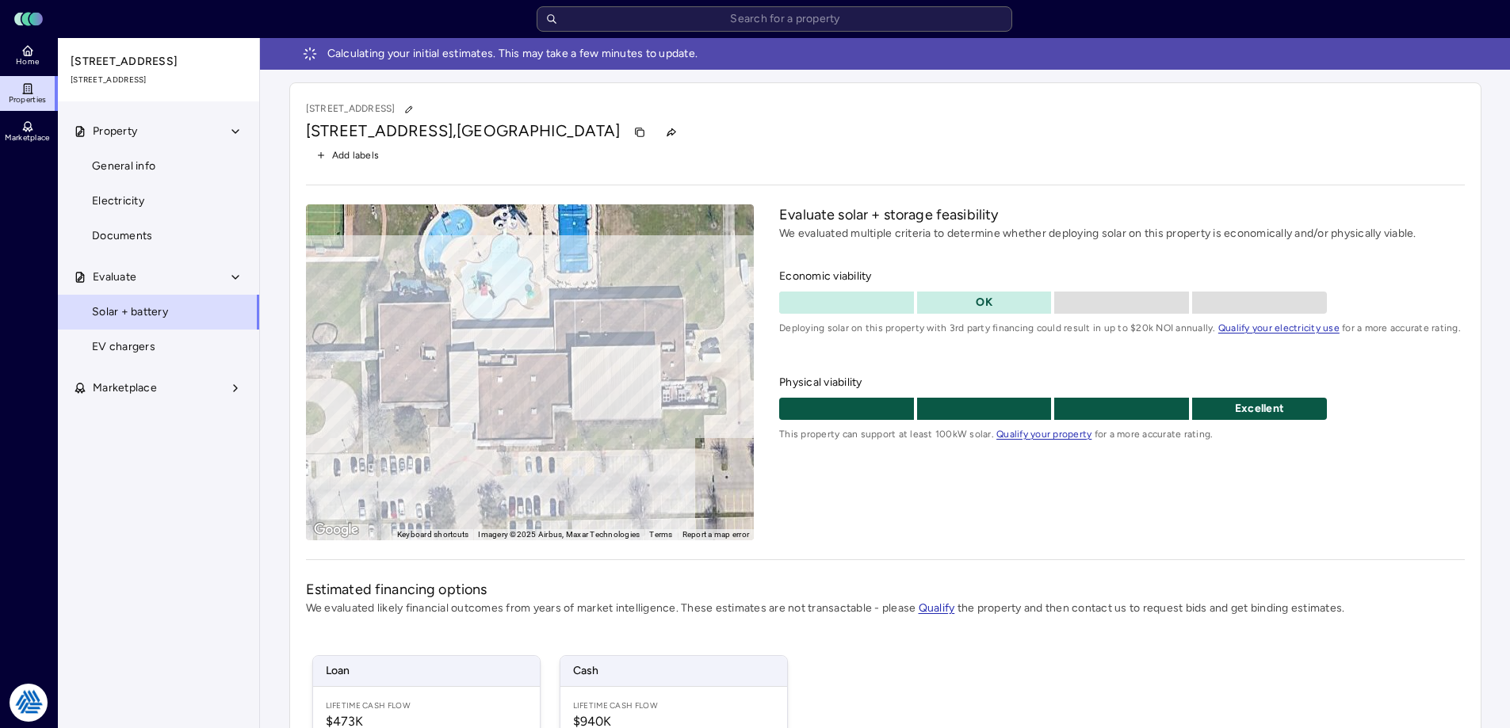
click at [37, 62] on span "Home" at bounding box center [27, 62] width 23 height 10
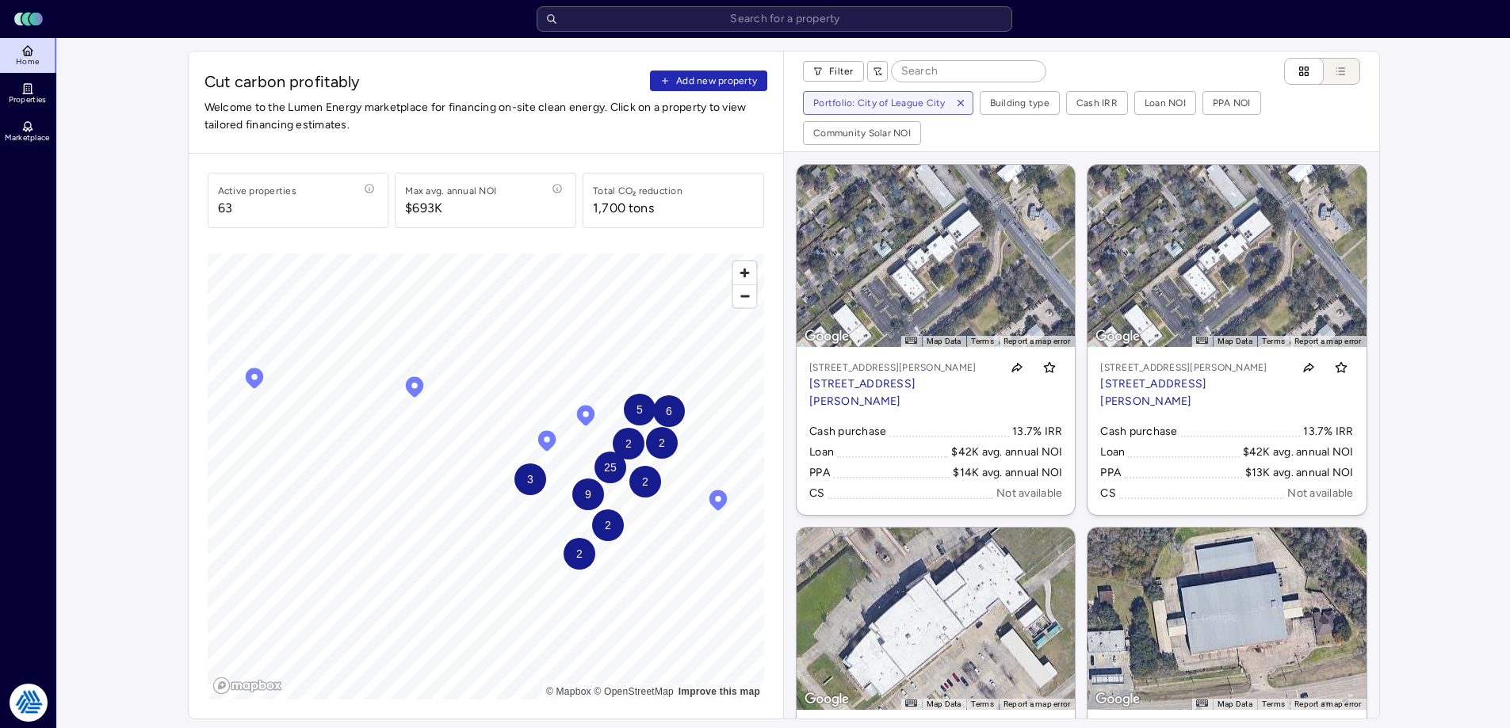
click at [692, 78] on span "Add new property" at bounding box center [716, 81] width 81 height 16
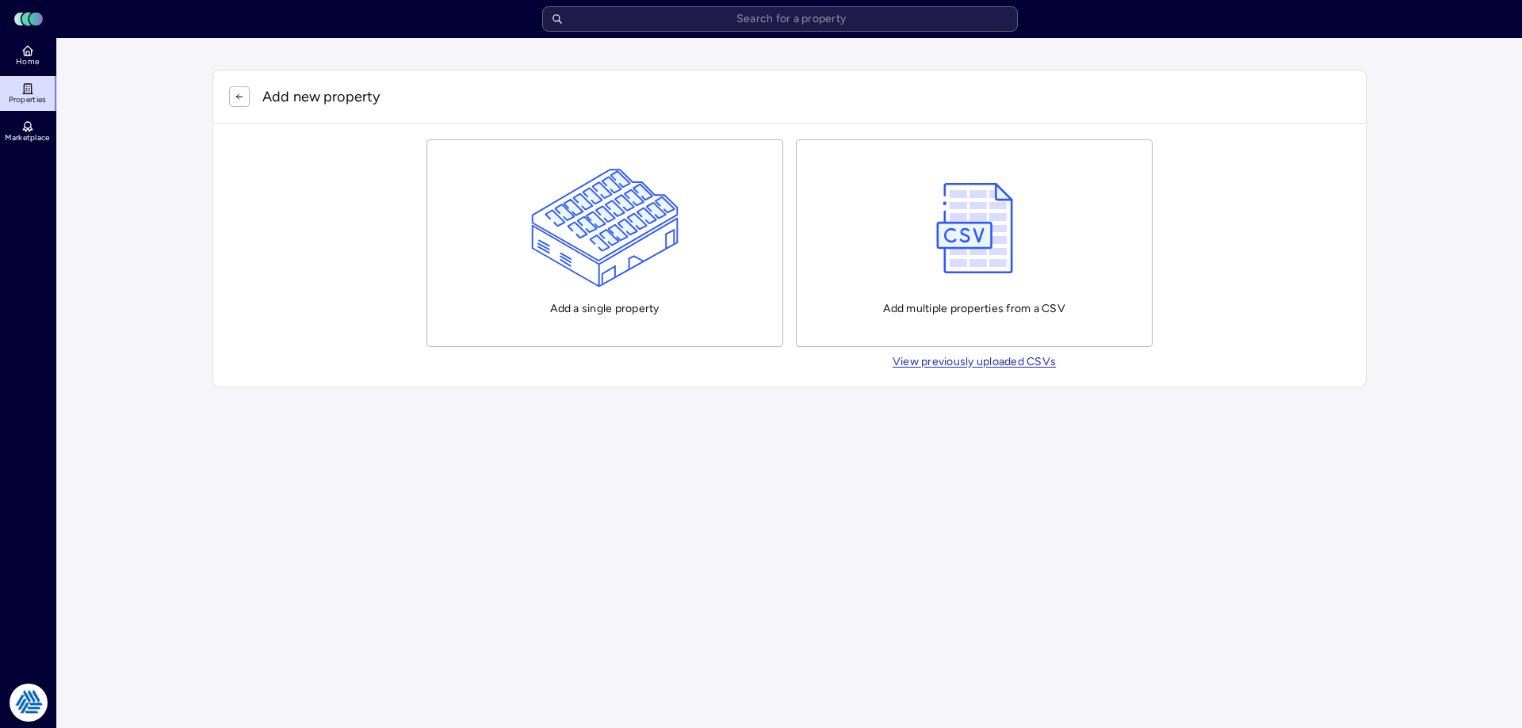
click at [606, 230] on img "button" at bounding box center [605, 228] width 148 height 119
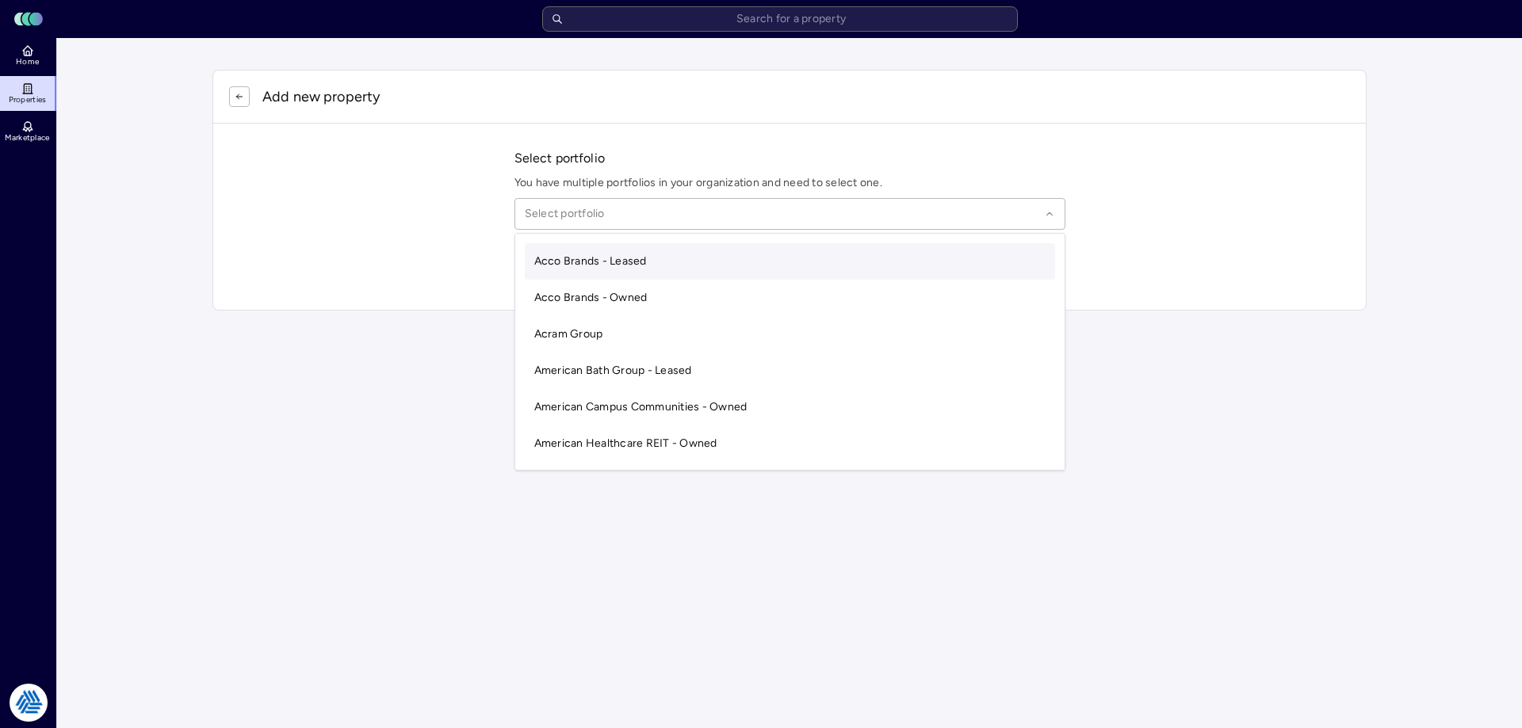
click at [572, 216] on div at bounding box center [782, 213] width 515 height 17
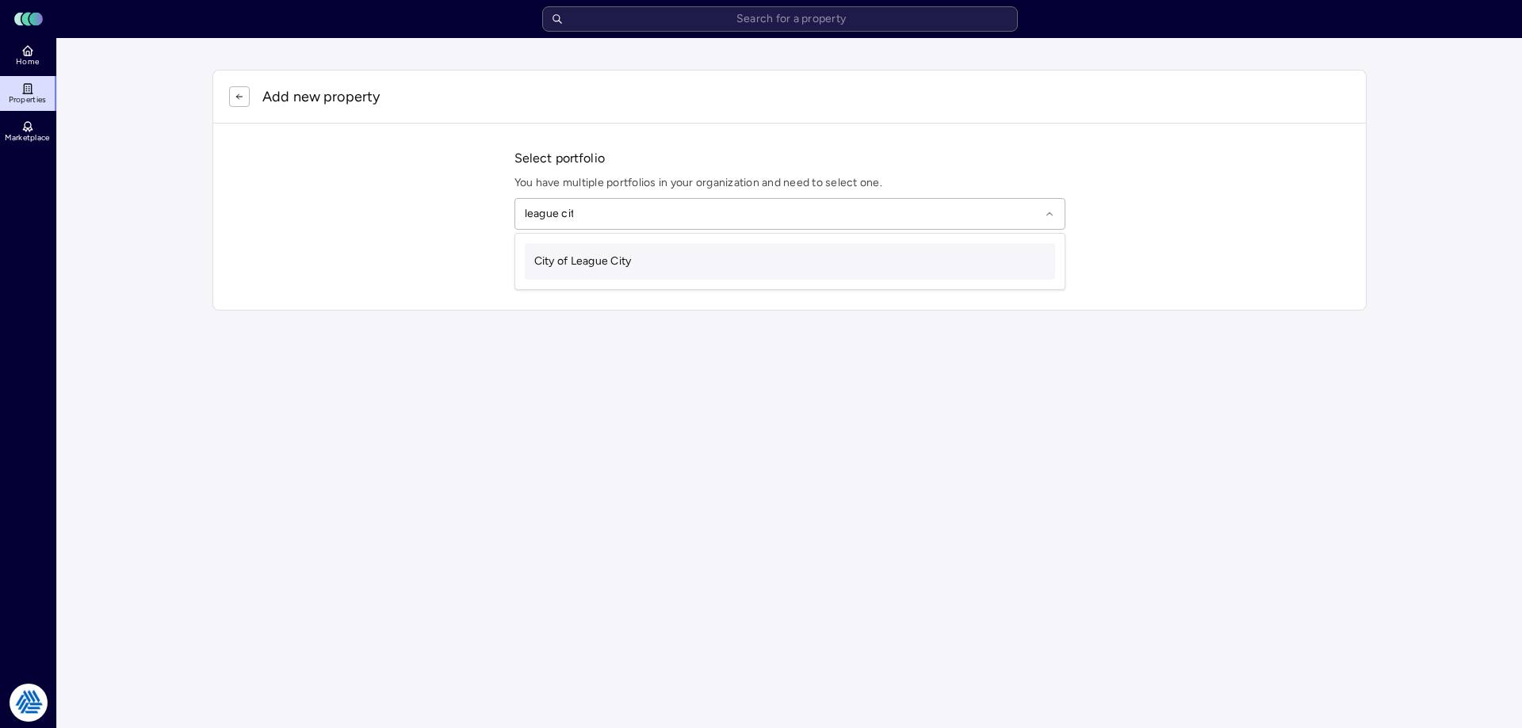
type input "league city"
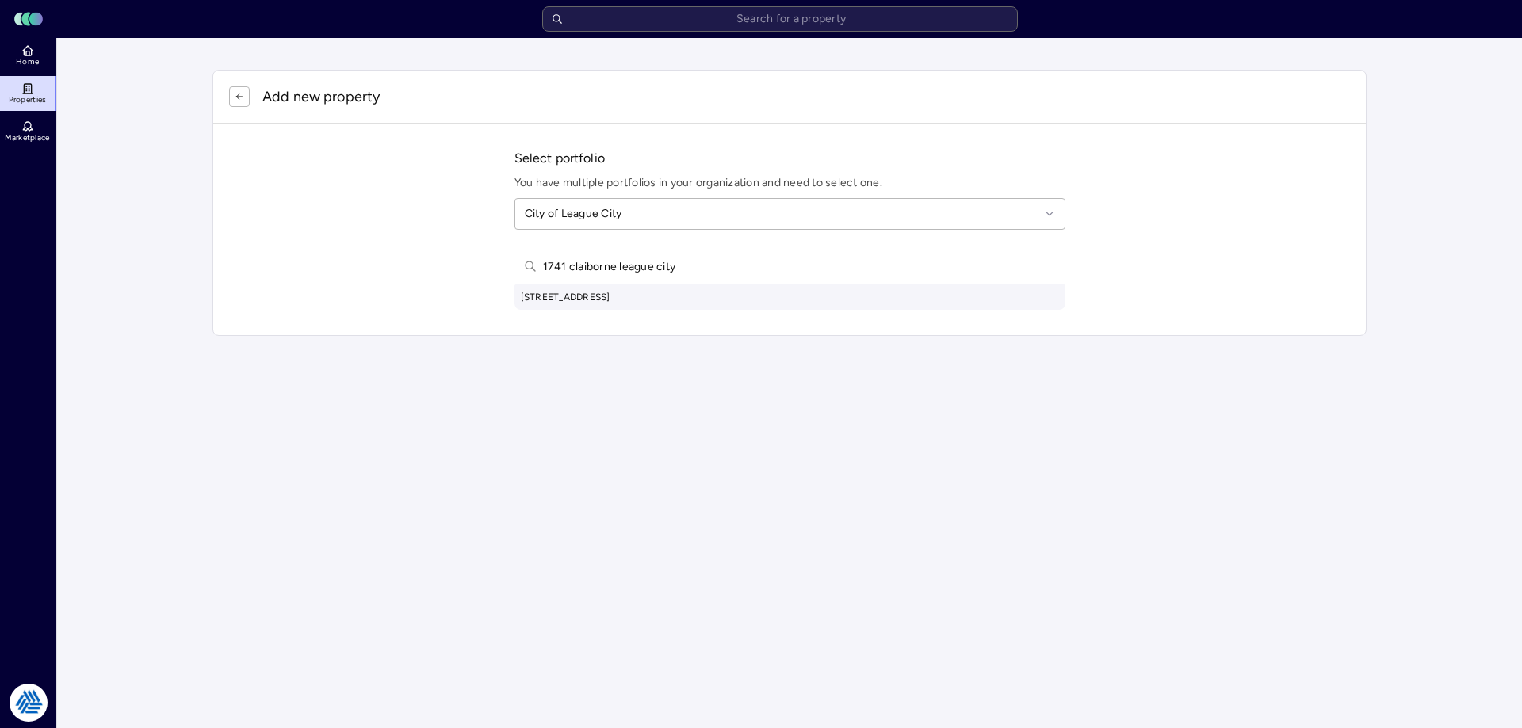
type input "1741 claiborne league city"
click at [607, 292] on div "1741 Claiborne Drive, League City, TX, USA" at bounding box center [789, 297] width 551 height 25
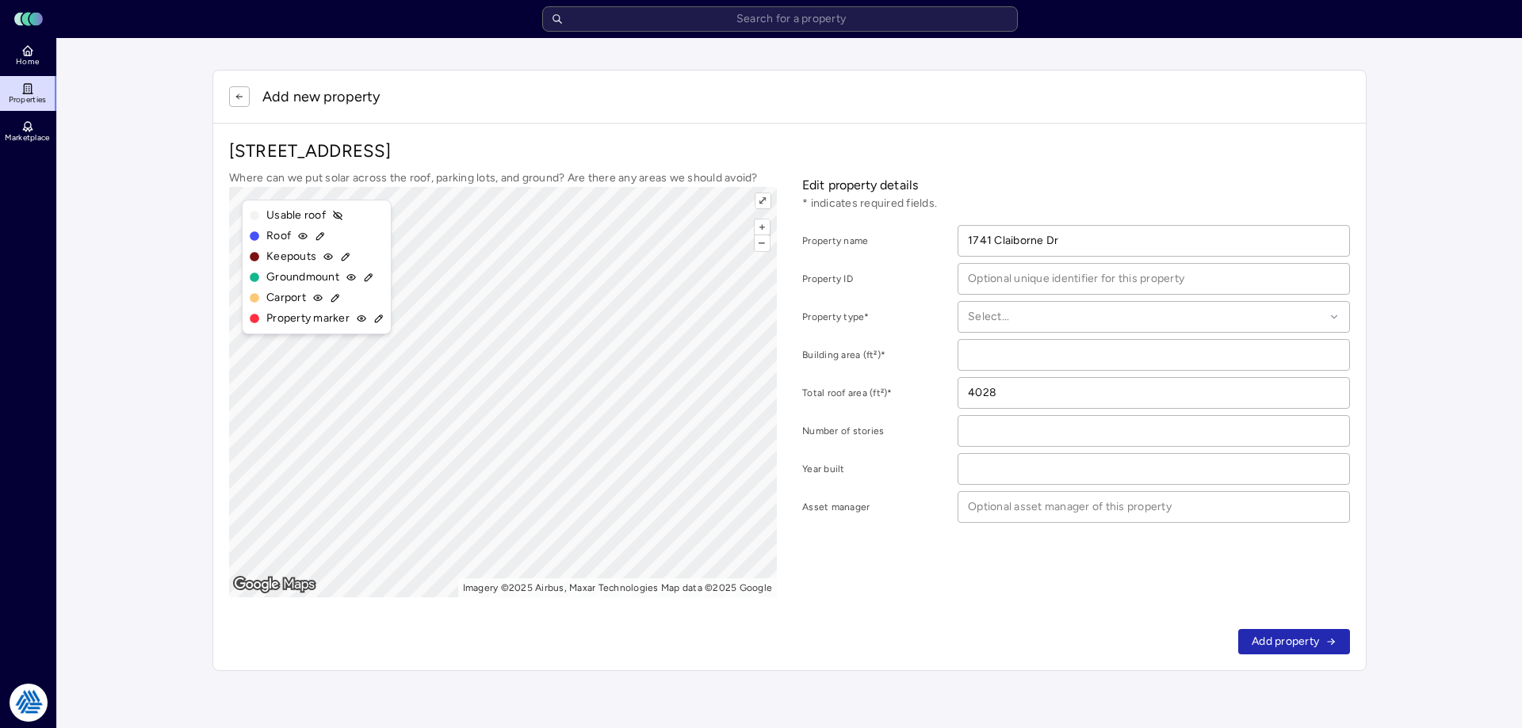
drag, startPoint x: 115, startPoint y: 134, endPoint x: 120, endPoint y: 127, distance: 9.0
click at [115, 134] on main "Add new property 1741 Claiborne Dr, League City, TX 77573 Where can we put sola…" at bounding box center [789, 370] width 1465 height 665
click at [36, 59] on span "Home" at bounding box center [27, 62] width 23 height 10
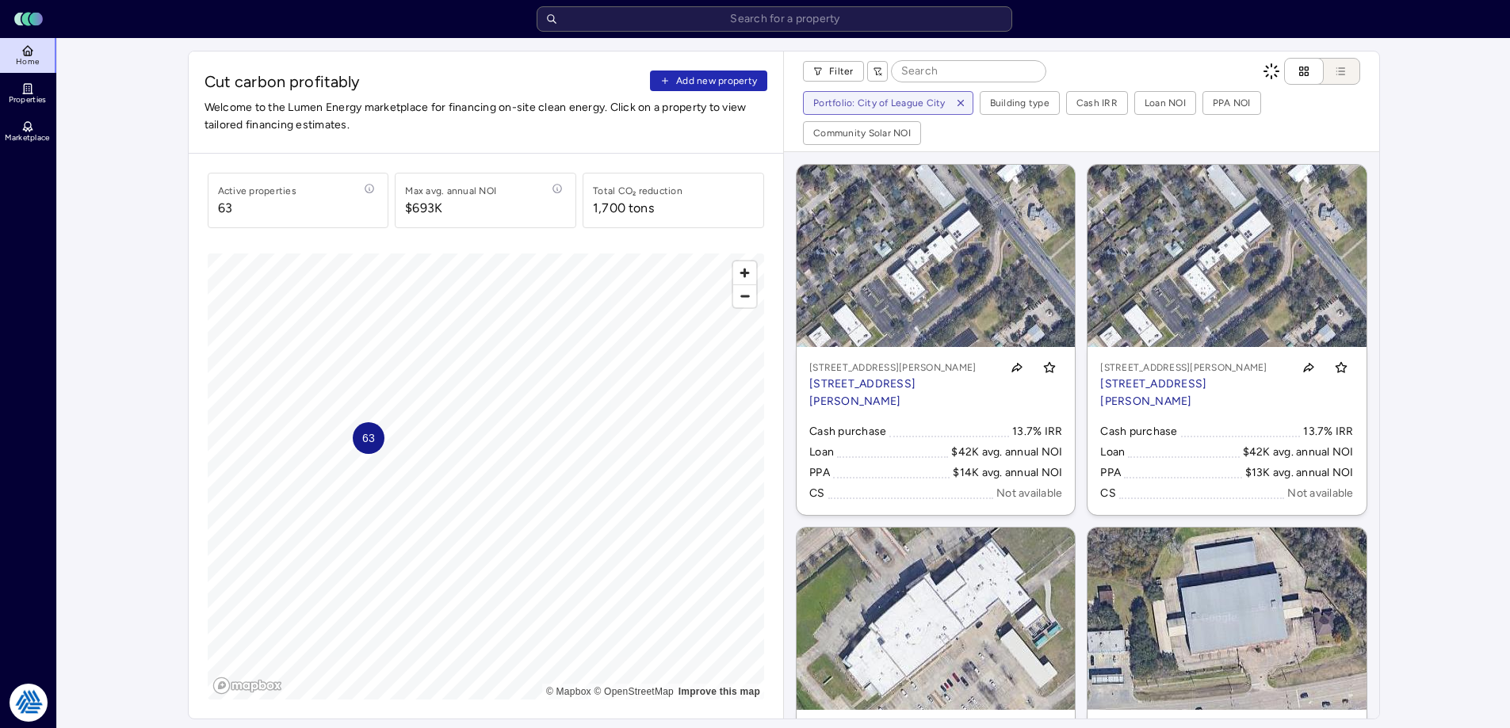
click at [699, 72] on button "Add new property" at bounding box center [708, 81] width 117 height 21
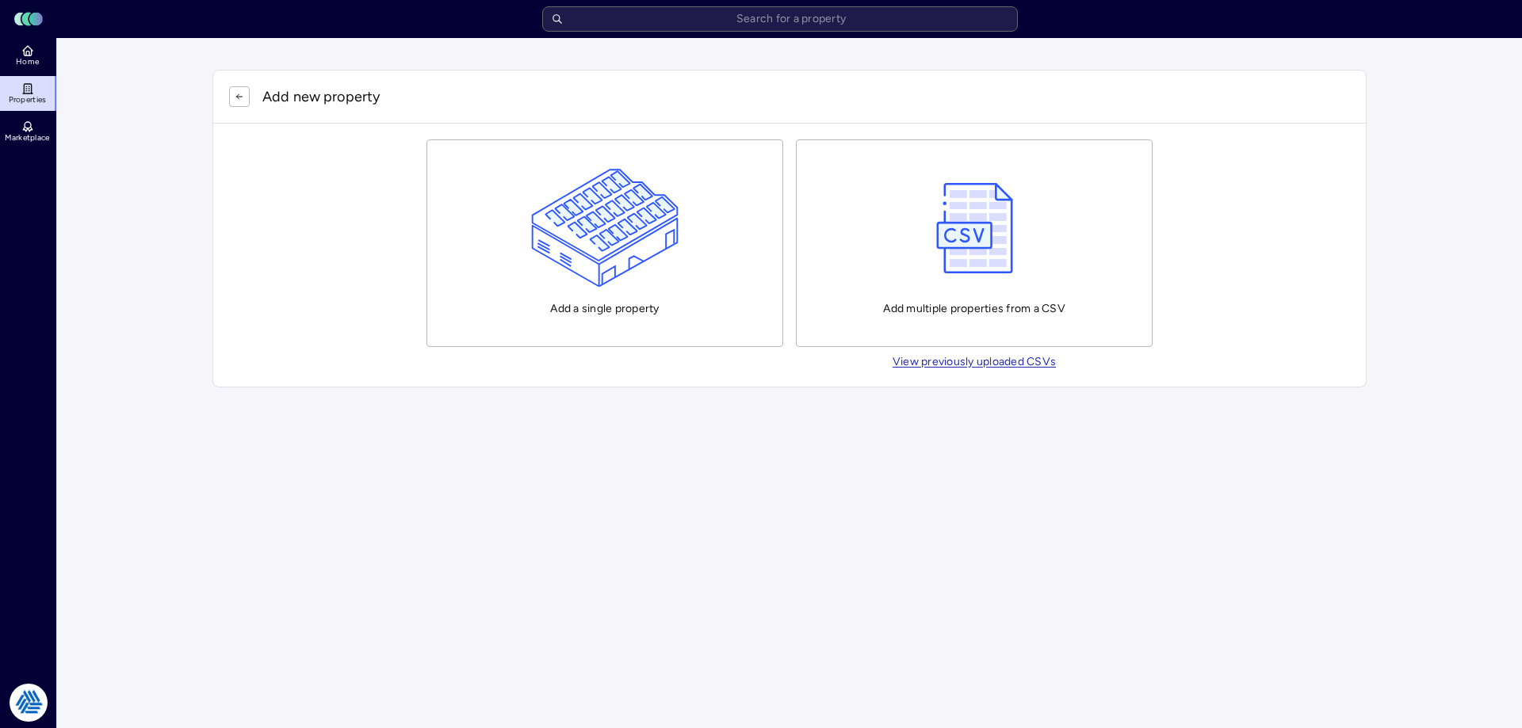
click at [633, 215] on img "button" at bounding box center [605, 228] width 148 height 119
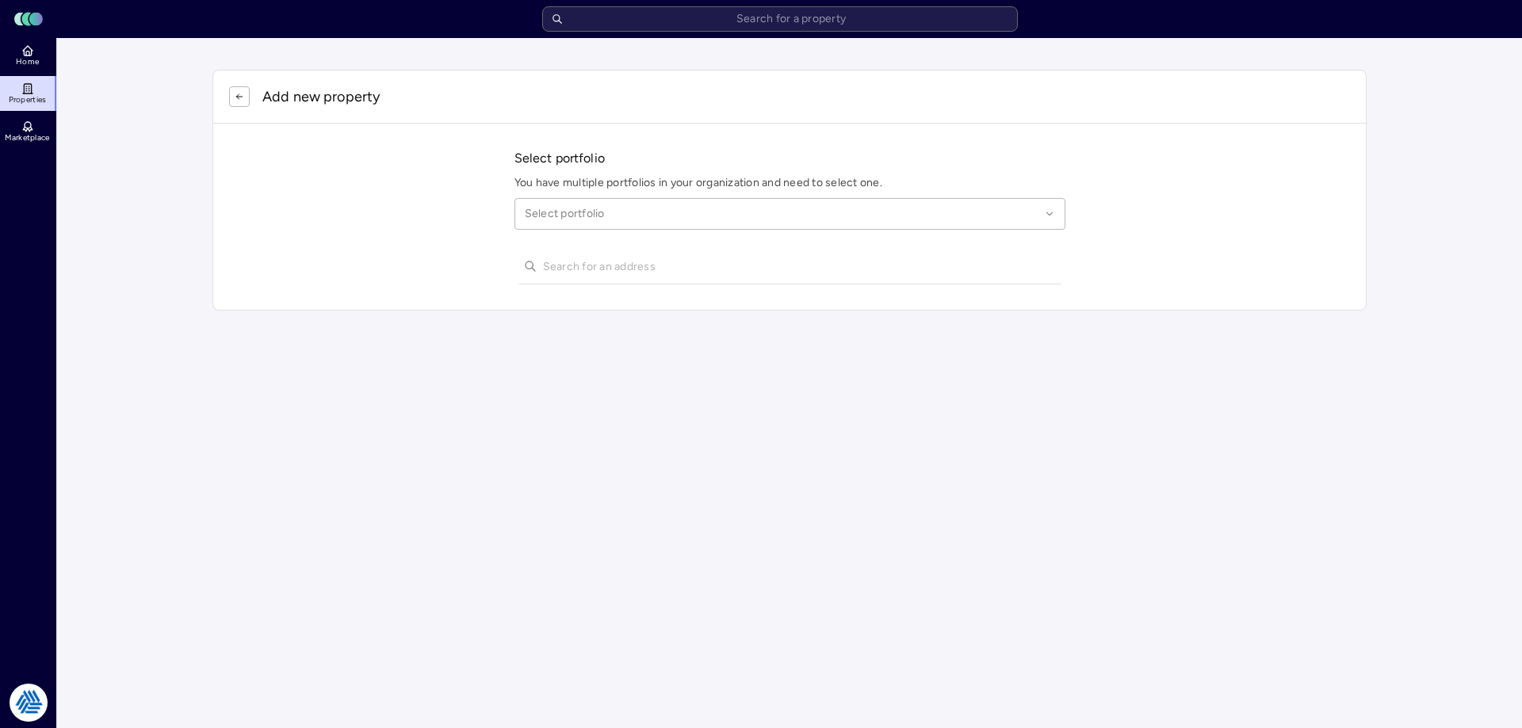
click at [572, 212] on div at bounding box center [782, 213] width 515 height 17
type input "league city"
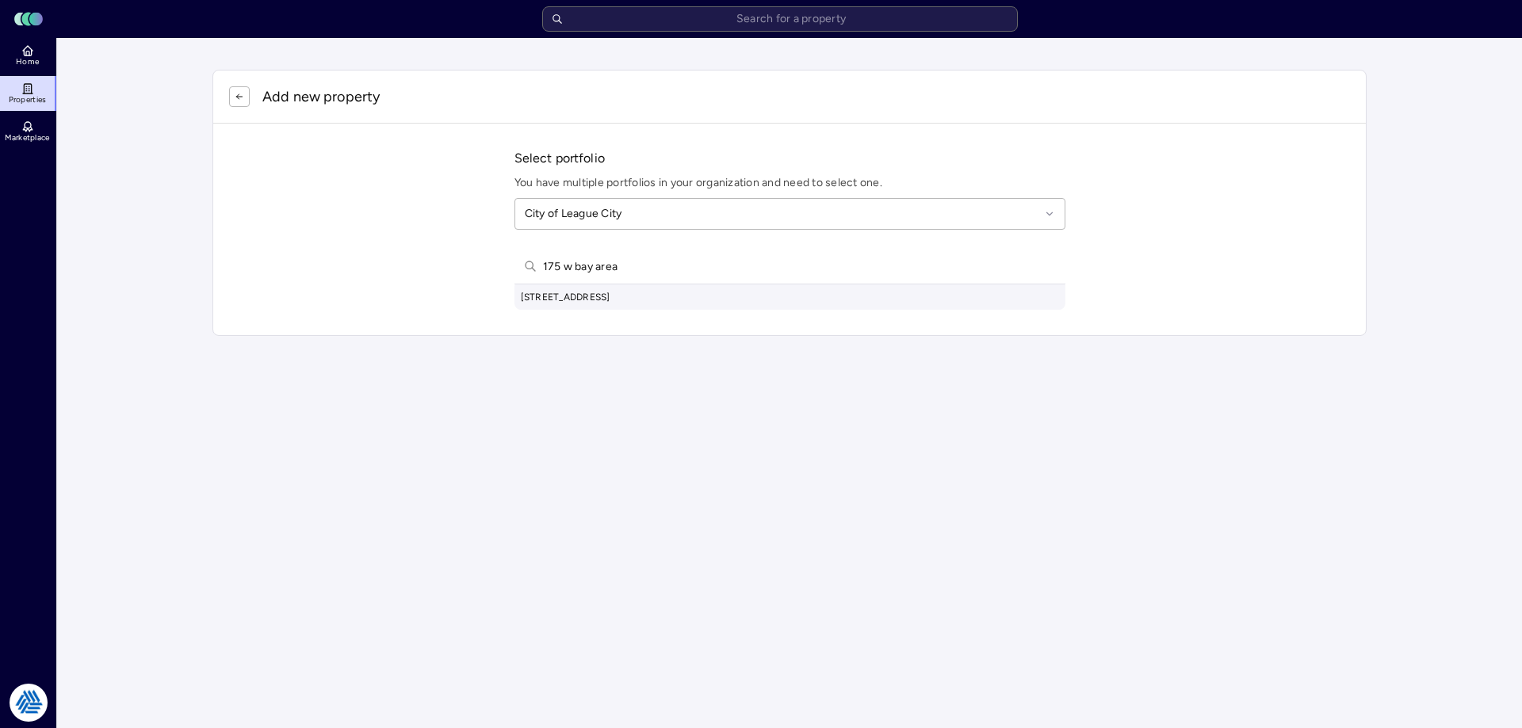
type input "175 w bay area"
click at [671, 296] on div "175 West Bay Area Boulevard, League City, TX, USA" at bounding box center [789, 297] width 551 height 25
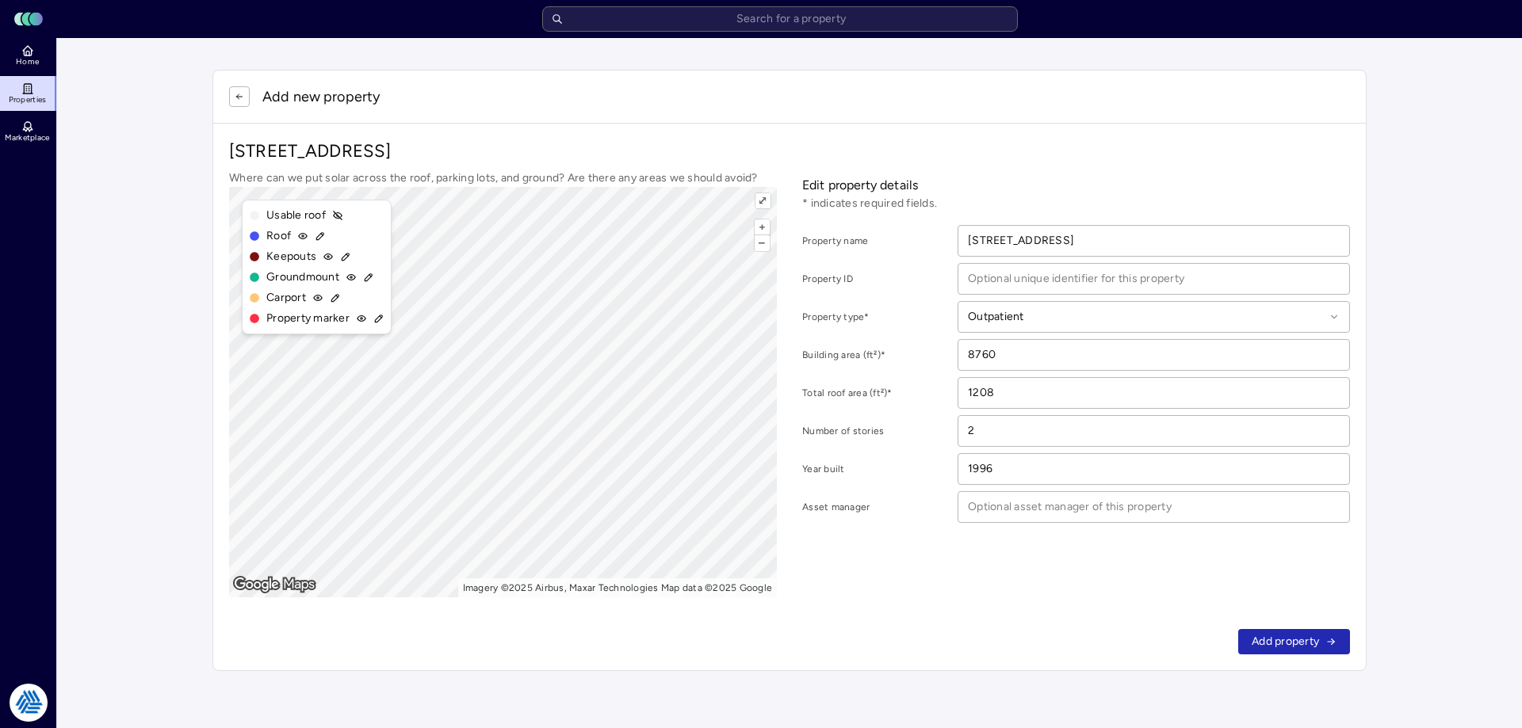
click at [1293, 646] on span "Add property" at bounding box center [1285, 641] width 67 height 17
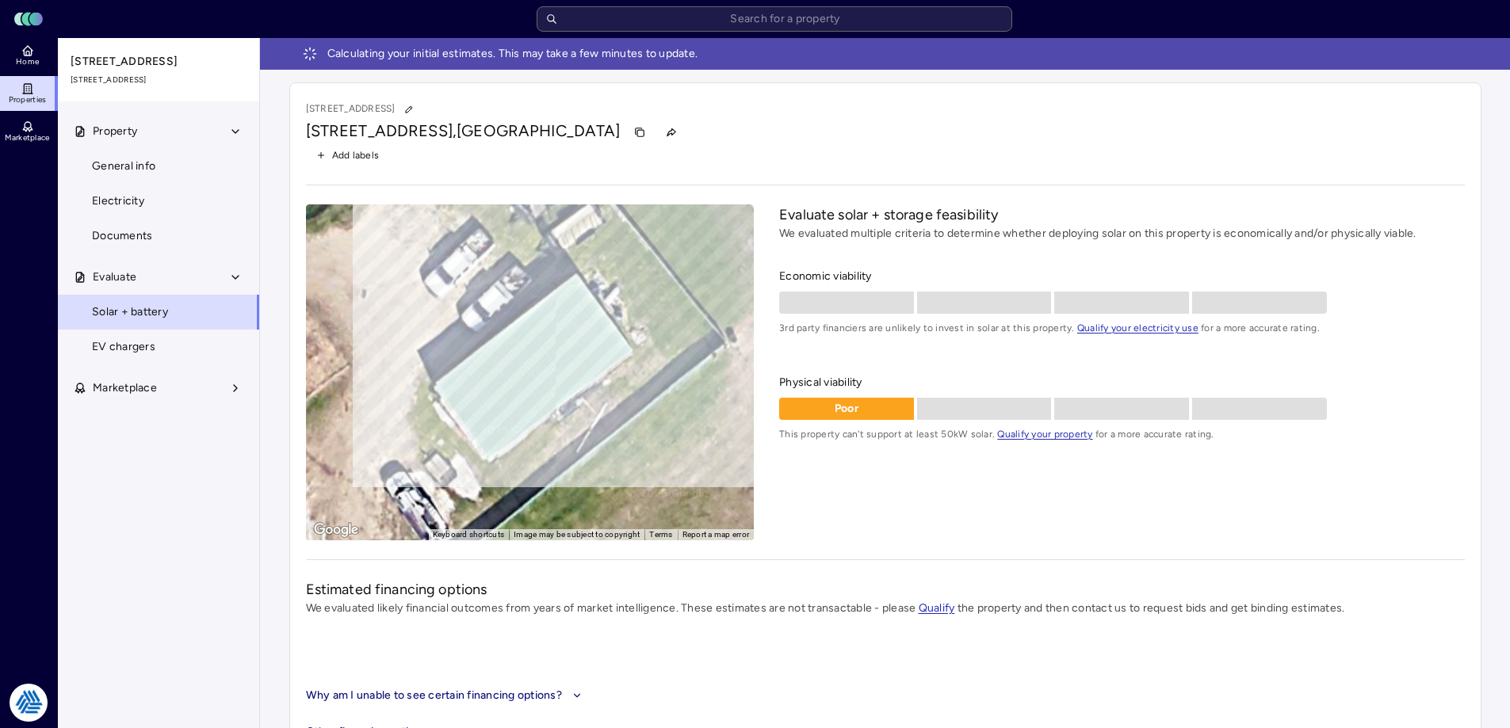
click at [27, 50] on icon at bounding box center [27, 50] width 13 height 13
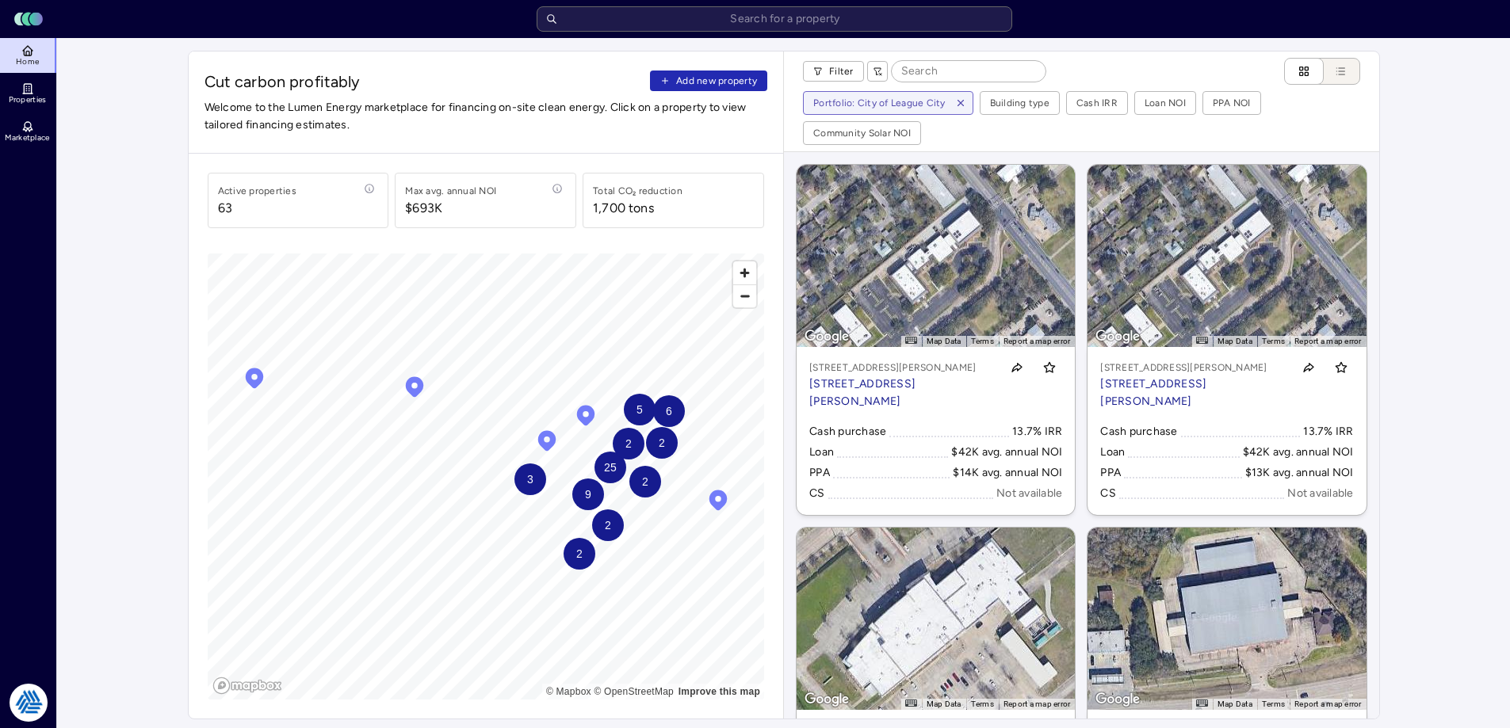
click at [670, 78] on icon "button" at bounding box center [665, 81] width 10 height 10
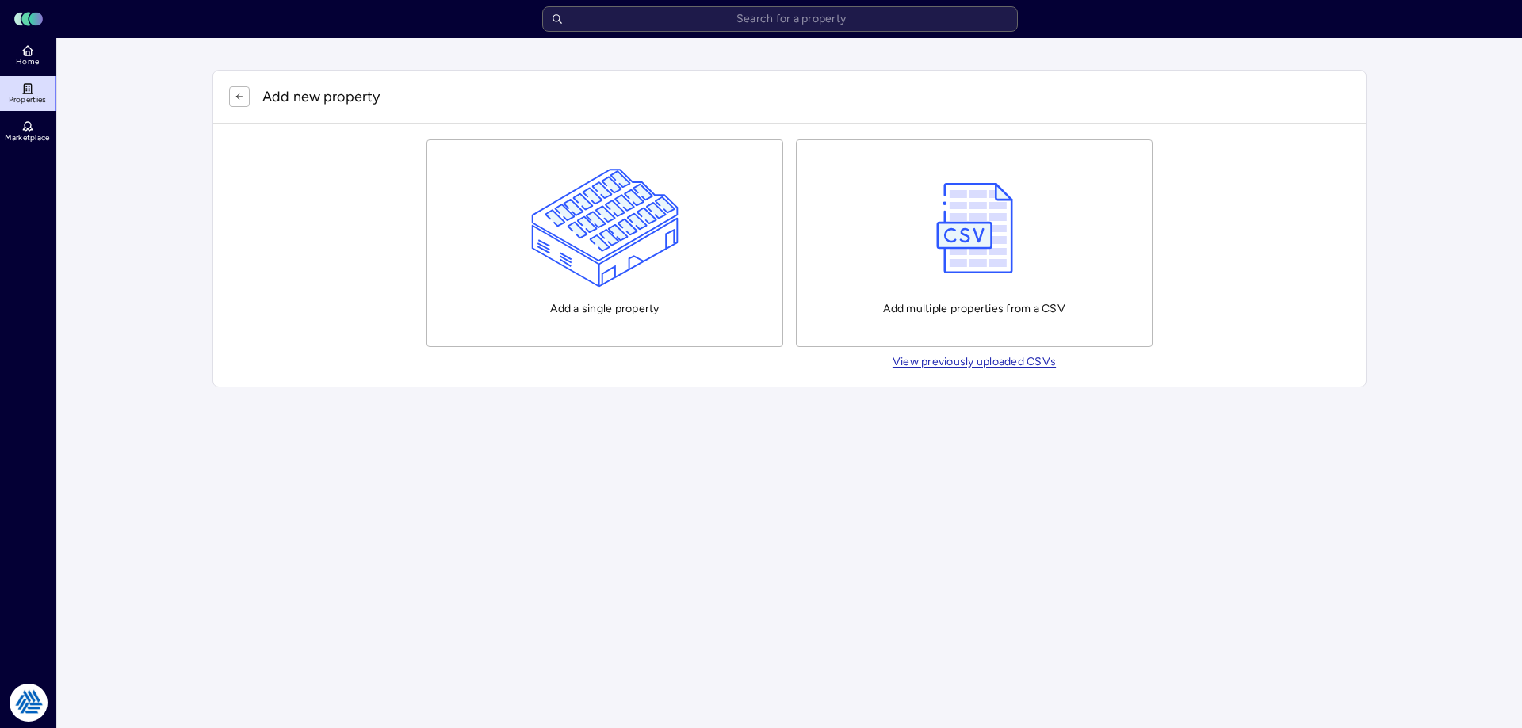
click at [629, 262] on img "button" at bounding box center [605, 228] width 148 height 119
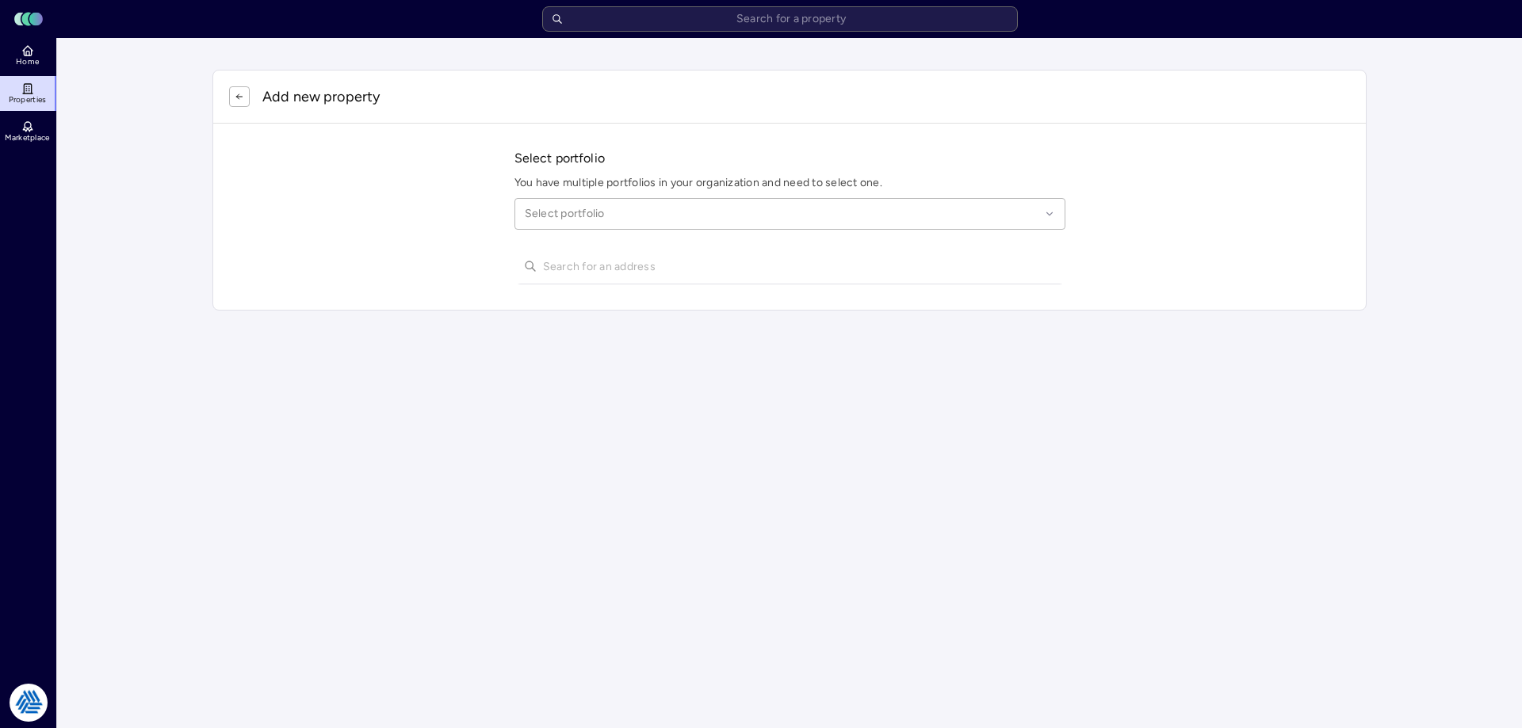
click at [586, 213] on div at bounding box center [782, 213] width 515 height 17
type input "league city"
type input "1812"
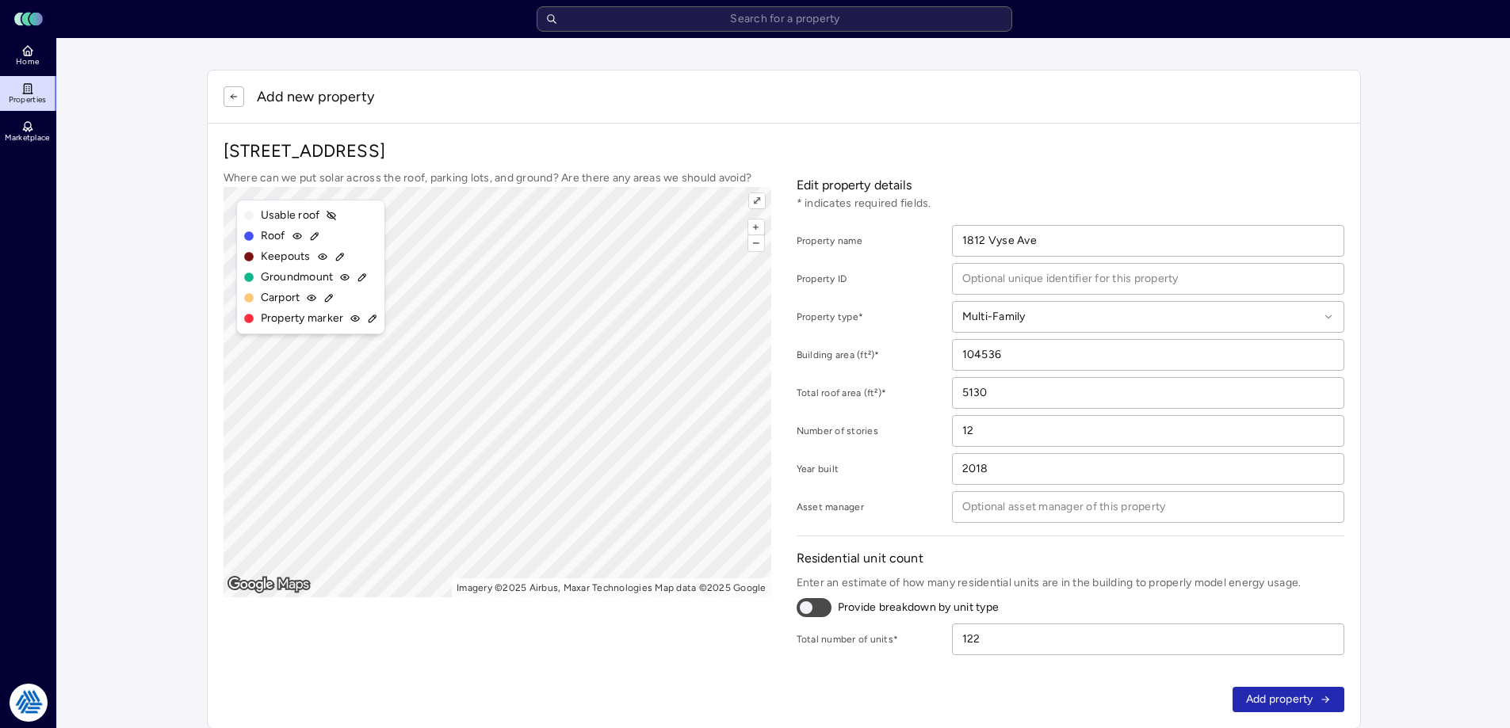
scroll to position [32, 0]
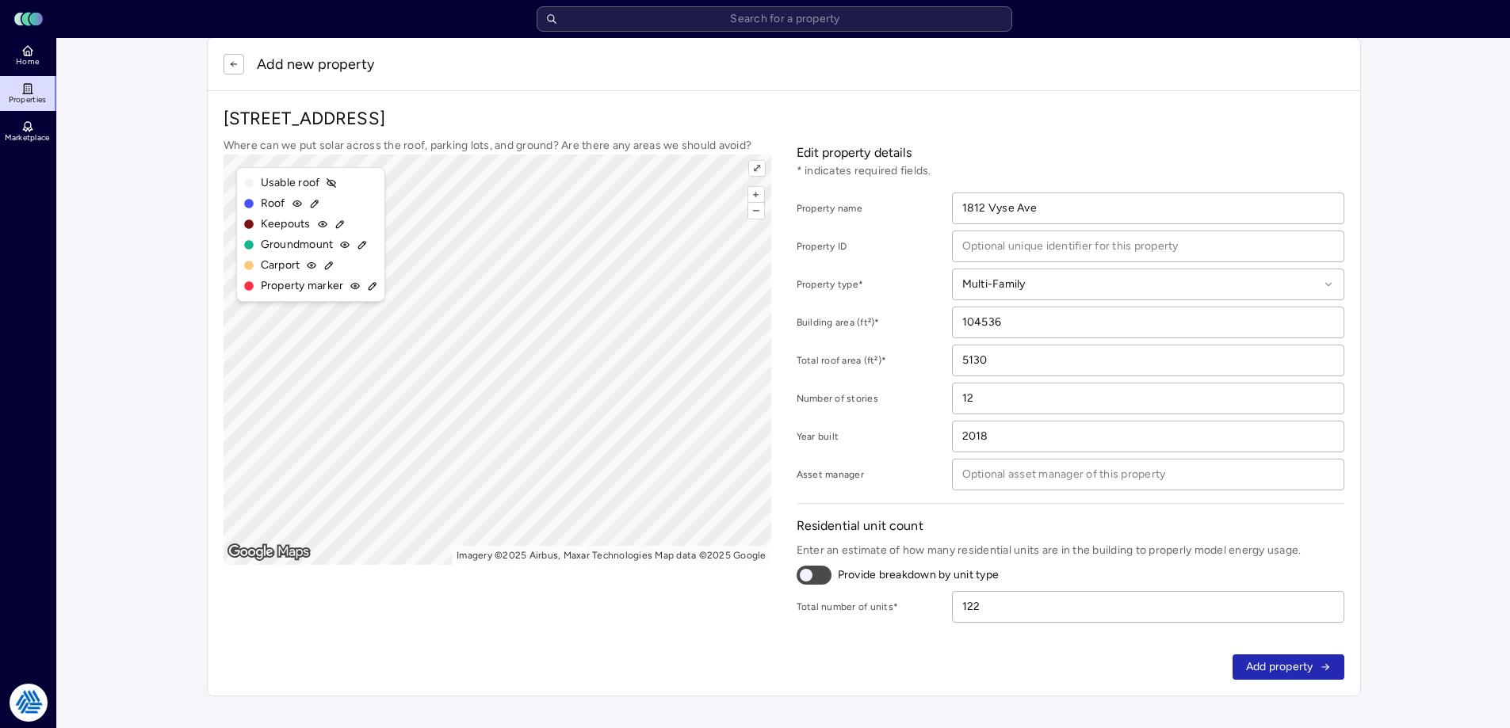
click at [1265, 676] on button "Add property" at bounding box center [1289, 667] width 112 height 25
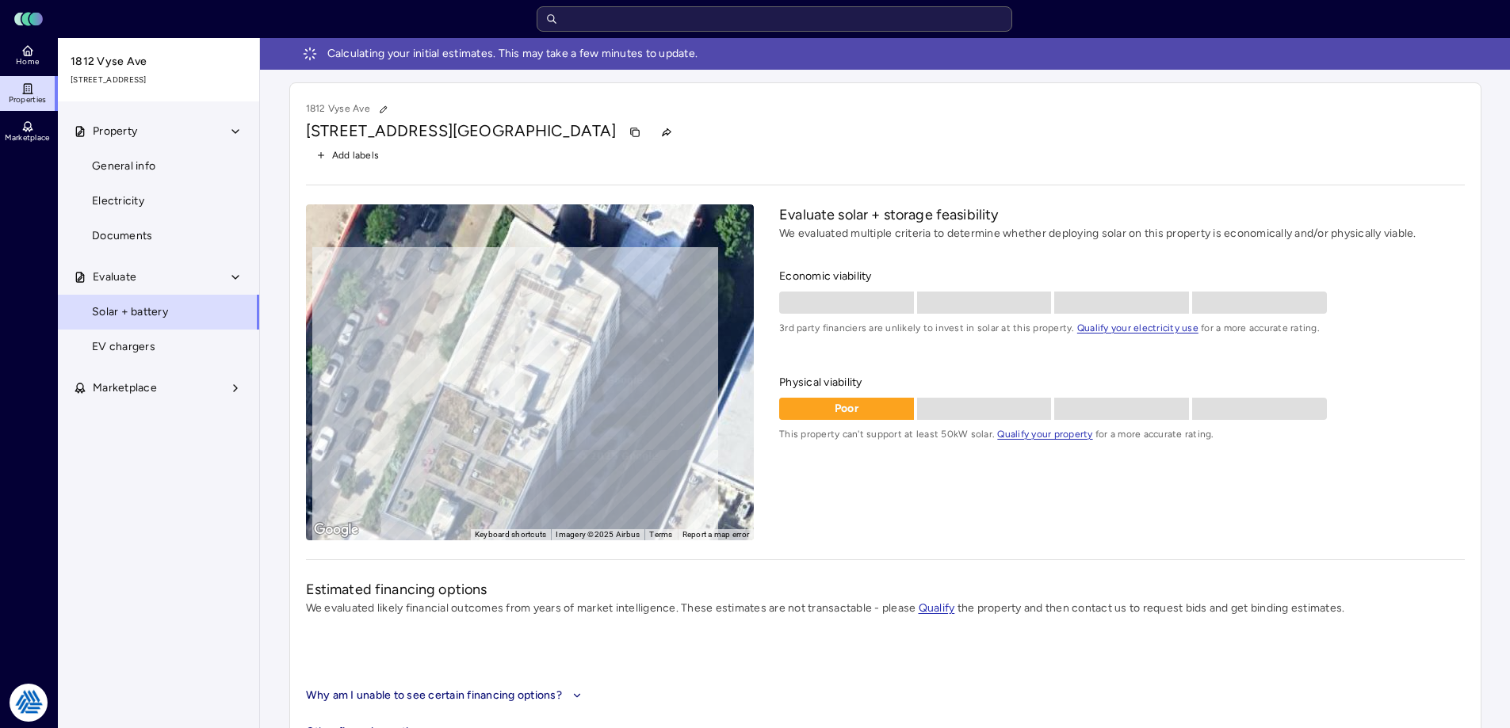
click at [736, 17] on input "text" at bounding box center [775, 18] width 476 height 25
paste input "505 Marvel Road, Salisbury, MD 21801"
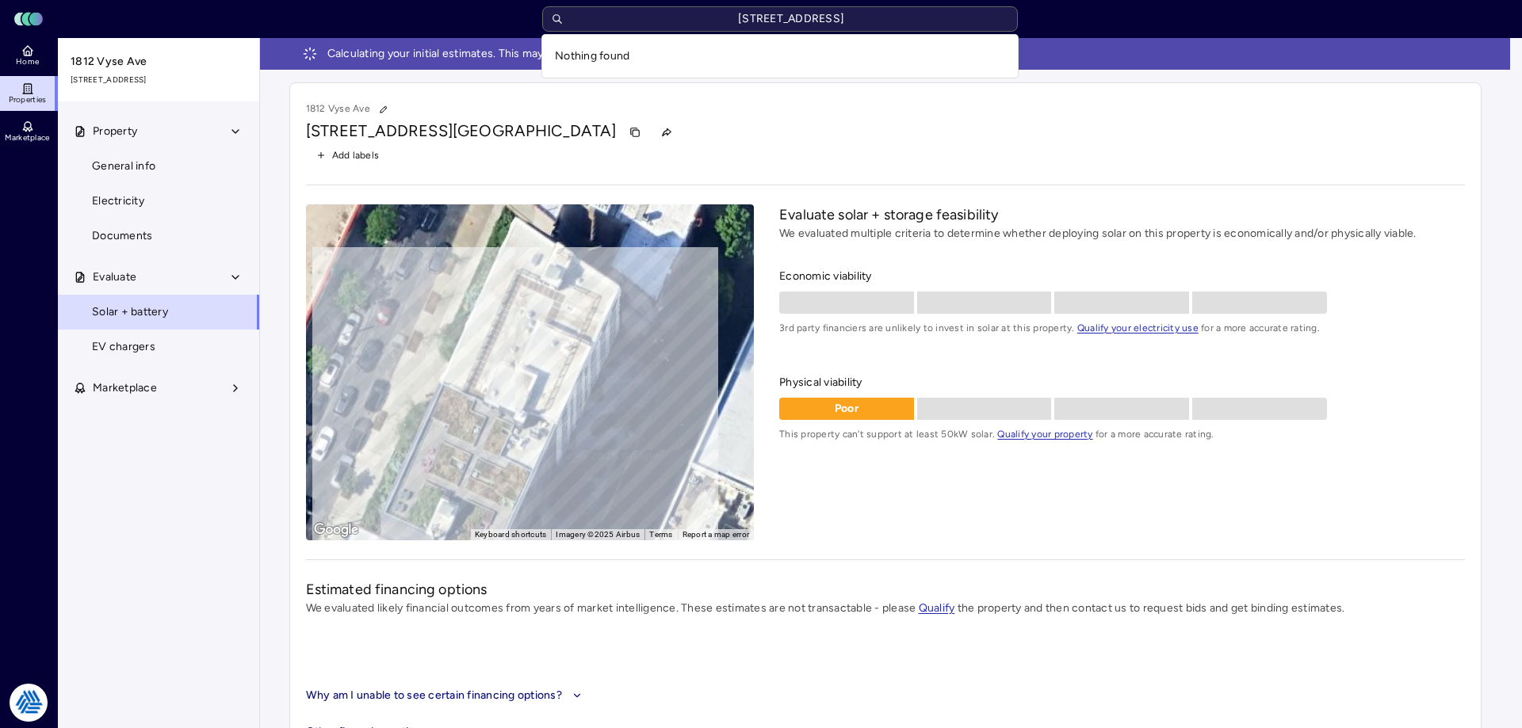
type input "505 Marvel Road Salisbury MD 21801"
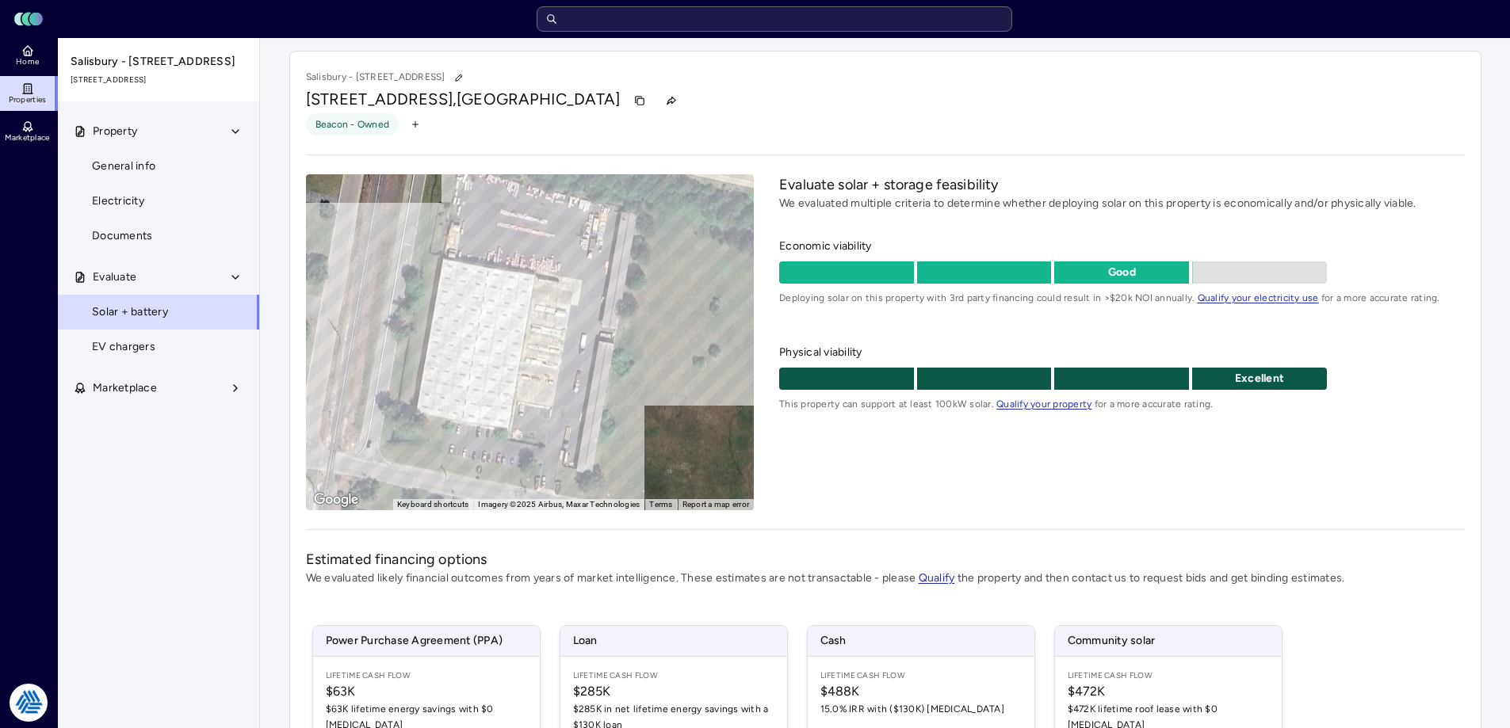
scroll to position [238, 0]
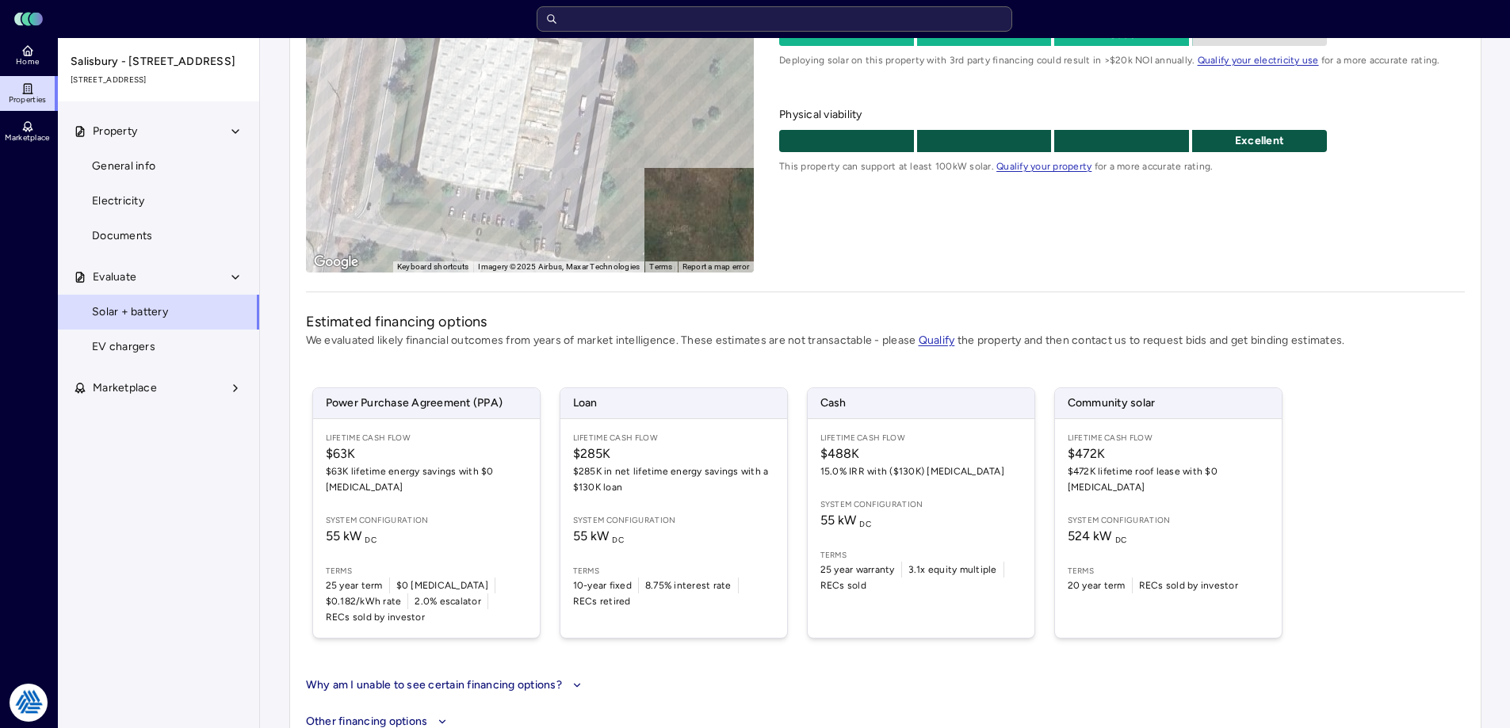
click at [1153, 514] on span "System configuration" at bounding box center [1168, 520] width 201 height 13
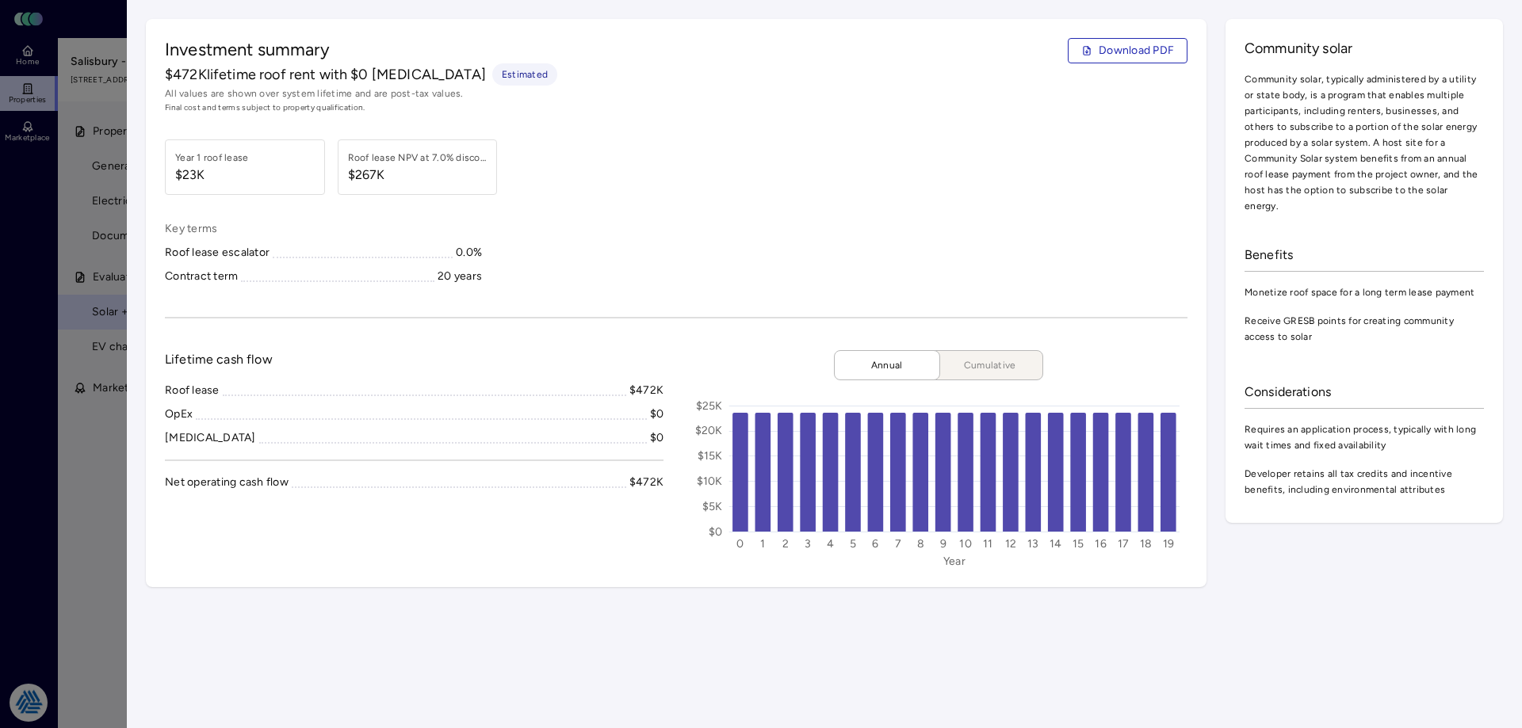
click at [1004, 308] on div "Investment summary Download PDF $472K lifetime roof rent with $0 CapEx Estimate…" at bounding box center [676, 303] width 1061 height 568
click at [108, 445] on div at bounding box center [761, 364] width 1522 height 728
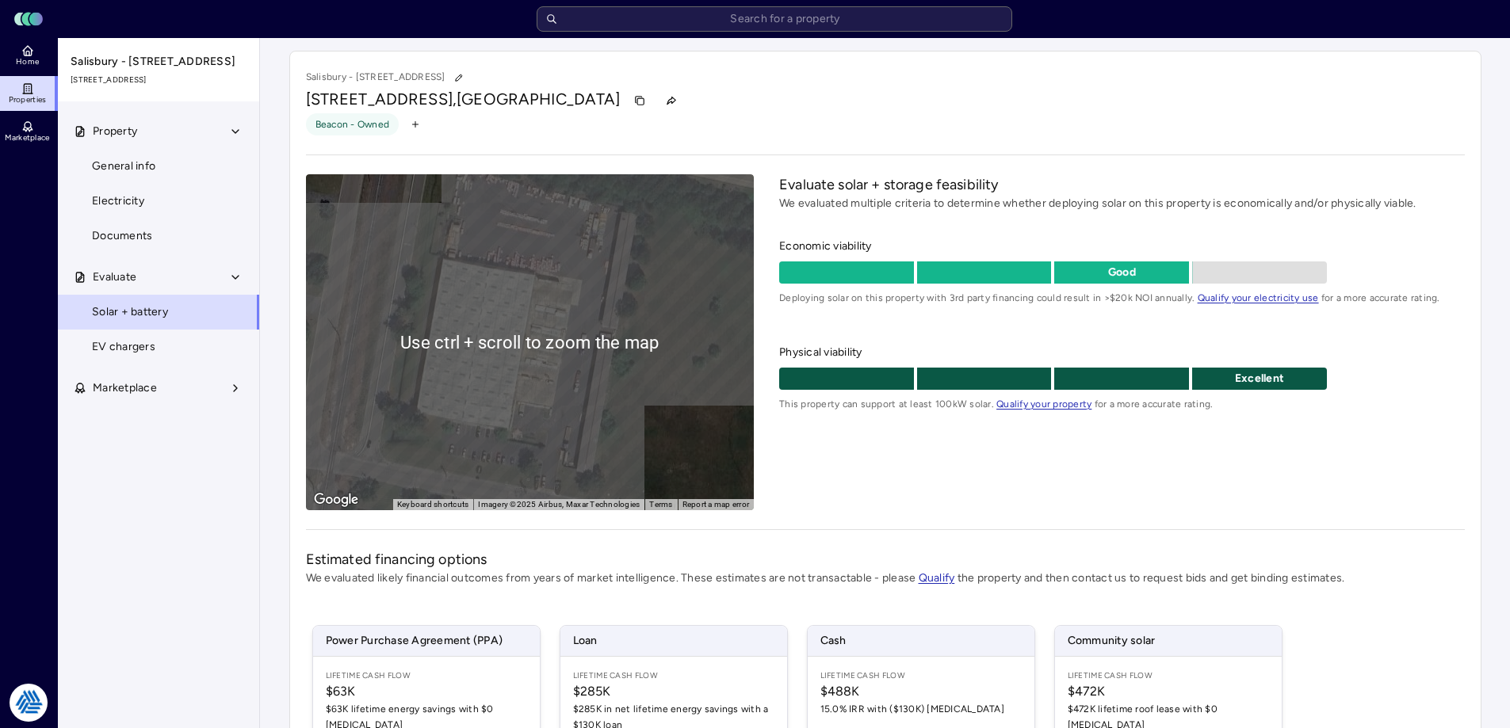
scroll to position [79, 0]
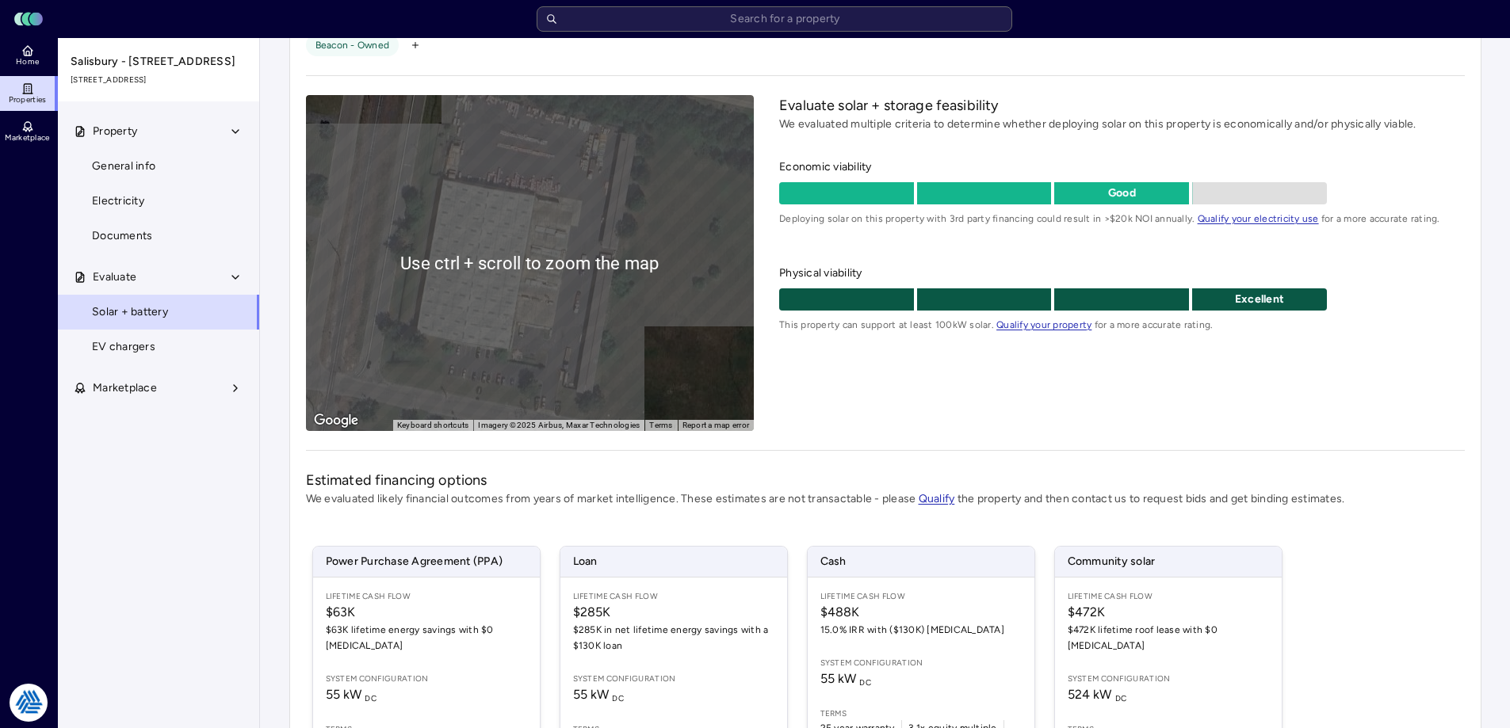
click at [853, 420] on div "Evaluate solar + storage feasibility We evaluated multiple criteria to determin…" at bounding box center [1121, 263] width 685 height 336
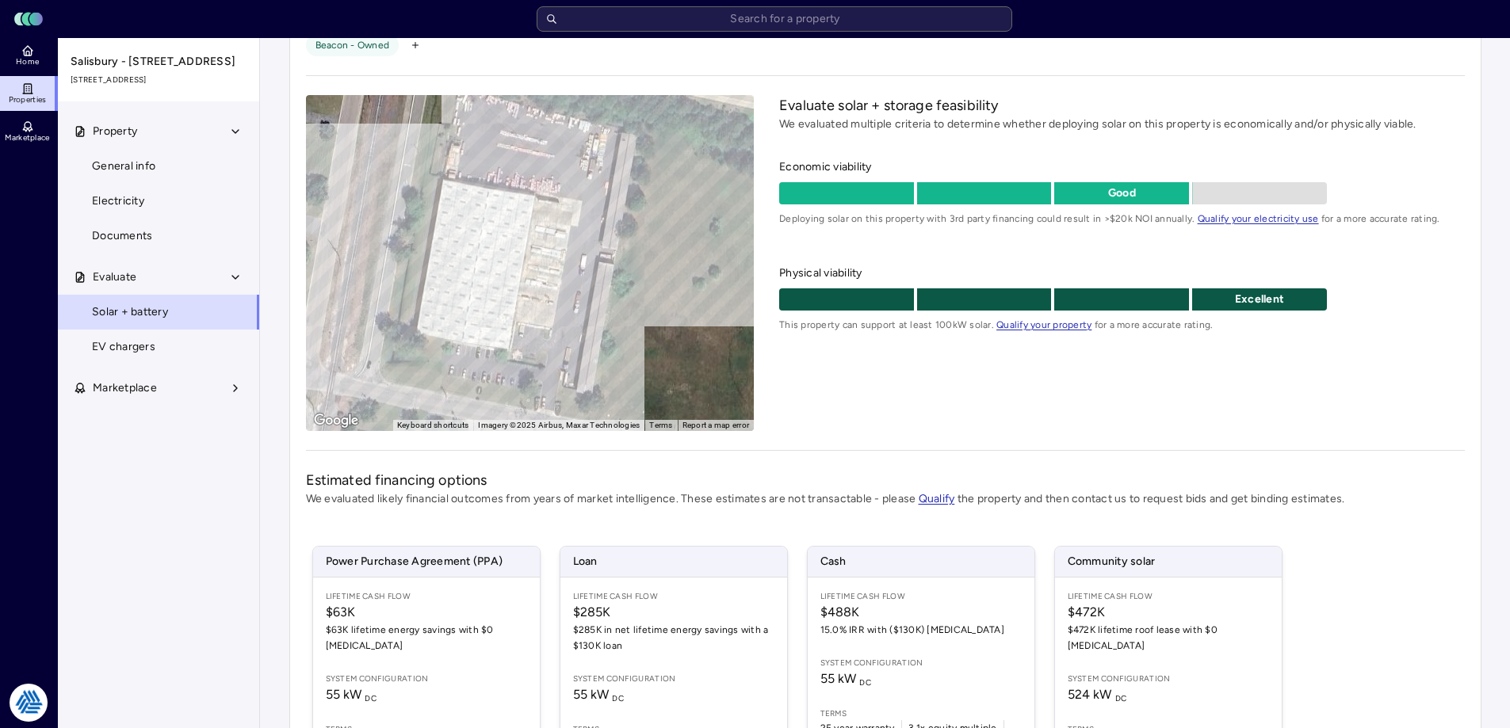
click at [918, 435] on div "Salisbury - 505 Marvel Road 505 Marvel Road, Salisbury, MD 21801 Beacon - Owned…" at bounding box center [885, 438] width 1192 height 935
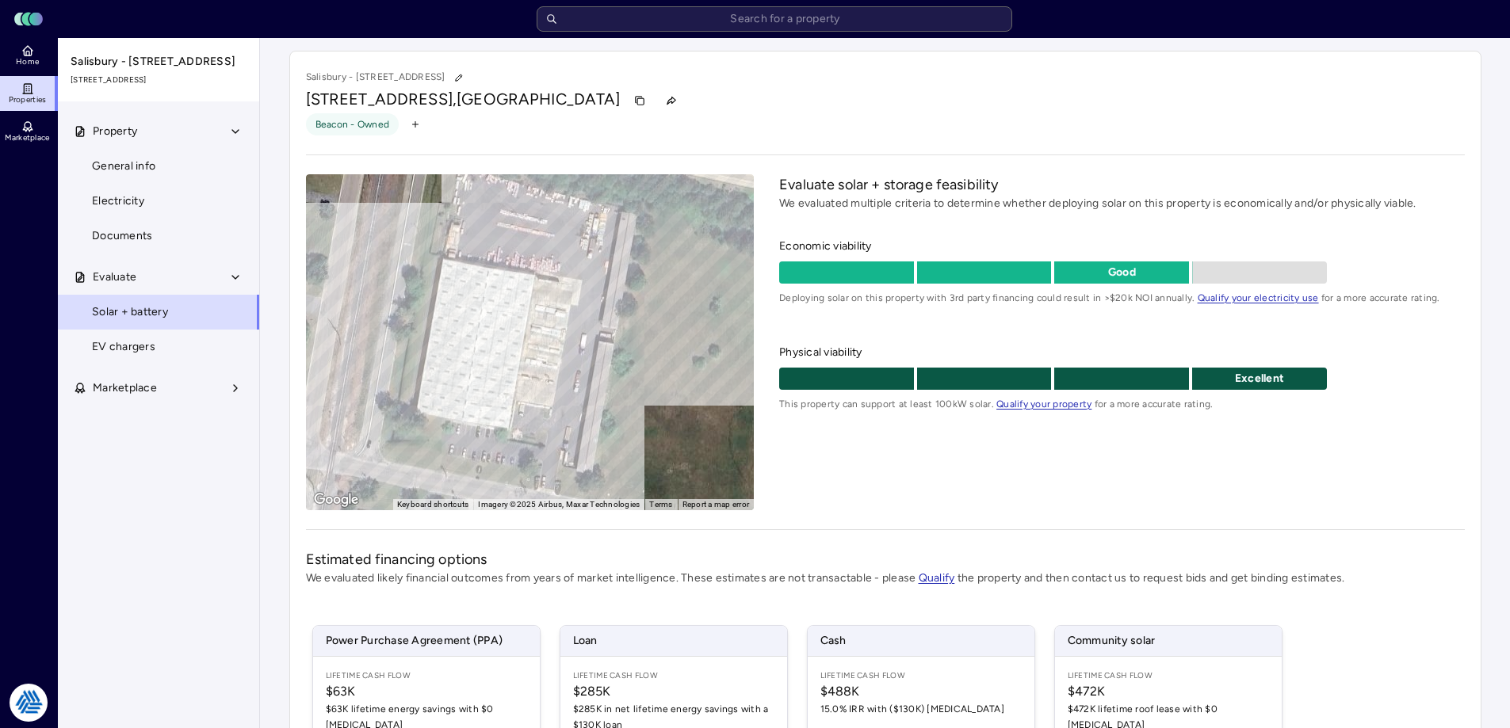
click at [885, 468] on div "Evaluate solar + storage feasibility We evaluated multiple criteria to determin…" at bounding box center [1121, 342] width 685 height 336
click at [807, 97] on div "505 Marvel Road, Salisbury, MD 21801" at bounding box center [885, 100] width 1159 height 25
click at [804, 132] on div "Beacon - Owned" at bounding box center [885, 124] width 1159 height 22
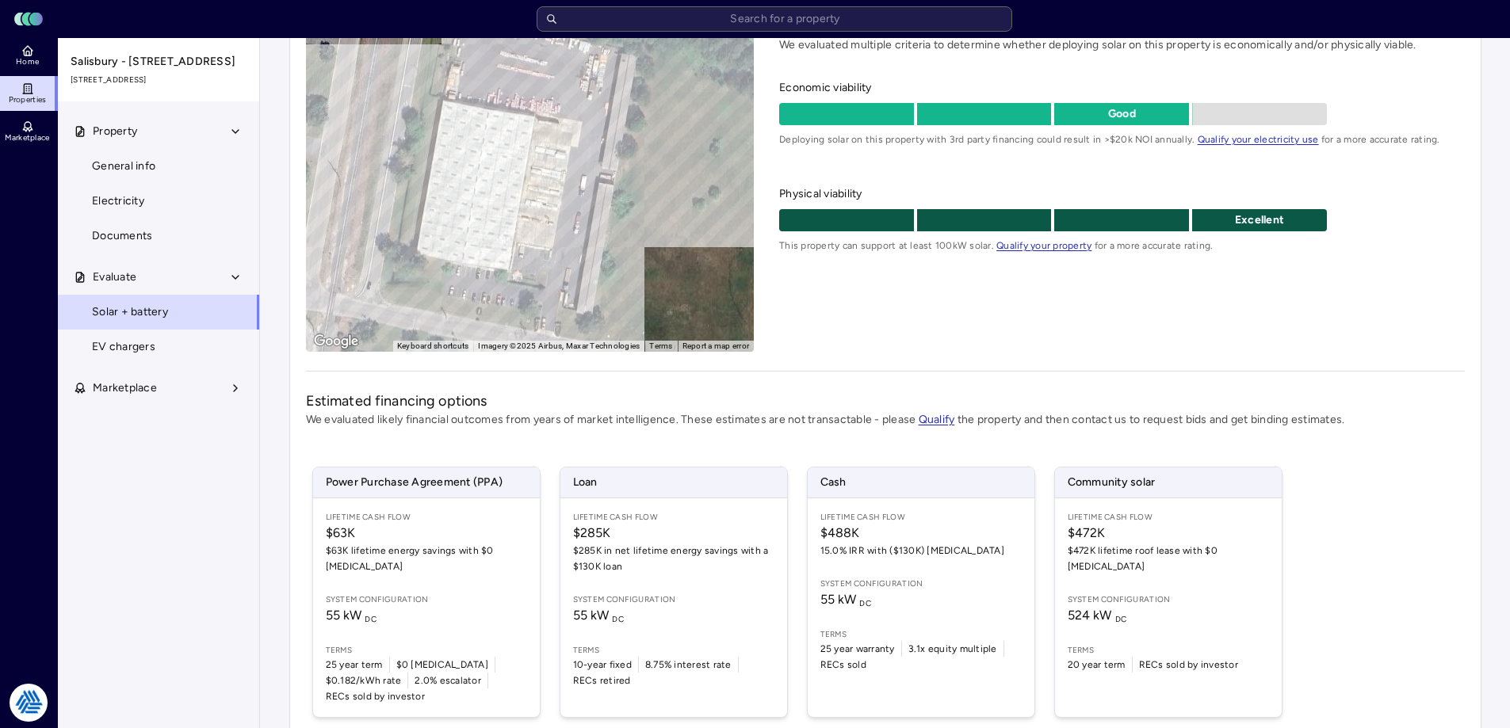
click at [1178, 572] on div "Lifetime Cash Flow $472K $472K lifetime roof lease with $0 CapEx System configu…" at bounding box center [1168, 608] width 227 height 219
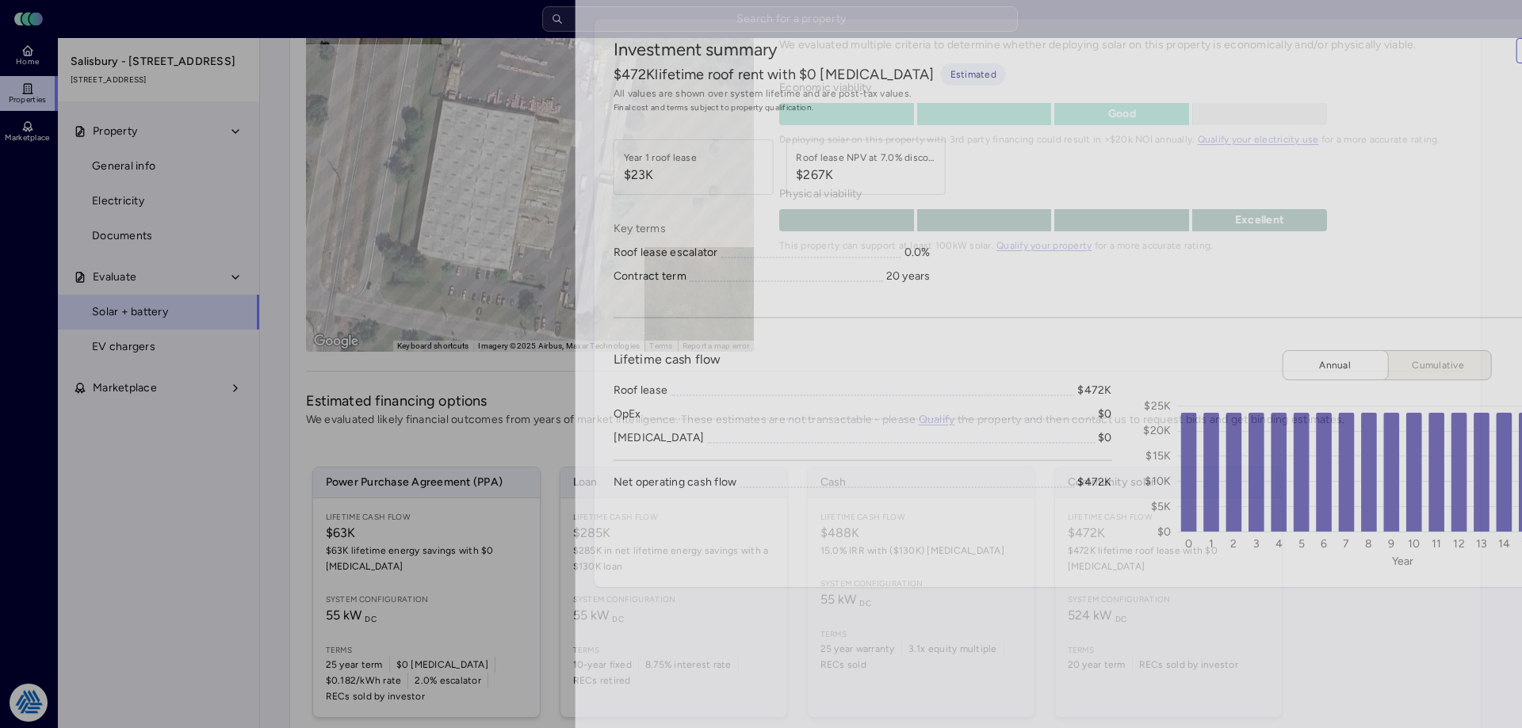
click at [90, 458] on div at bounding box center [761, 364] width 1522 height 728
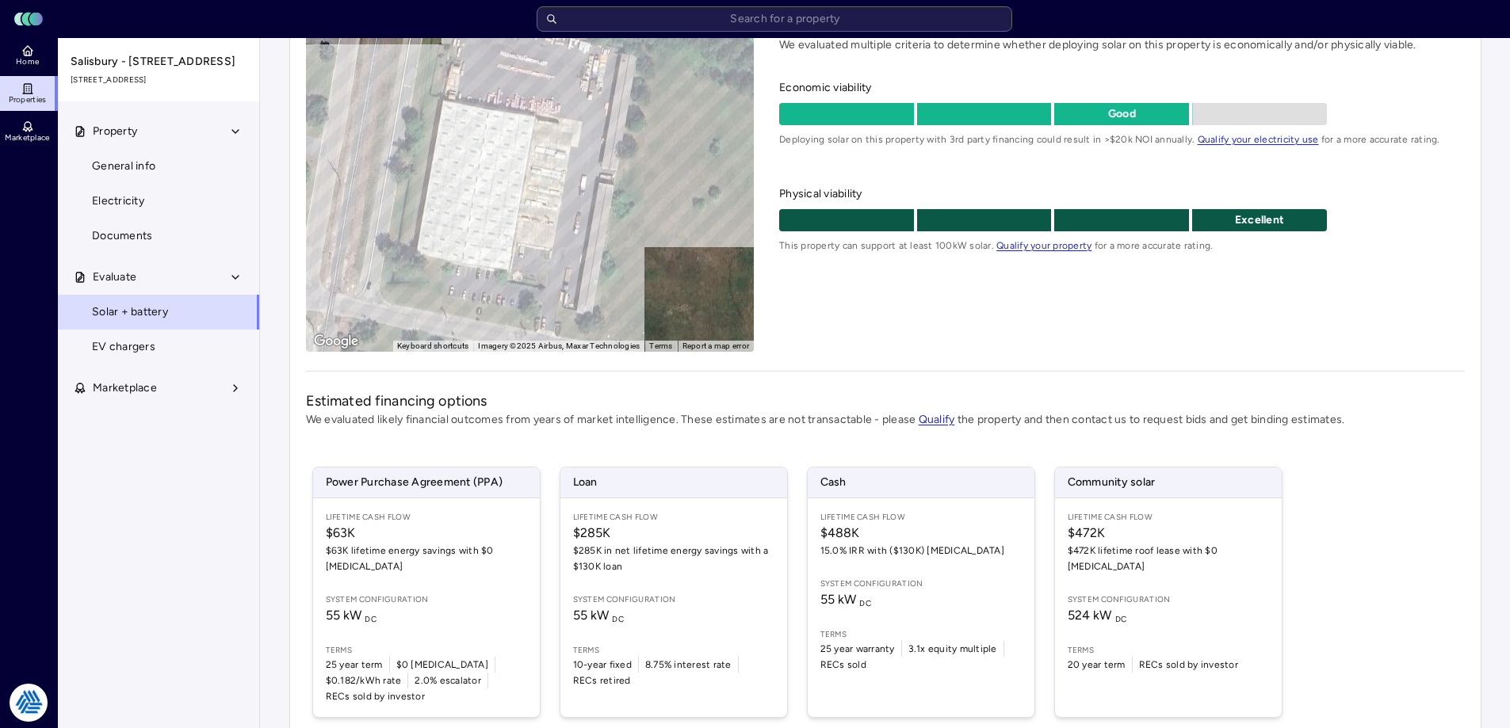
scroll to position [79, 0]
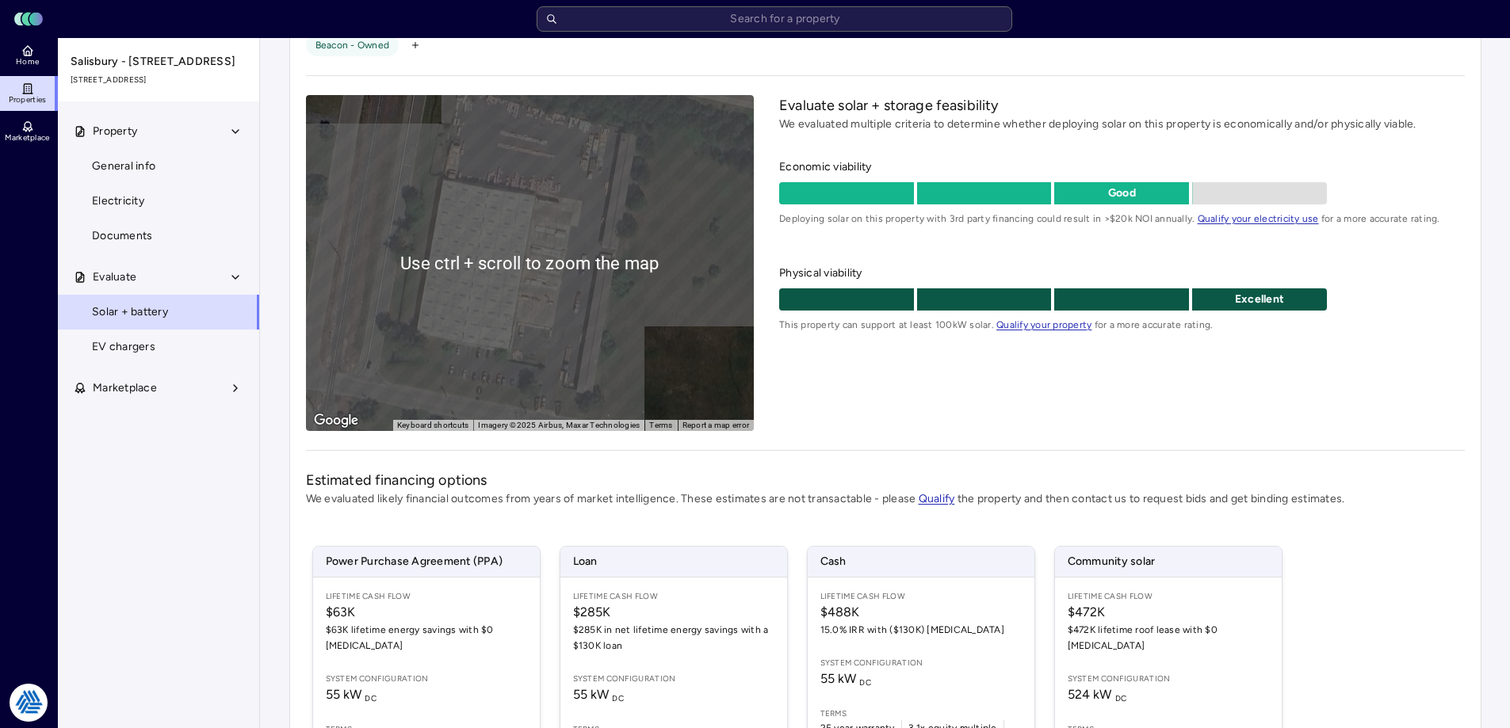
click at [871, 396] on div "Evaluate solar + storage feasibility We evaluated multiple criteria to determin…" at bounding box center [1121, 263] width 685 height 336
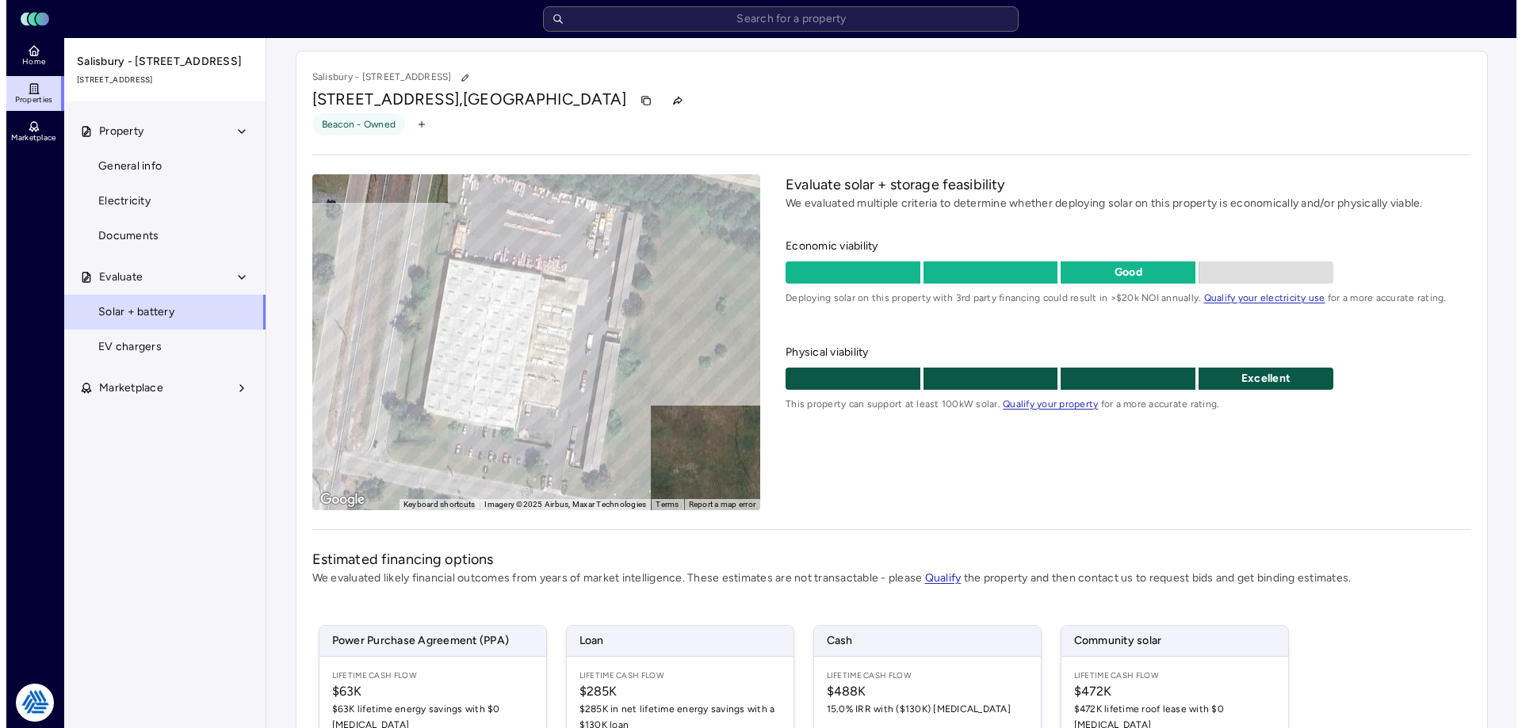
scroll to position [238, 0]
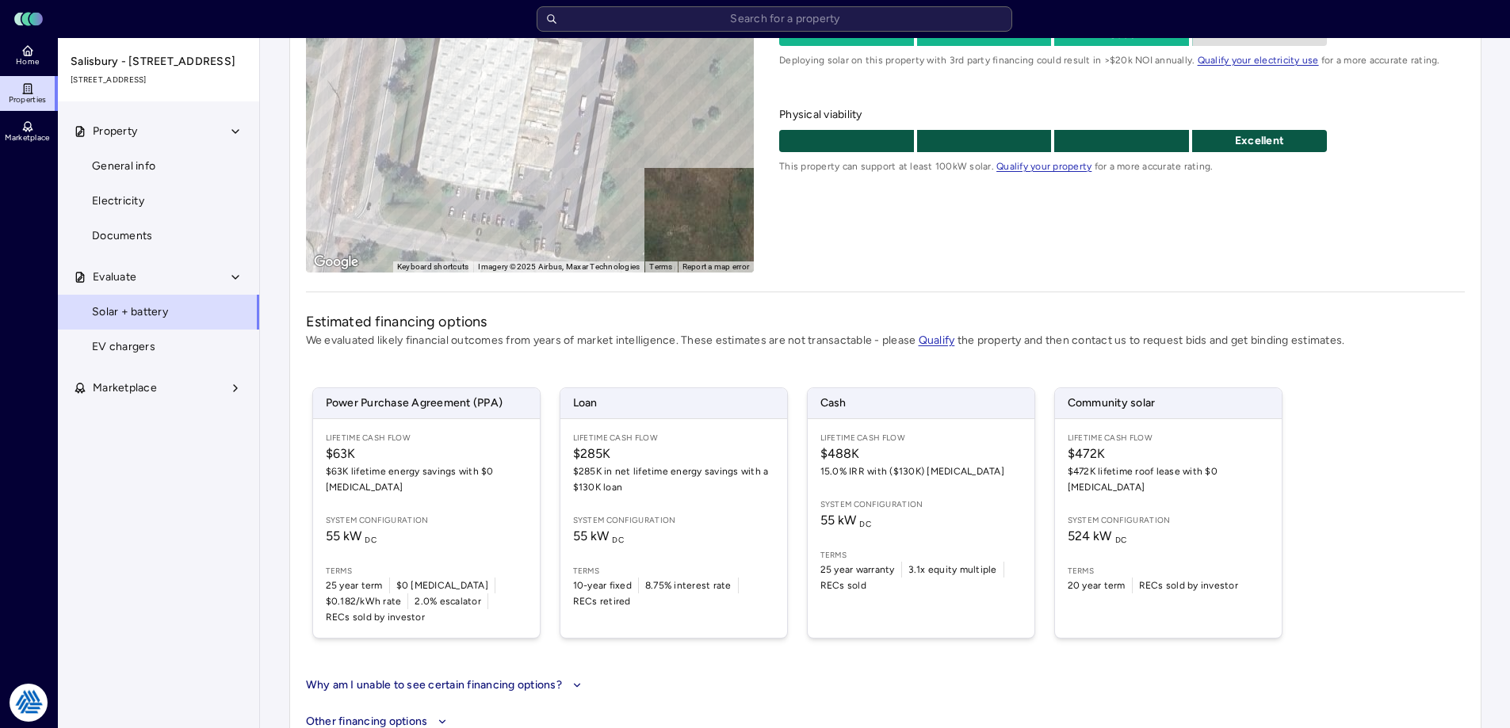
click at [1164, 534] on div "Lifetime Cash Flow $472K $472K lifetime roof lease with $0 CapEx System configu…" at bounding box center [1168, 528] width 227 height 219
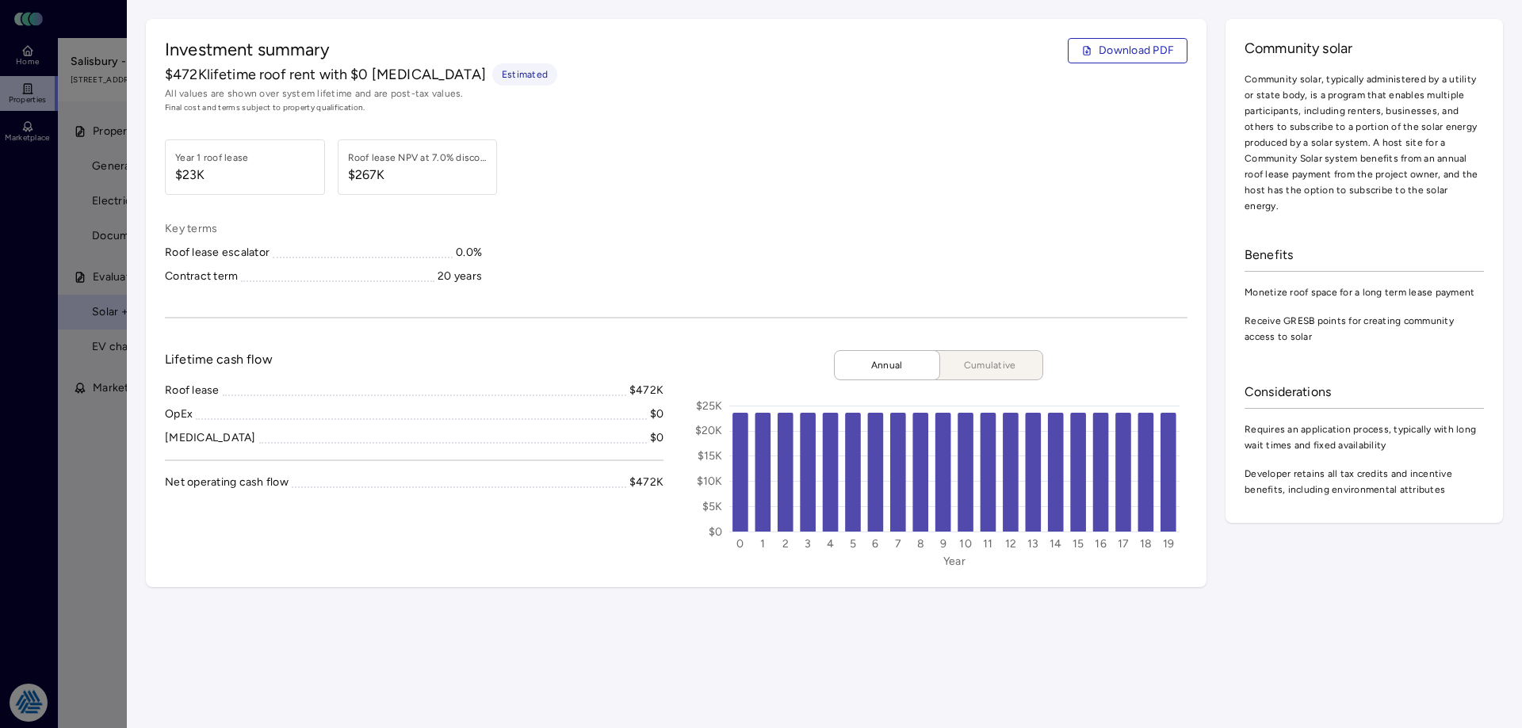
click at [1122, 51] on span "Download PDF" at bounding box center [1136, 50] width 75 height 17
